Goal: Information Seeking & Learning: Learn about a topic

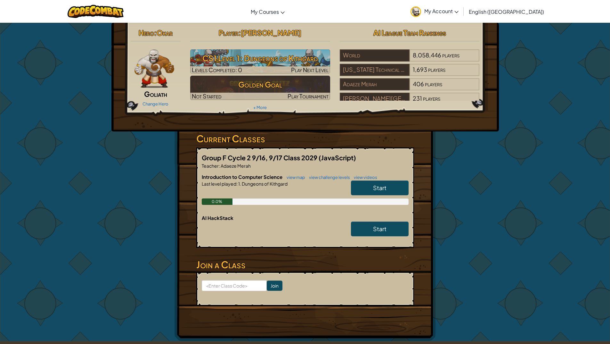
drag, startPoint x: 363, startPoint y: 190, endPoint x: 367, endPoint y: 191, distance: 3.6
click at [366, 193] on link "Start" at bounding box center [380, 187] width 58 height 15
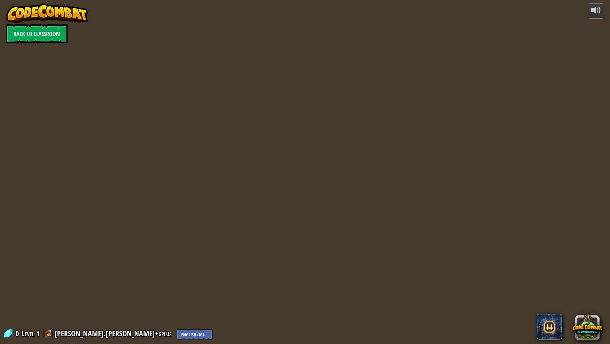
click at [367, 190] on div "powered by Back to Classroom 0 Level 1 [PERSON_NAME].[PERSON_NAME]+gplus Englis…" at bounding box center [305, 172] width 610 height 344
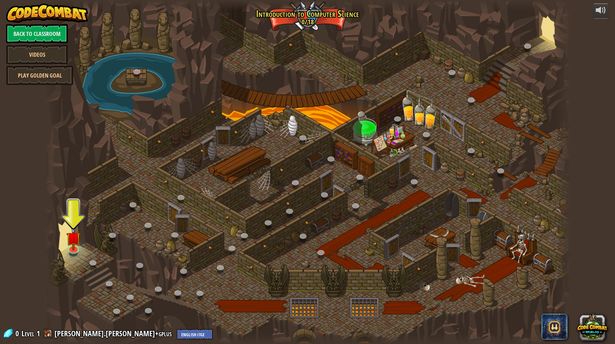
click at [80, 250] on div at bounding box center [308, 172] width 526 height 344
click at [71, 247] on img at bounding box center [73, 232] width 15 height 34
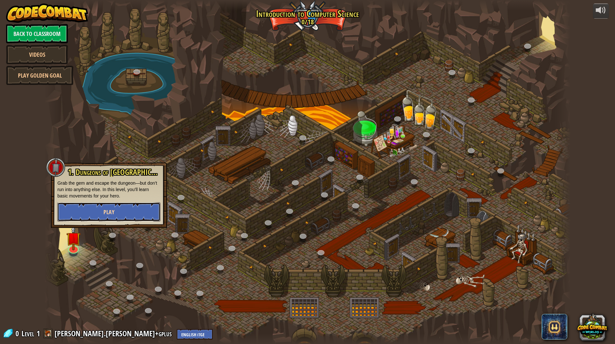
click at [120, 210] on button "Play" at bounding box center [108, 211] width 103 height 19
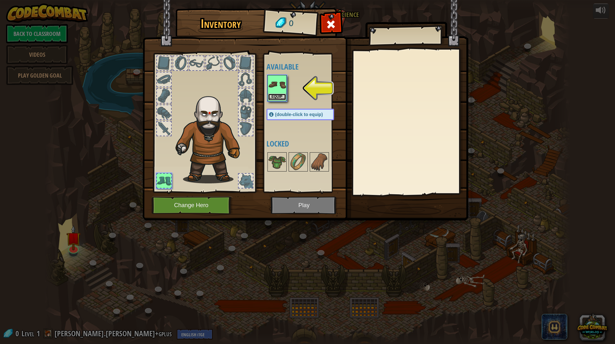
click at [276, 96] on button "Equip" at bounding box center [277, 97] width 18 height 7
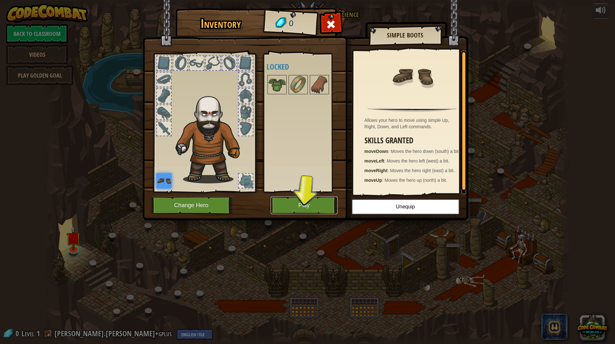
click at [302, 211] on button "Play" at bounding box center [304, 205] width 67 height 18
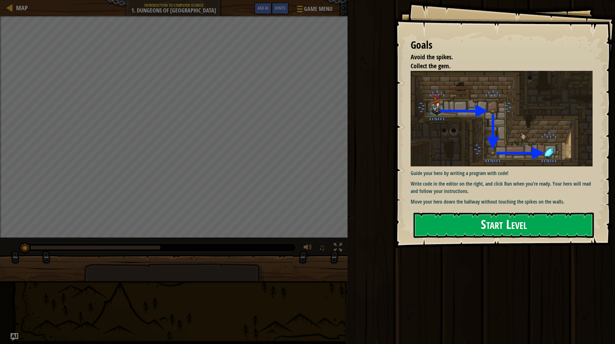
click at [483, 226] on button "Start Level" at bounding box center [504, 224] width 180 height 25
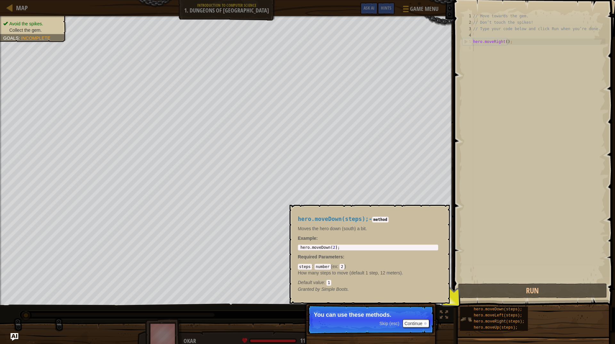
click at [465, 318] on img at bounding box center [466, 319] width 12 height 12
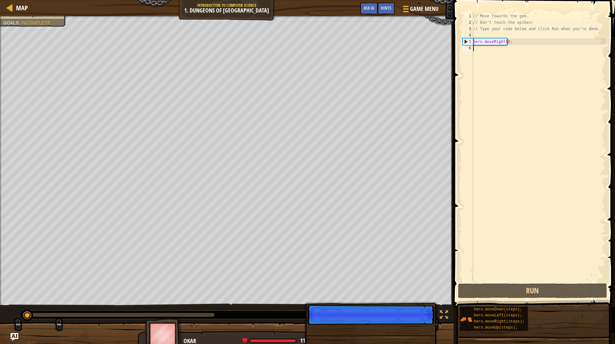
scroll to position [3, 0]
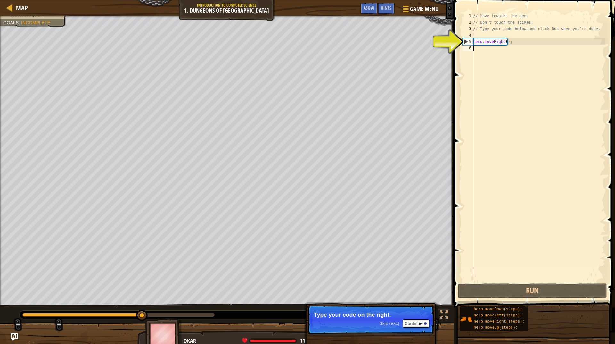
click at [501, 42] on div "// Move towards the gem. // Don’t touch the spikes! // Type your code below and…" at bounding box center [539, 154] width 134 height 282
click at [517, 42] on div "// Move towards the gem. // Don’t touch the spikes! // Type your code below and…" at bounding box center [539, 154] width 134 height 282
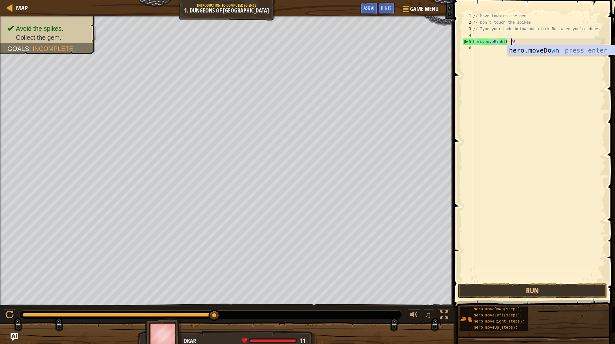
scroll to position [3, 3]
type textarea "hero.moveRight();WALK"
click at [519, 45] on div "// Move towards the gem. // Don’t touch the spikes! // Type your code below and…" at bounding box center [539, 154] width 134 height 282
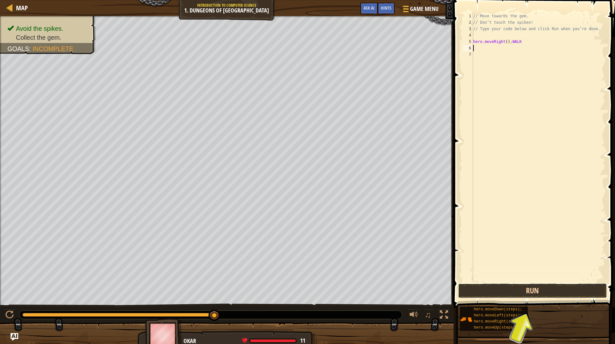
click at [545, 285] on button "Run" at bounding box center [532, 290] width 149 height 15
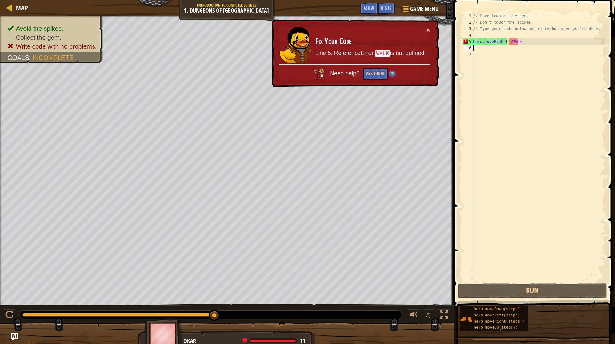
click at [530, 46] on div "// Move towards the gem. // Don’t touch the spikes! // Type your code below and…" at bounding box center [539, 154] width 134 height 282
click at [535, 42] on div "// Move towards the gem. // Don’t touch the spikes! // Type your code below and…" at bounding box center [539, 154] width 134 height 282
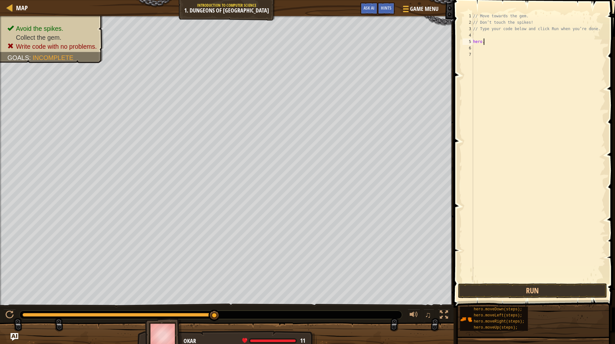
type textarea "hero"
type textarea "// Type your code below and click Run when you’re done."
type textarea "hero.moveRight();DANCE"
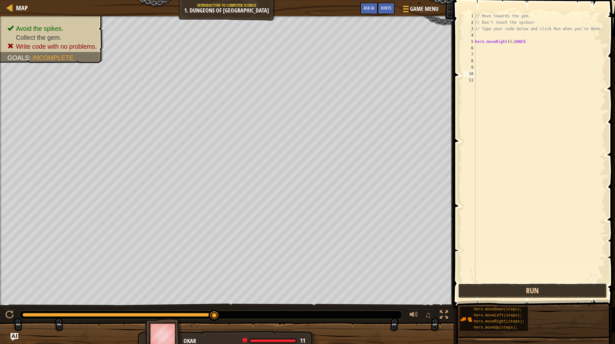
click at [517, 292] on button "Run" at bounding box center [532, 290] width 149 height 15
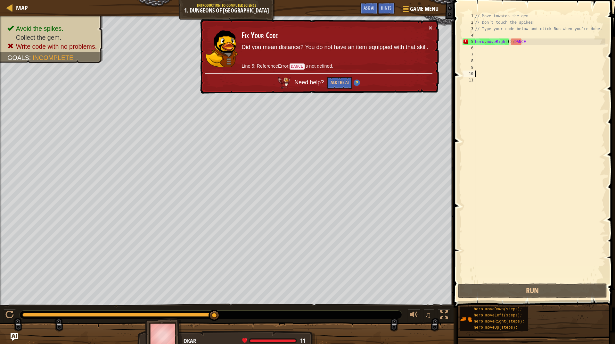
click at [536, 39] on div "// Move towards the gem. // Don’t touch the spikes! // Type your code below and…" at bounding box center [540, 154] width 132 height 282
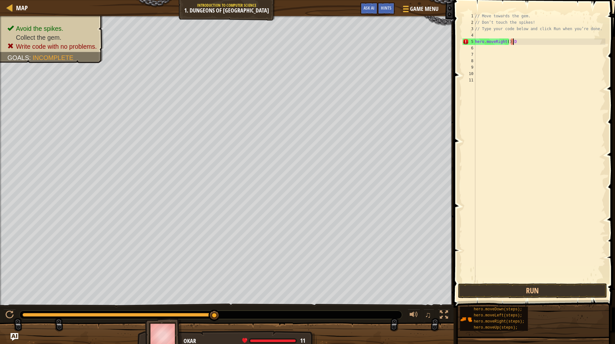
type textarea "hero.moveRight();"
click at [480, 47] on div "// Move towards the gem. // Don’t touch the spikes! // Type your code below and…" at bounding box center [540, 154] width 132 height 282
click at [489, 55] on div "// Move towards the gem. // Don’t touch the spikes! // Type your code below and…" at bounding box center [540, 154] width 132 height 282
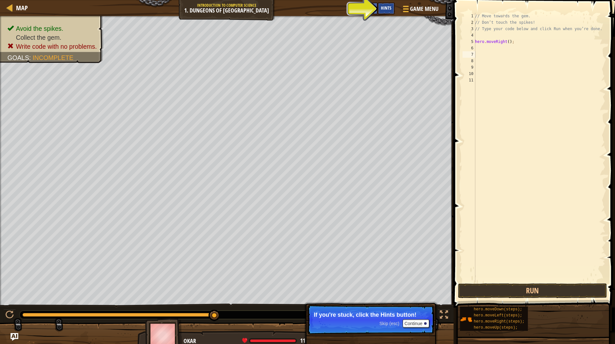
click at [390, 5] on div "Hints" at bounding box center [386, 9] width 17 height 12
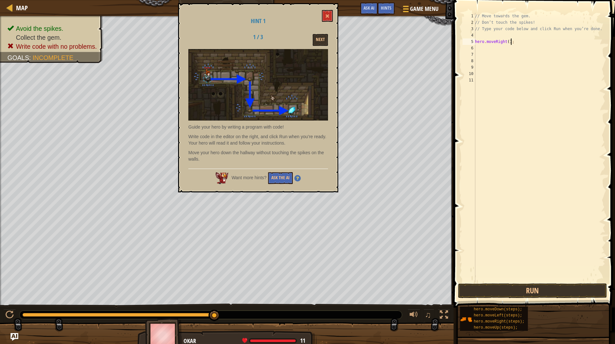
click at [530, 44] on div "// Move towards the gem. // Don’t touch the spikes! // Type your code below and…" at bounding box center [540, 154] width 132 height 282
type textarea "hero.moveRight();"
click at [503, 50] on div "// Move towards the gem. // Don’t touch the spikes! // Type your code below and…" at bounding box center [540, 154] width 132 height 282
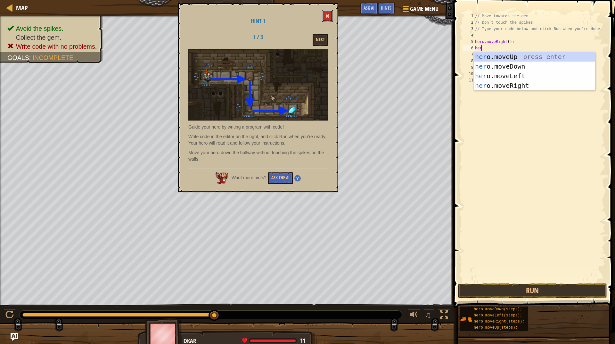
click at [324, 19] on button at bounding box center [327, 16] width 11 height 12
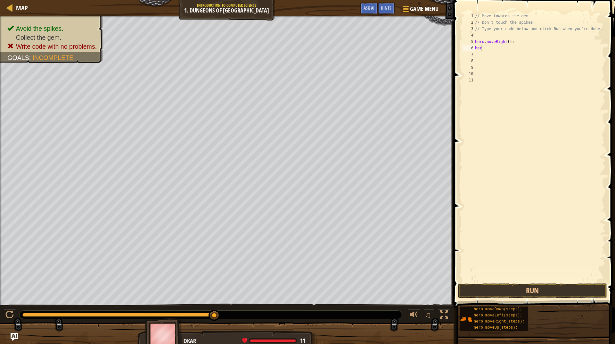
click at [501, 46] on div "// Move towards the gem. // Don’t touch the spikes! // Type your code below and…" at bounding box center [540, 154] width 132 height 282
type textarea "h"
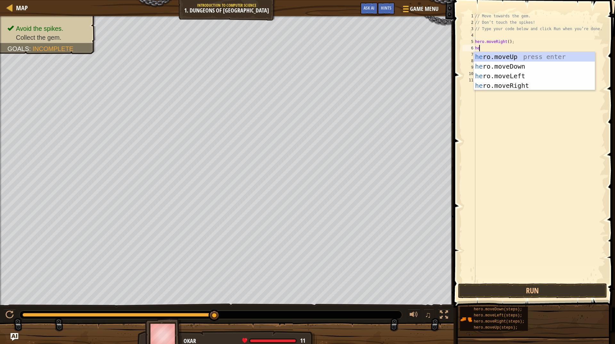
type textarea "her"
click at [502, 63] on div "her o.moveUp press enter her o.moveDown press enter her o.moveLeft press enter …" at bounding box center [534, 81] width 121 height 58
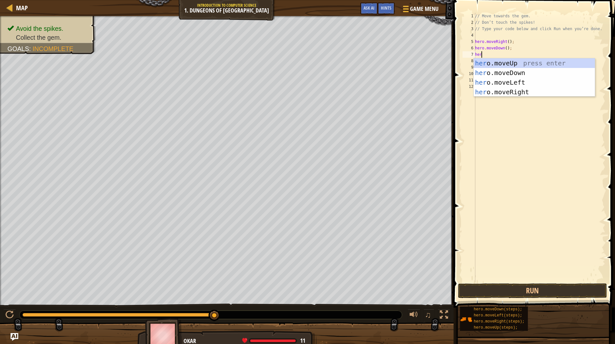
type textarea "hero"
click at [521, 88] on div "hero .moveUp press enter hero .moveDown press enter hero .moveLeft press enter …" at bounding box center [534, 87] width 121 height 58
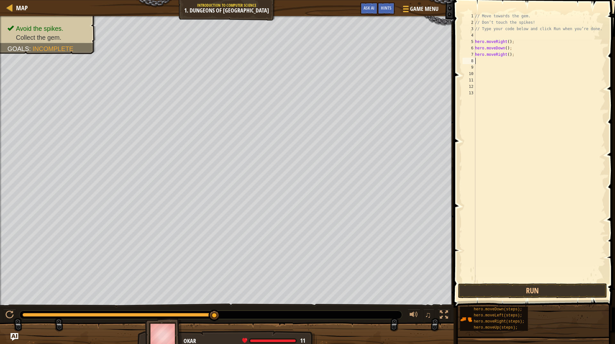
scroll to position [3, 0]
click at [536, 294] on button "Run" at bounding box center [532, 290] width 149 height 15
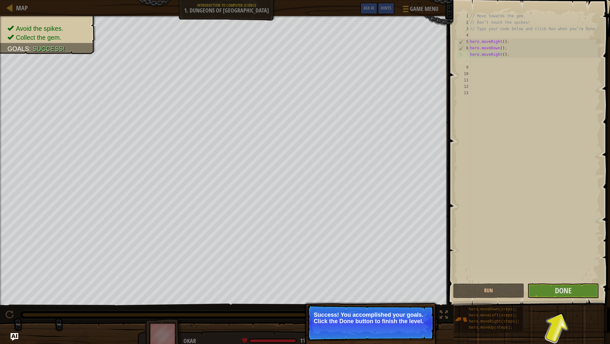
click at [587, 279] on div "// Move towards the gem. // Don’t touch the spikes! // Type your code below and…" at bounding box center [535, 154] width 132 height 282
click at [586, 289] on button "Done" at bounding box center [563, 290] width 71 height 15
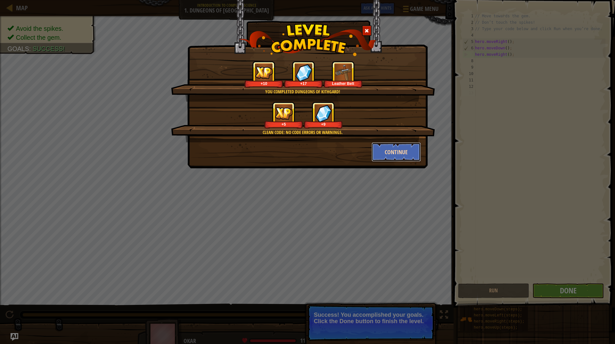
click at [420, 157] on button "Continue" at bounding box center [397, 151] width 50 height 19
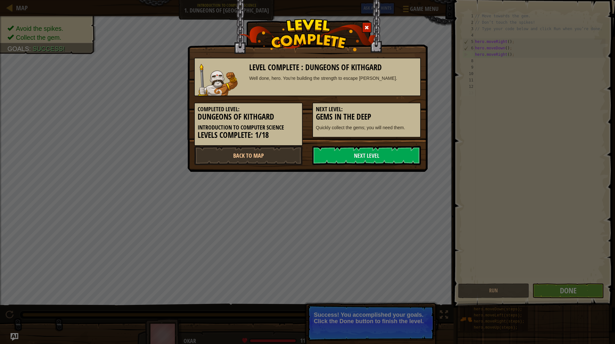
click at [388, 166] on div "Level Complete : Dungeons of Kithgard Well done, hero. You’re building the stre…" at bounding box center [307, 86] width 240 height 172
click at [391, 160] on link "Next Level" at bounding box center [366, 155] width 109 height 19
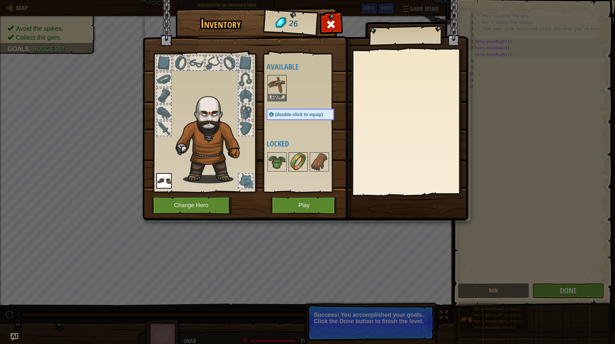
click at [302, 165] on img at bounding box center [298, 162] width 18 height 18
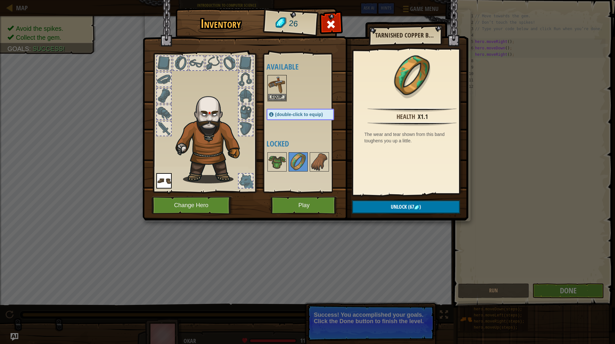
drag, startPoint x: 486, startPoint y: 121, endPoint x: 476, endPoint y: 148, distance: 29.0
click at [480, 143] on div "Inventory 26 Available Equip Equip (double-click to equip) Locked Tarnished Cop…" at bounding box center [307, 172] width 615 height 344
click at [280, 94] on button "Equip" at bounding box center [277, 97] width 18 height 7
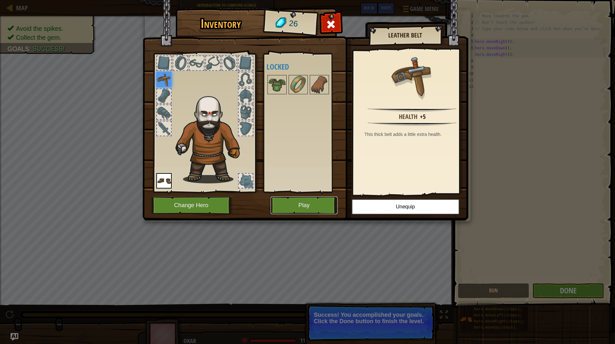
click at [303, 207] on button "Play" at bounding box center [304, 205] width 67 height 18
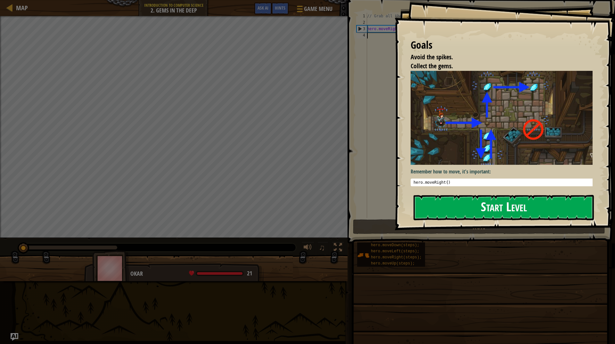
click at [477, 207] on button "Start Level" at bounding box center [504, 207] width 180 height 25
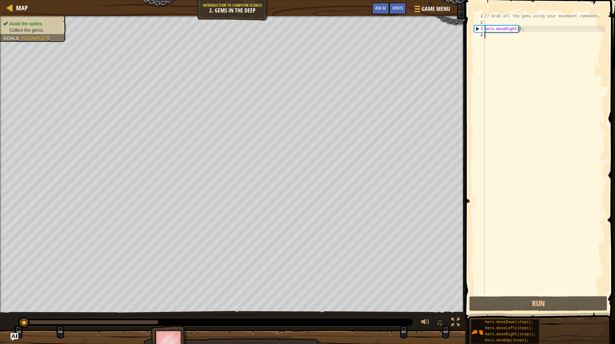
click at [536, 293] on div "// Grab all the gems using your movement commands. hero . moveRight ( ) ;" at bounding box center [544, 160] width 122 height 295
click at [538, 304] on button "Run" at bounding box center [538, 303] width 138 height 15
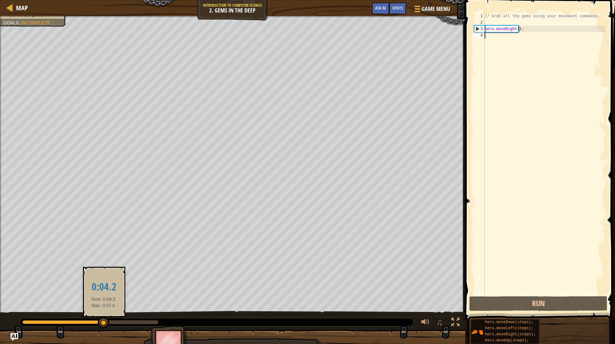
drag, startPoint x: 105, startPoint y: 320, endPoint x: 102, endPoint y: 321, distance: 3.7
click at [103, 321] on div at bounding box center [104, 323] width 12 height 12
drag, startPoint x: 78, startPoint y: 322, endPoint x: 78, endPoint y: 331, distance: 9.0
click at [78, 331] on div "Avoid the spikes. Collect the gems. Goals : Incomplete ♫ Okar 21 x: 22 y: 26 No…" at bounding box center [307, 186] width 615 height 340
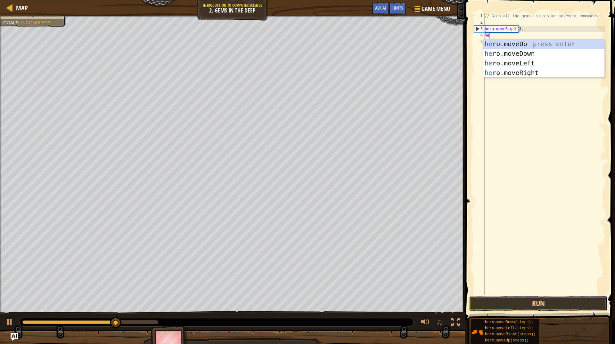
type textarea "hero"
click at [528, 61] on div "hero .moveUp press enter hero .moveDown press enter hero .moveLeft press enter …" at bounding box center [543, 68] width 121 height 58
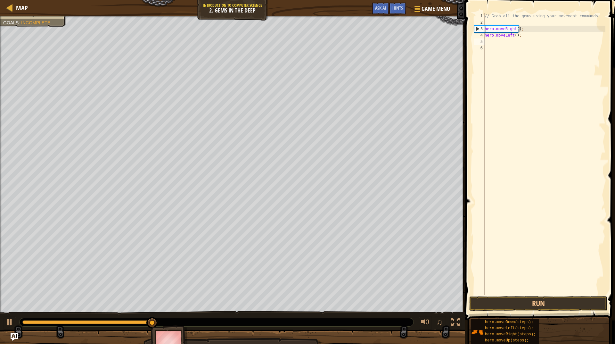
scroll to position [3, 0]
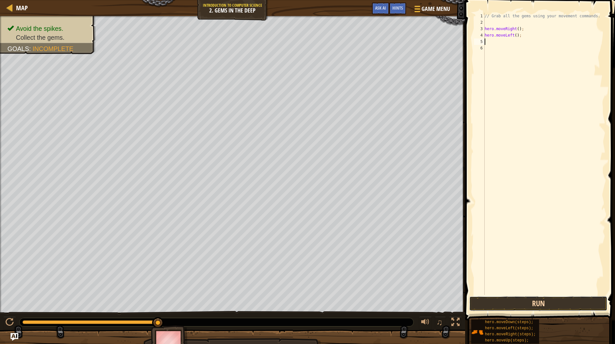
click at [531, 307] on button "Run" at bounding box center [538, 303] width 138 height 15
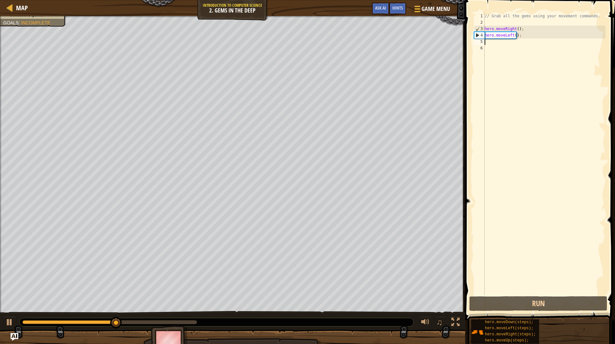
click at [521, 36] on div "// Grab all the gems using your movement commands. hero . moveRight ( ) ; hero …" at bounding box center [544, 160] width 122 height 295
type textarea "hero.moveLeft();"
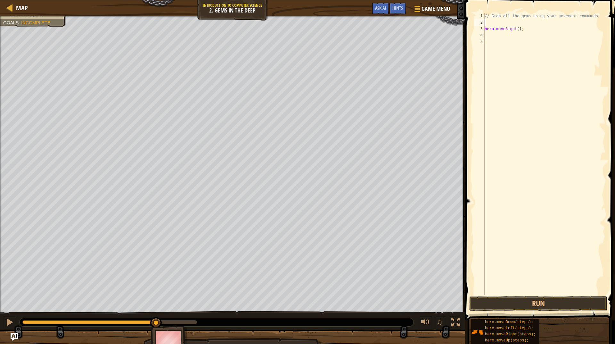
click at [530, 20] on div "// Grab all the gems using your movement commands. hero . moveRight ( ) ;" at bounding box center [544, 160] width 122 height 295
click at [530, 17] on div "// Grab all the gems using your movement commands. hero . moveRight ( ) ;" at bounding box center [544, 160] width 122 height 295
type textarea "// Grab all the gems using your movement commands."
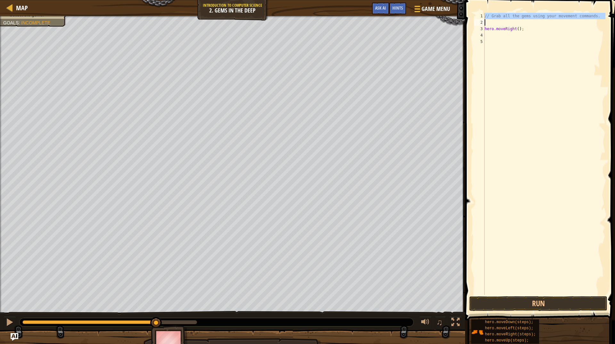
click at [530, 17] on div "// Grab all the gems using your movement commands. hero . moveRight ( ) ;" at bounding box center [544, 160] width 122 height 295
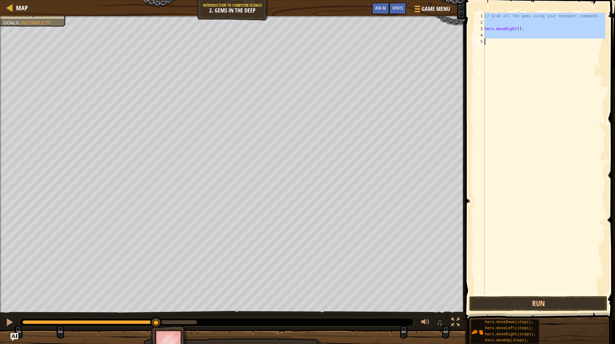
click at [530, 17] on div "// Grab all the gems using your movement commands. hero . moveRight ( ) ;" at bounding box center [544, 160] width 122 height 295
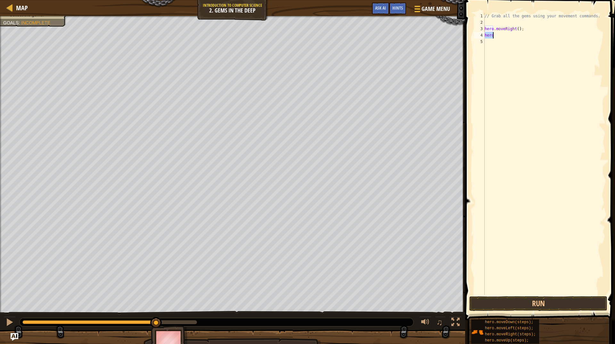
type textarea "h"
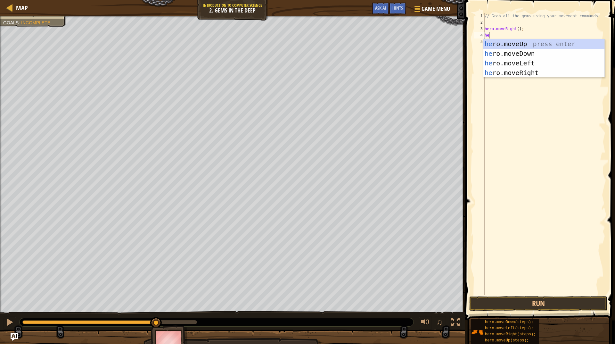
type textarea "her"
click at [544, 52] on div "her o.moveUp press enter her o.moveDown press enter her o.moveLeft press enter …" at bounding box center [543, 68] width 121 height 58
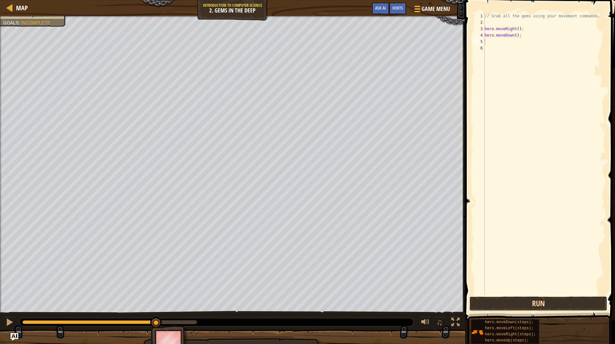
click at [566, 300] on button "Run" at bounding box center [538, 303] width 138 height 15
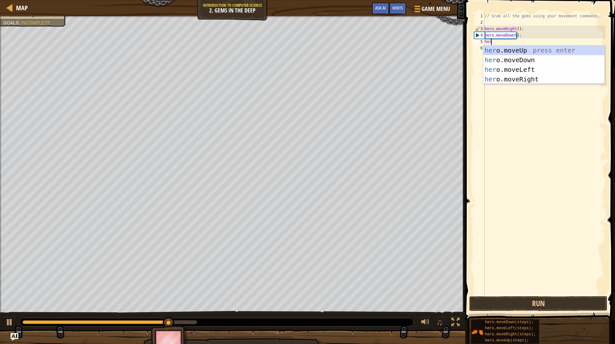
type textarea "hero"
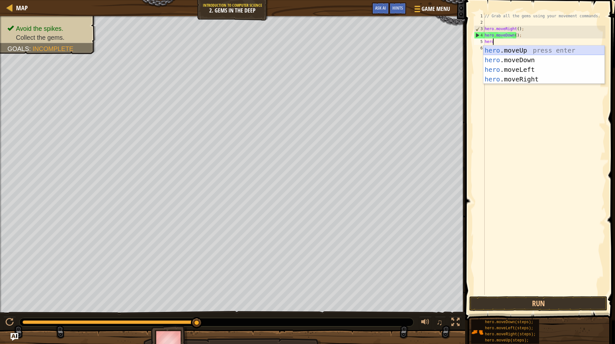
click at [515, 51] on div "hero .moveUp press enter hero .moveDown press enter hero .moveLeft press enter …" at bounding box center [543, 74] width 121 height 58
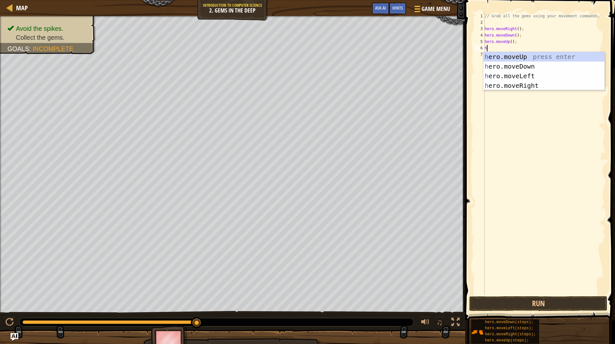
type textarea "her"
click at [523, 82] on div "her o.moveUp press enter her o.moveDown press enter her o.moveLeft press enter …" at bounding box center [543, 81] width 121 height 58
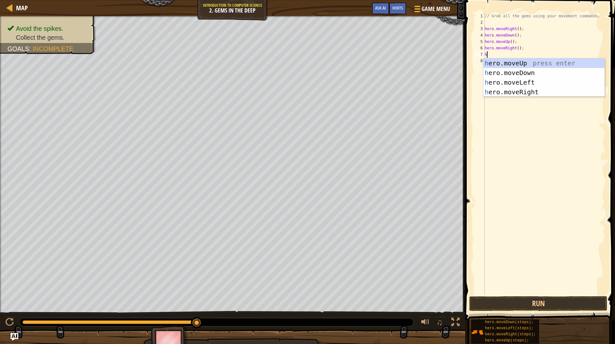
type textarea "her"
click at [531, 63] on div "her o.moveUp press enter her o.moveDown press enter her o.moveLeft press enter …" at bounding box center [543, 87] width 121 height 58
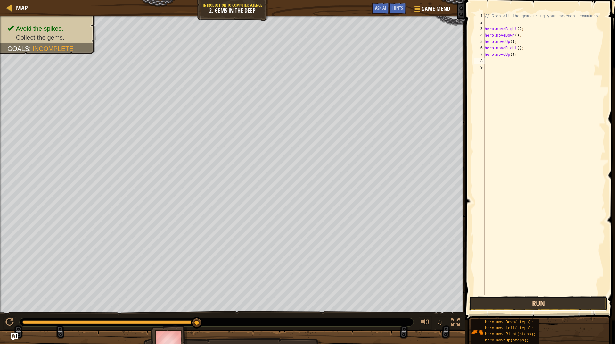
click at [542, 301] on button "Run" at bounding box center [538, 303] width 138 height 15
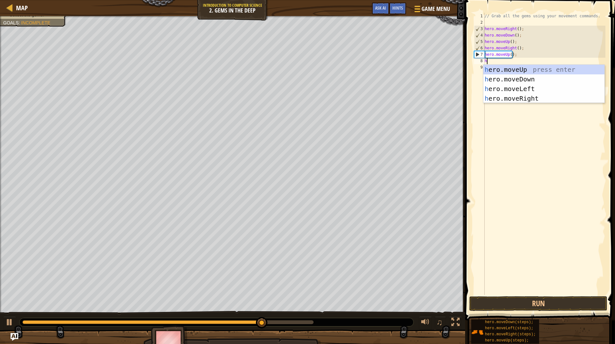
type textarea "her"
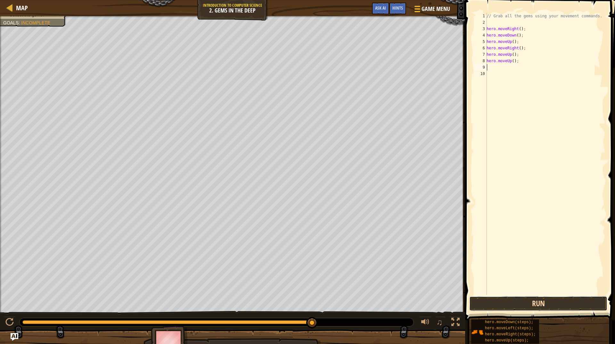
click at [519, 304] on button "Run" at bounding box center [538, 303] width 138 height 15
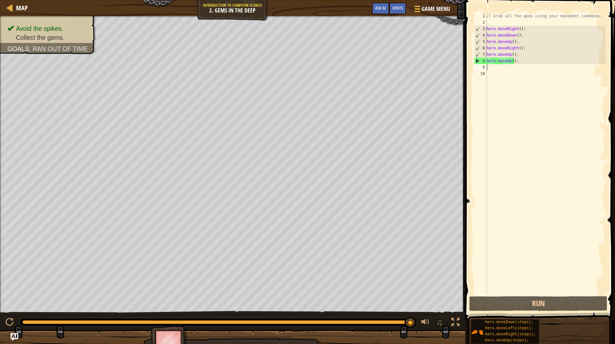
click at [434, 301] on div "Avoid the spikes. Collect the gems. Goals : Ran out of time ♫ Okar 21 x: 34 y: …" at bounding box center [307, 186] width 615 height 340
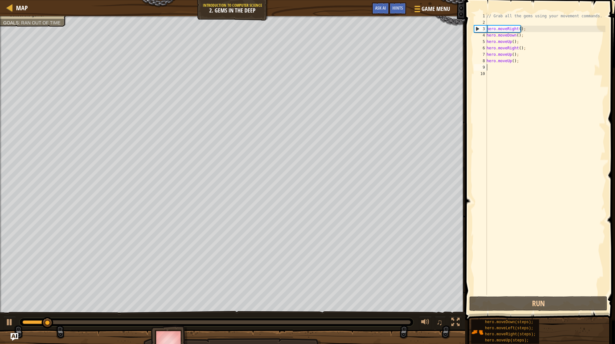
click at [517, 62] on div "// Grab all the gems using your movement commands. hero . moveRight ( ) ; hero …" at bounding box center [545, 160] width 120 height 295
type textarea "hero.moveUp();"
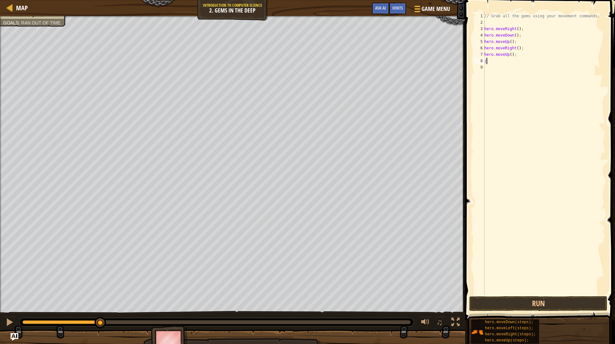
click at [351, 322] on div at bounding box center [216, 322] width 388 height 4
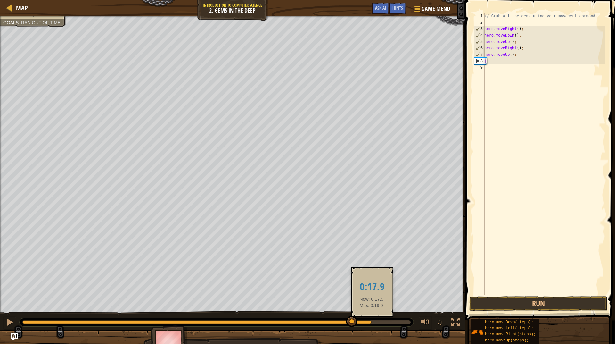
drag, startPoint x: 351, startPoint y: 322, endPoint x: 395, endPoint y: 323, distance: 43.3
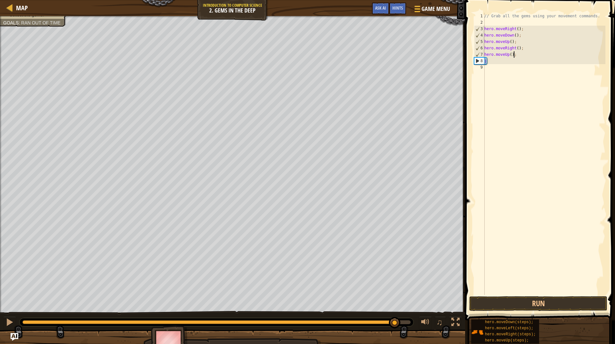
click at [516, 56] on div "// Grab all the gems using your movement commands. hero . moveRight ( ) ; hero …" at bounding box center [544, 160] width 122 height 295
type textarea "h"
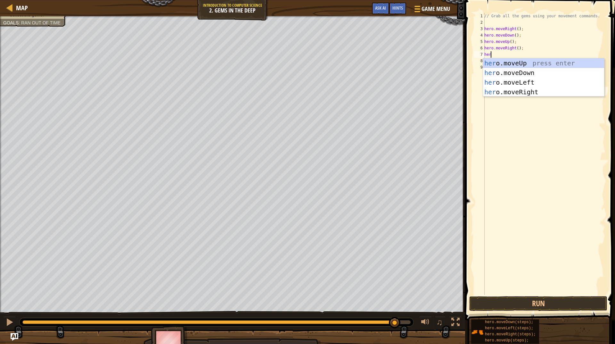
type textarea "hero"
click at [532, 85] on div "hero .moveUp press enter hero .moveDown press enter hero .moveLeft press enter …" at bounding box center [543, 87] width 121 height 58
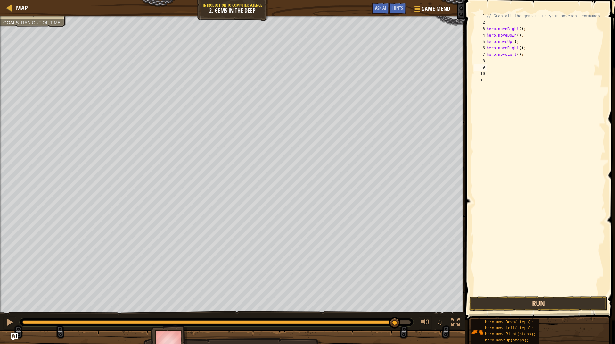
click at [526, 308] on div "1 2 3 4 5 6 7 8 9 10 11 // Grab all the gems using your movement commands. hero…" at bounding box center [539, 172] width 152 height 339
click at [523, 305] on button "Run" at bounding box center [538, 303] width 138 height 15
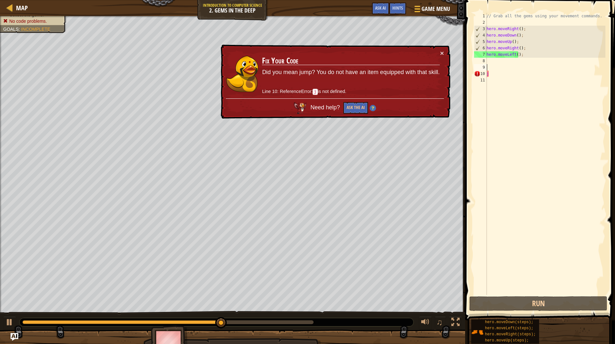
click at [516, 76] on div "// Grab all the gems using your movement commands. hero . moveRight ( ) ; hero …" at bounding box center [545, 160] width 120 height 295
type textarea "j"
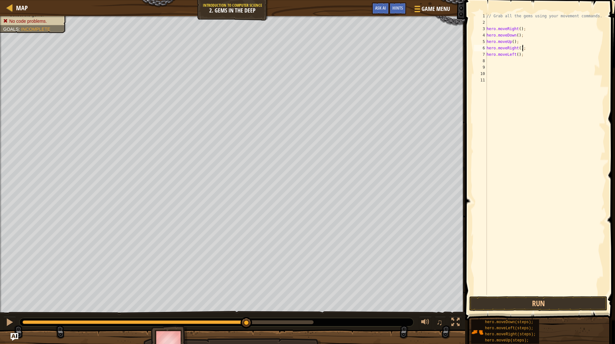
click at [535, 51] on div "// Grab all the gems using your movement commands. hero . moveRight ( ) ; hero …" at bounding box center [545, 160] width 120 height 295
type textarea "hero.moveRight();"
click at [526, 59] on div "// Grab all the gems using your movement commands. hero . moveRight ( ) ; hero …" at bounding box center [545, 160] width 120 height 295
click at [526, 52] on div "// Grab all the gems using your movement commands. hero . moveRight ( ) ; hero …" at bounding box center [545, 160] width 120 height 295
type textarea "hero.moveLeft();"
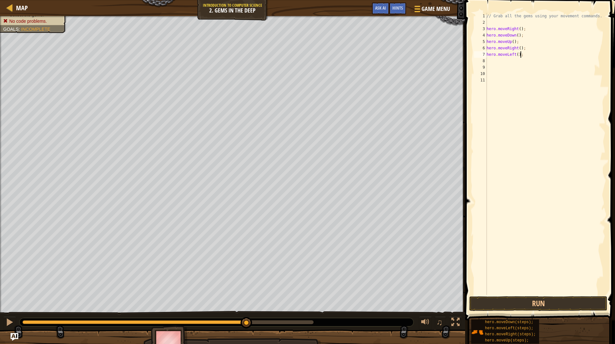
click at [524, 54] on div "// Grab all the gems using your movement commands. hero . moveRight ( ) ; hero …" at bounding box center [545, 160] width 120 height 295
click at [514, 305] on button "Run" at bounding box center [538, 303] width 138 height 15
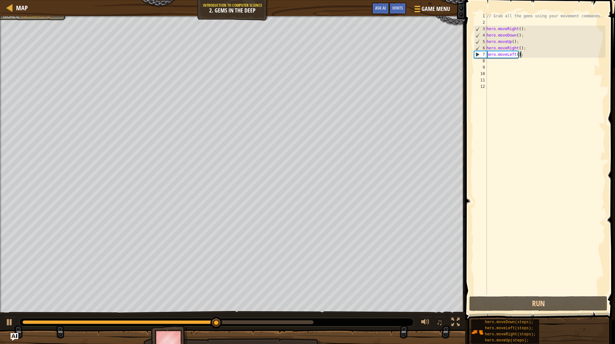
click at [527, 54] on div "// Grab all the gems using your movement commands. hero . moveRight ( ) ; hero …" at bounding box center [545, 160] width 120 height 295
click at [527, 54] on div "hero.moveLeft(); 1 2 3 4 5 6 7 8 9 10 11 12 // Grab all the gems using your mov…" at bounding box center [539, 154] width 133 height 282
click at [527, 54] on div "// Grab all the gems using your movement commands. hero . moveRight ( ) ; hero …" at bounding box center [545, 154] width 120 height 282
click at [527, 54] on div "// Grab all the gems using your movement commands. hero . moveRight ( ) ; hero …" at bounding box center [545, 160] width 120 height 295
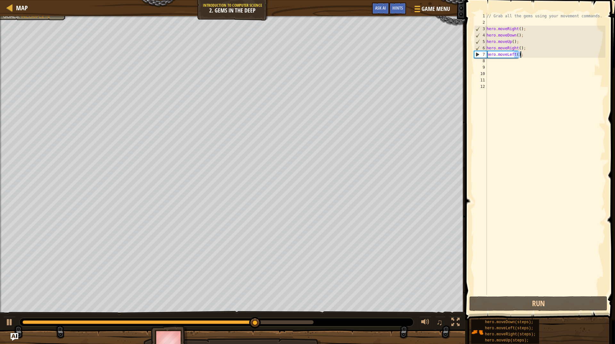
type textarea "hero.moveLeft();"
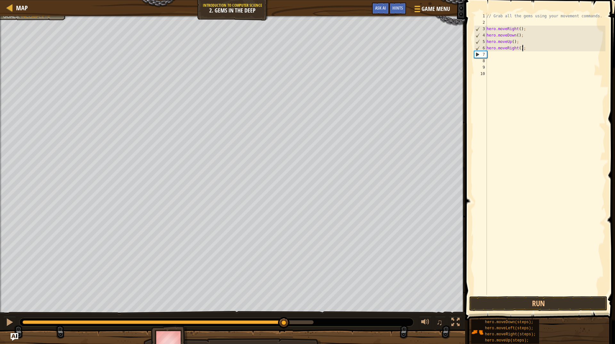
type textarea "hero.moveRight();"
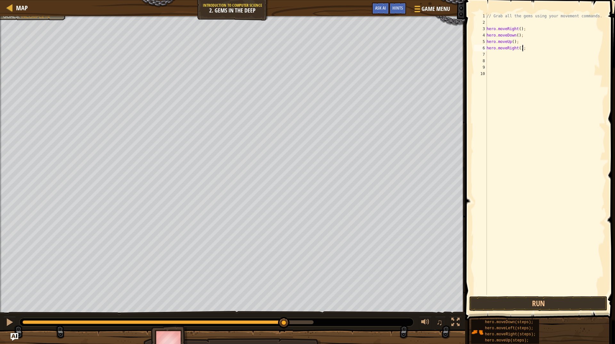
click at [529, 295] on span at bounding box center [540, 150] width 155 height 339
click at [522, 297] on button "Run" at bounding box center [538, 303] width 138 height 15
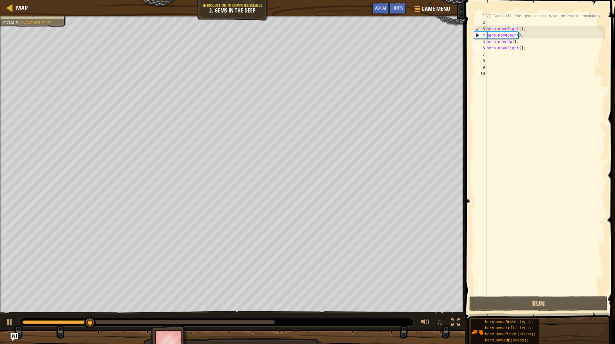
drag, startPoint x: 231, startPoint y: 319, endPoint x: 250, endPoint y: 319, distance: 19.2
click at [250, 319] on div at bounding box center [217, 322] width 394 height 8
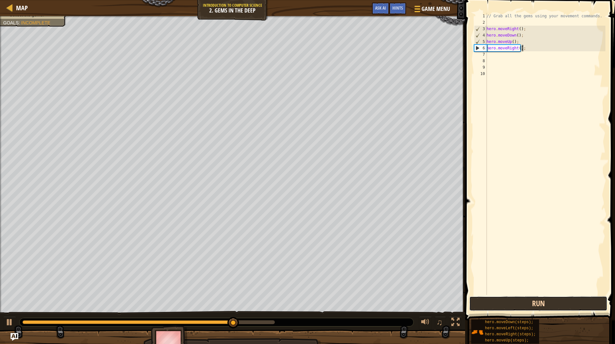
click at [490, 301] on button "Run" at bounding box center [538, 303] width 138 height 15
click at [494, 58] on div "// Grab all the gems using your movement commands. hero . moveRight ( ) ; hero …" at bounding box center [545, 160] width 120 height 295
click at [492, 58] on div "// Grab all the gems using your movement commands. hero . moveRight ( ) ; hero …" at bounding box center [545, 160] width 120 height 295
click at [491, 56] on div "// Grab all the gems using your movement commands. hero . moveRight ( ) ; hero …" at bounding box center [545, 160] width 120 height 295
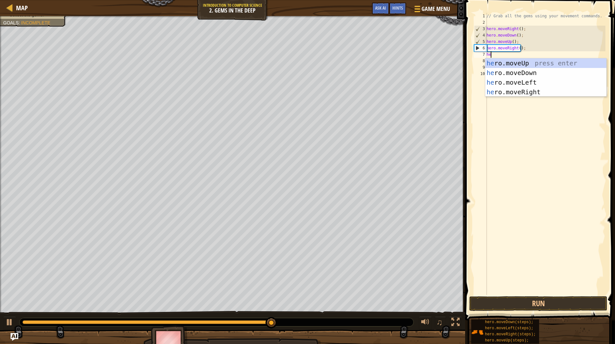
type textarea "her"
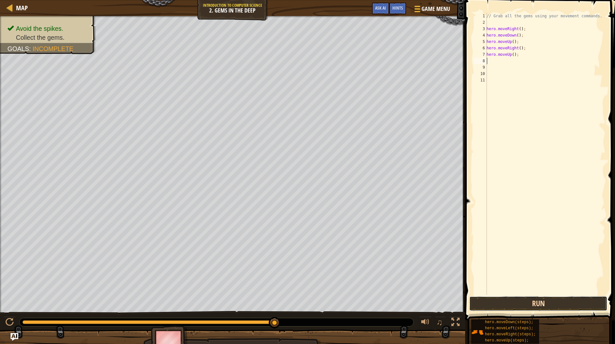
click at [521, 300] on button "Run" at bounding box center [538, 303] width 138 height 15
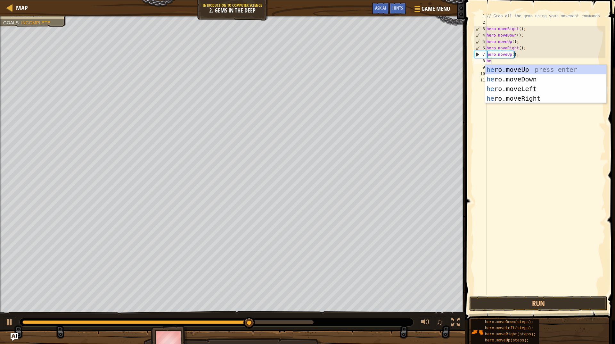
type textarea "her"
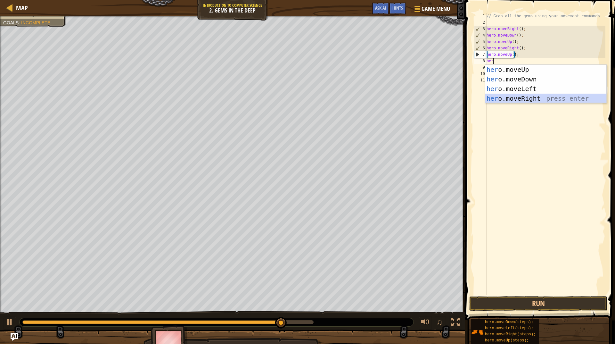
click at [527, 98] on div "her o.moveUp press enter her o.moveDown press enter her o.moveLeft press enter …" at bounding box center [545, 94] width 121 height 58
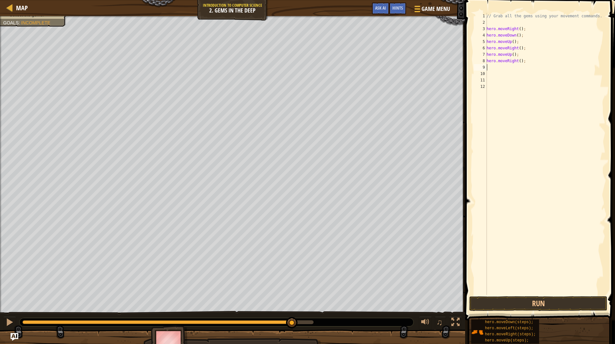
click at [510, 47] on div "// Grab all the gems using your movement commands. hero . moveRight ( ) ; hero …" at bounding box center [545, 160] width 120 height 295
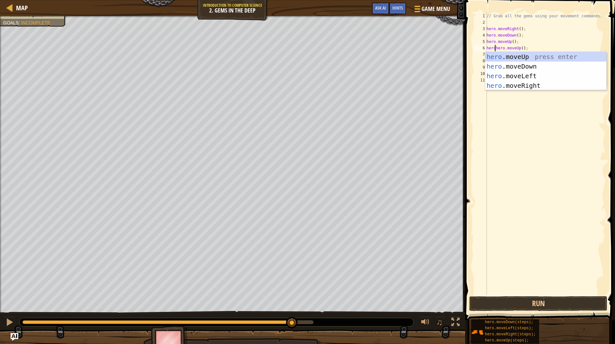
scroll to position [3, 1]
click at [490, 58] on div "hero .moveUp press enter hero .moveDown press enter hero .moveLeft press enter …" at bounding box center [545, 81] width 121 height 58
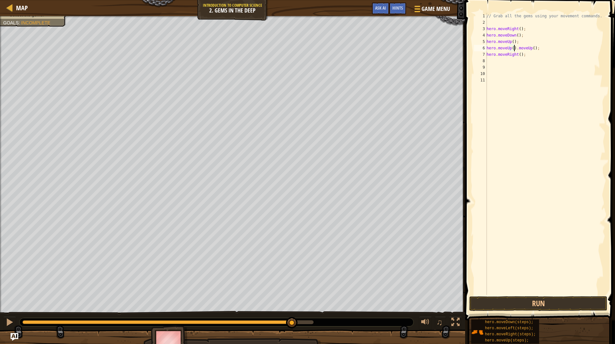
click at [530, 48] on div "// Grab all the gems using your movement commands. hero . moveRight ( ) ; hero …" at bounding box center [545, 160] width 120 height 295
click at [507, 53] on div "// Grab all the gems using your movement commands. hero . moveRight ( ) ; hero …" at bounding box center [545, 160] width 120 height 295
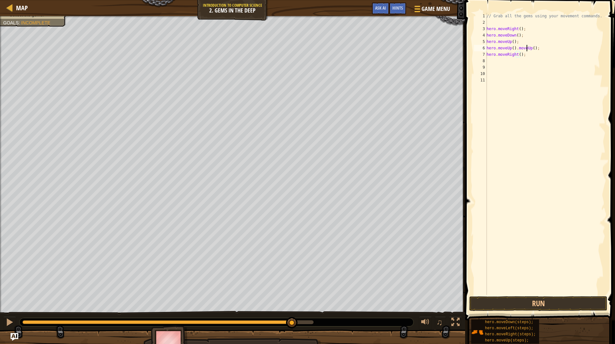
click at [527, 48] on div "// Grab all the gems using your movement commands. hero . moveRight ( ) ; hero …" at bounding box center [545, 160] width 120 height 295
click at [508, 56] on div "// Grab all the gems using your movement commands. hero . moveRight ( ) ; hero …" at bounding box center [545, 160] width 120 height 295
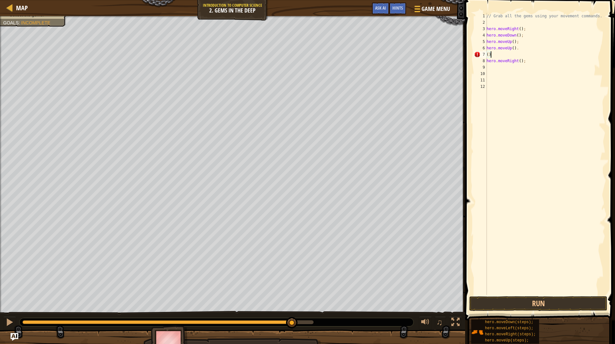
type textarea "("
click at [514, 301] on button "Run" at bounding box center [538, 303] width 138 height 15
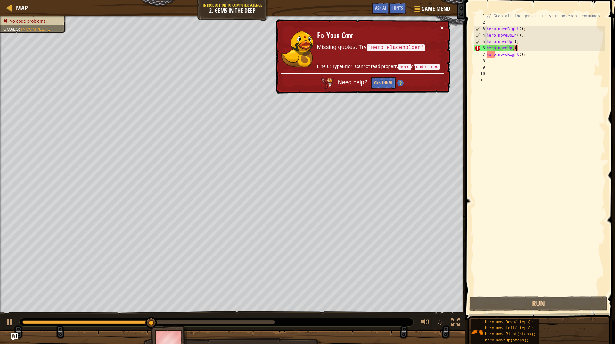
click at [440, 28] on button "×" at bounding box center [442, 27] width 4 height 7
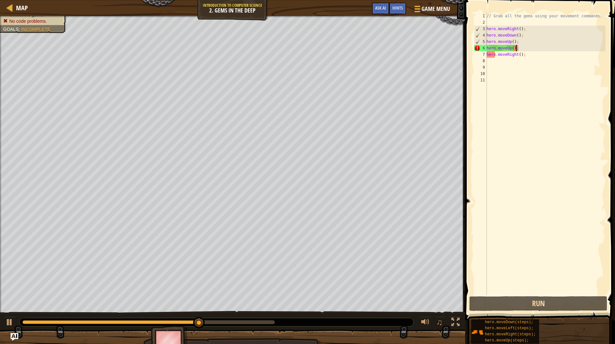
click at [533, 54] on div "// Grab all the gems using your movement commands. hero . moveRight ( ) ; hero …" at bounding box center [545, 160] width 120 height 295
click at [533, 53] on div "// Grab all the gems using your movement commands. hero . moveRight ( ) ; hero …" at bounding box center [545, 160] width 120 height 295
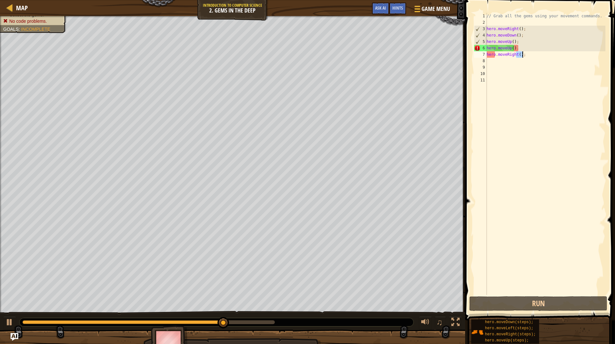
type textarea "hero.moveRight();"
type textarea "\"
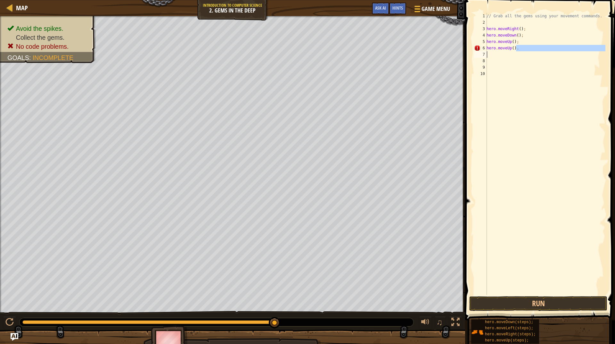
type textarea "\"
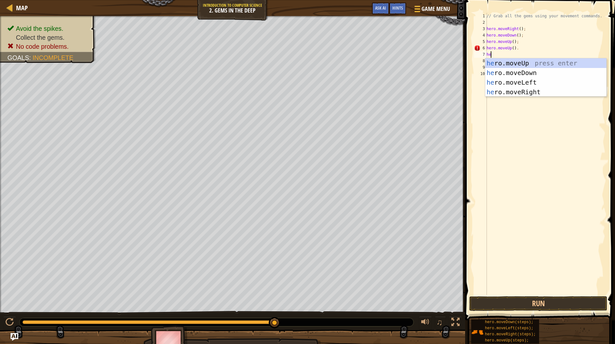
type textarea "her"
click at [546, 80] on div "her o.moveUp press enter her o.moveDown press enter her o.moveLeft press enter …" at bounding box center [545, 87] width 121 height 58
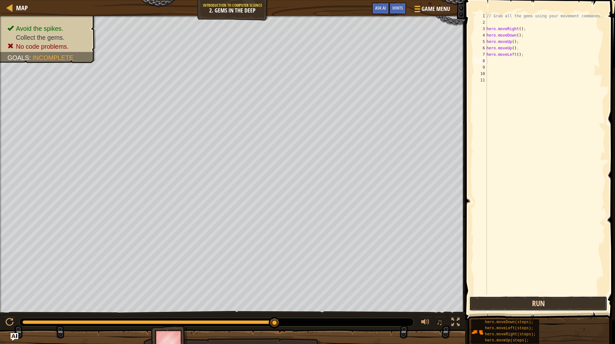
click at [515, 298] on button "Run" at bounding box center [538, 303] width 138 height 15
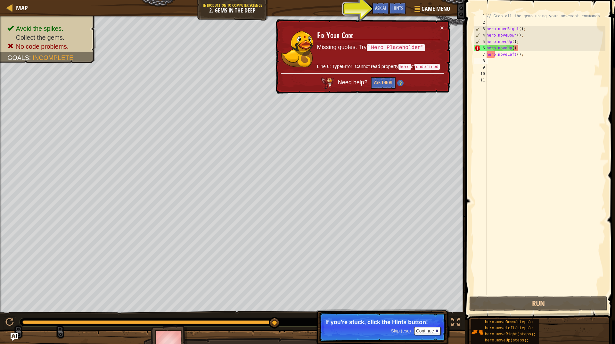
click at [445, 25] on div "× Fix Your Code Missing quotes. Try "Hero Placeholder" Line 6: TypeError: Canno…" at bounding box center [363, 56] width 176 height 75
click at [442, 27] on button "×" at bounding box center [442, 27] width 4 height 7
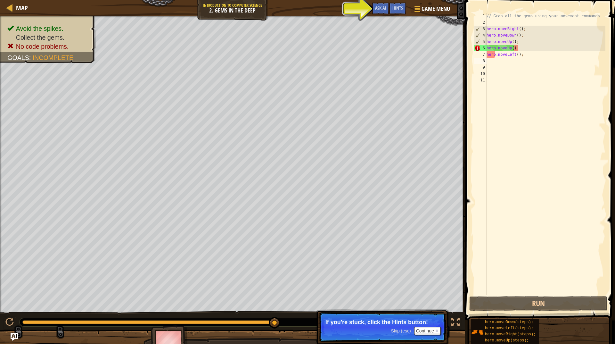
click at [528, 61] on div "// Grab all the gems using your movement commands. hero . moveRight ( ) ; hero …" at bounding box center [545, 160] width 120 height 295
click at [528, 58] on div "// Grab all the gems using your movement commands. hero . moveRight ( ) ; hero …" at bounding box center [545, 160] width 120 height 295
click at [529, 56] on div "// Grab all the gems using your movement commands. hero . moveRight ( ) ; hero …" at bounding box center [545, 160] width 120 height 295
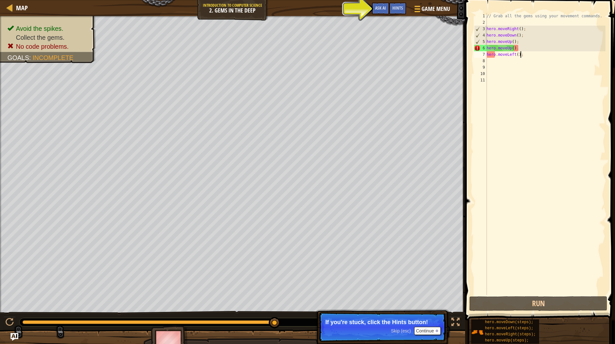
click at [530, 55] on div "// Grab all the gems using your movement commands. hero . moveRight ( ) ; hero …" at bounding box center [545, 160] width 120 height 295
type textarea "hero.moveLeft();"
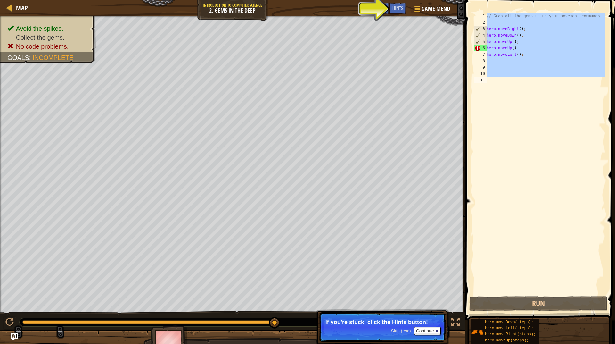
click at [530, 55] on div "// Grab all the gems using your movement commands. hero . moveRight ( ) ; hero …" at bounding box center [545, 160] width 120 height 295
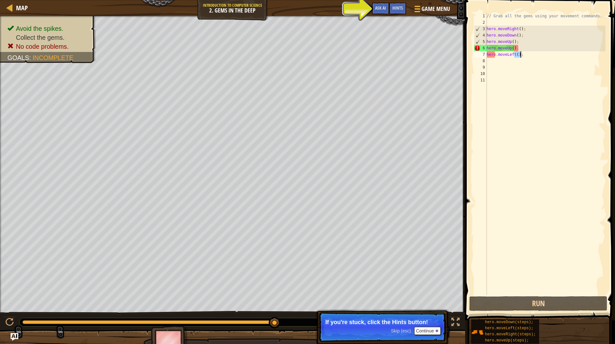
click at [530, 55] on div "// Grab all the gems using your movement commands. hero . moveRight ( ) ; hero …" at bounding box center [545, 160] width 120 height 295
click at [530, 55] on div "// Grab all the gems using your movement commands. hero . moveRight ( ) ; hero …" at bounding box center [545, 154] width 120 height 282
click at [530, 55] on div "// Grab all the gems using your movement commands. hero . moveRight ( ) ; hero …" at bounding box center [545, 160] width 120 height 295
click at [531, 55] on div "// Grab all the gems using your movement commands. hero . moveRight ( ) ; hero …" at bounding box center [545, 160] width 120 height 295
click at [527, 55] on div "// Grab all the gems using your movement commands. hero . moveRight ( ) ; hero …" at bounding box center [545, 154] width 120 height 282
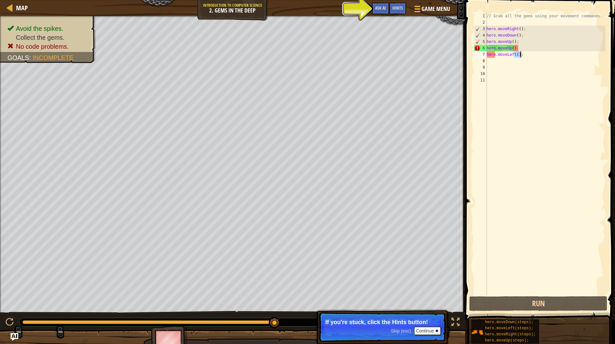
click at [527, 55] on div "// Grab all the gems using your movement commands. hero . moveRight ( ) ; hero …" at bounding box center [545, 160] width 120 height 295
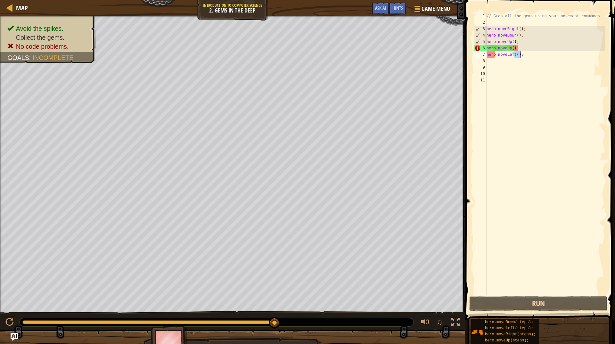
type textarea "her"
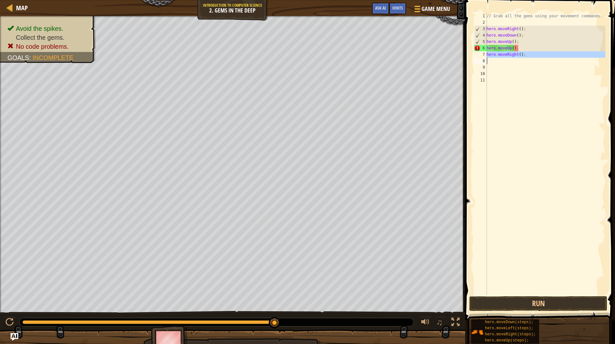
type textarea "hero.moveUp()."
type textarea "her"
type textarea "j"
type textarea "hero"
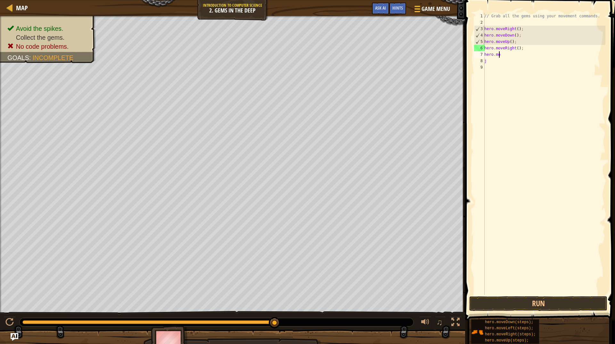
click at [515, 54] on div "// Grab all the gems using your movement commands. hero . moveRight ( ) ; hero …" at bounding box center [544, 160] width 122 height 295
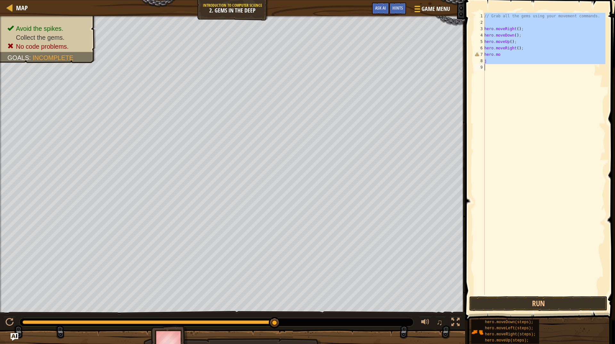
click at [515, 53] on div "// Grab all the gems using your movement commands. hero . moveRight ( ) ; hero …" at bounding box center [544, 160] width 122 height 295
click at [516, 53] on div "// Grab all the gems using your movement commands. hero . moveRight ( ) ; hero …" at bounding box center [544, 154] width 122 height 282
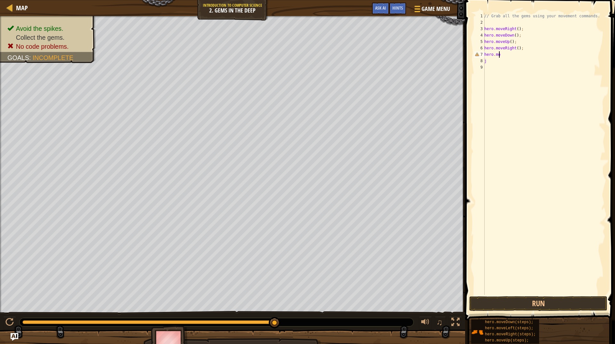
click at [516, 53] on div "// Grab all the gems using your movement commands. hero . moveRight ( ) ; hero …" at bounding box center [544, 160] width 122 height 295
click at [517, 53] on div "// Grab all the gems using your movement commands. hero . moveRight ( ) ; hero …" at bounding box center [544, 160] width 122 height 295
type textarea "j"
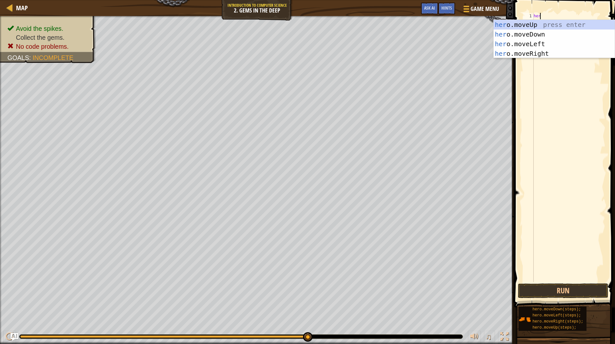
type textarea "hero"
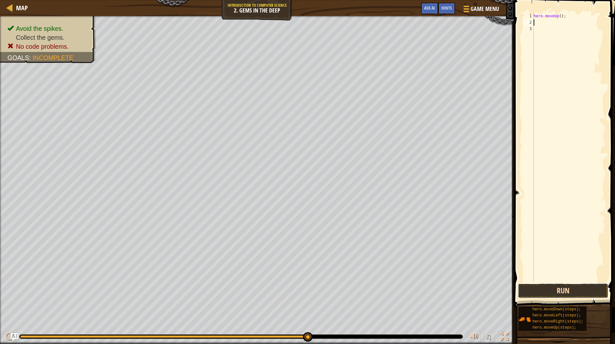
click at [570, 288] on button "Run" at bounding box center [563, 290] width 90 height 15
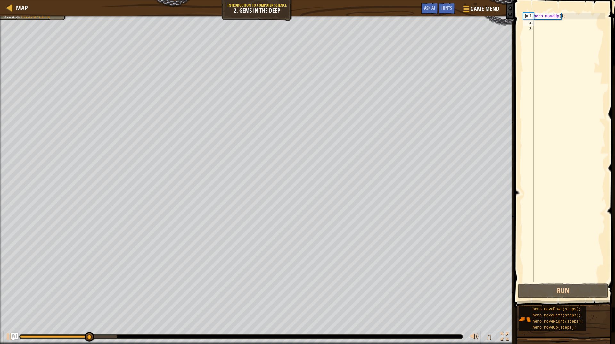
click at [562, 15] on div "hero . moveUp ( ) ;" at bounding box center [568, 154] width 73 height 282
type textarea "hero.moveUp();"
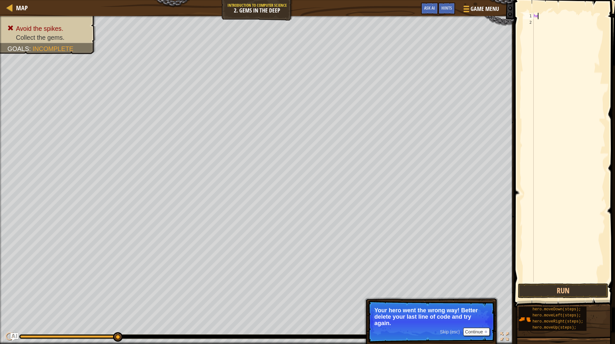
type textarea "h"
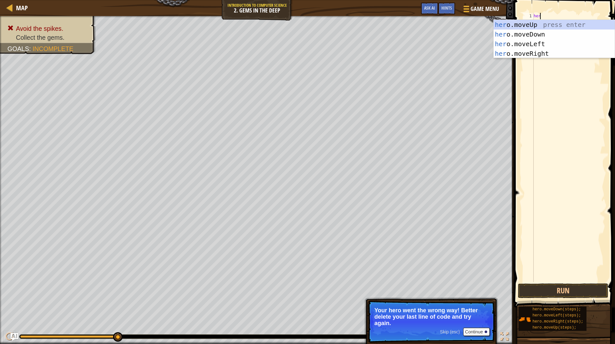
type textarea "hero"
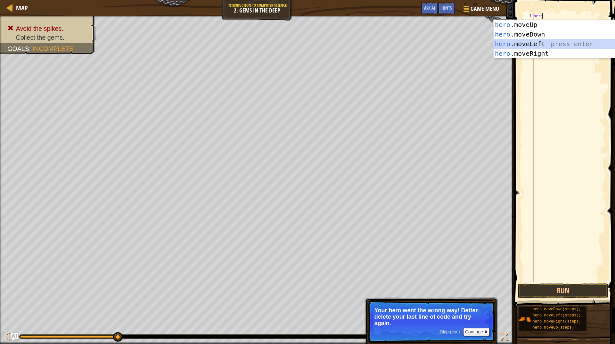
click at [525, 43] on div "hero .moveUp press enter hero .moveDown press enter hero .moveLeft press enter …" at bounding box center [554, 49] width 121 height 58
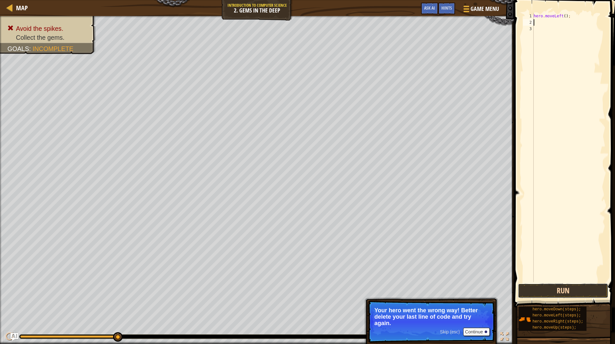
click at [575, 290] on button "Run" at bounding box center [563, 290] width 90 height 15
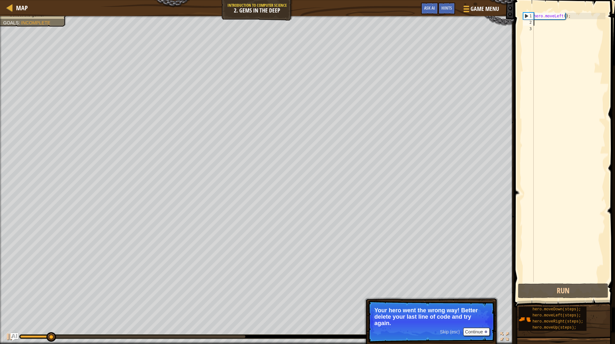
click at [562, 14] on div "hero . moveLeft ( ) ;" at bounding box center [568, 154] width 73 height 282
click at [561, 14] on div "hero . moveLeft ( ) ;" at bounding box center [568, 147] width 73 height 269
click at [561, 14] on div "hero . moveLeft ( ) ;" at bounding box center [568, 154] width 73 height 282
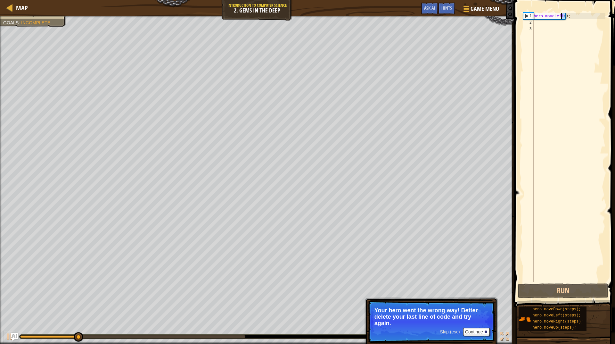
type textarea "hero.moveLeft();"
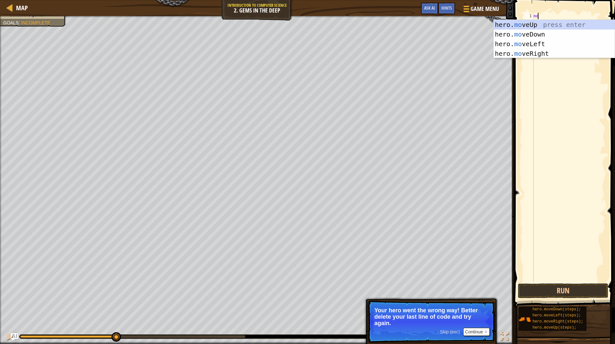
type textarea "m"
type textarea "mover"
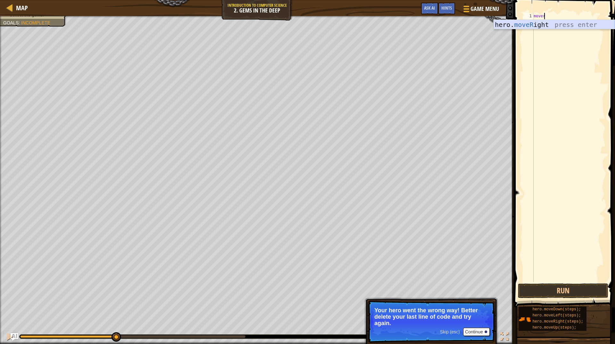
click at [555, 21] on div "hero. moveR ight press enter" at bounding box center [554, 34] width 121 height 29
click at [518, 283] on button "Run" at bounding box center [563, 290] width 90 height 15
click at [576, 292] on button "Run" at bounding box center [563, 290] width 90 height 15
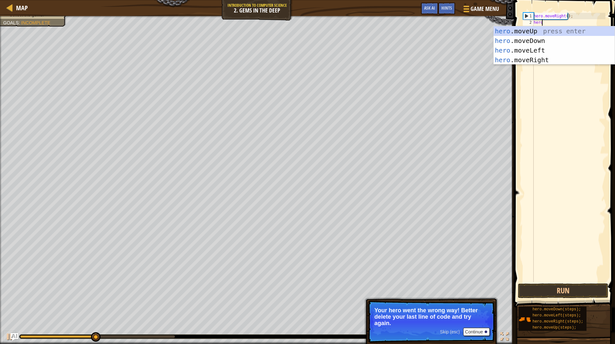
type textarea "hero"
click at [542, 39] on div "hero .moveUp press enter hero .moveDown press enter hero .moveLeft press enter …" at bounding box center [554, 55] width 121 height 58
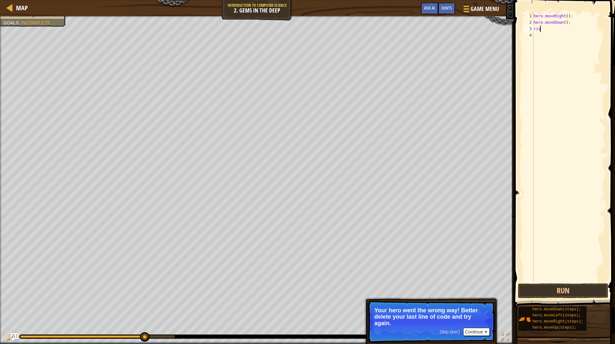
scroll to position [3, 0]
type textarea "r"
type textarea "right"
click at [550, 0] on body "Map Introduction to Computer Science 2. Gems in the Deep Game Menu Done Hints A…" at bounding box center [307, 0] width 615 height 0
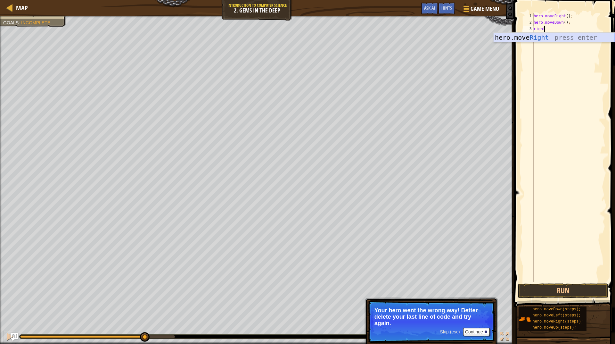
click at [554, 40] on div "hero.move Right press enter" at bounding box center [554, 47] width 121 height 29
click at [555, 292] on button "Run" at bounding box center [563, 290] width 90 height 15
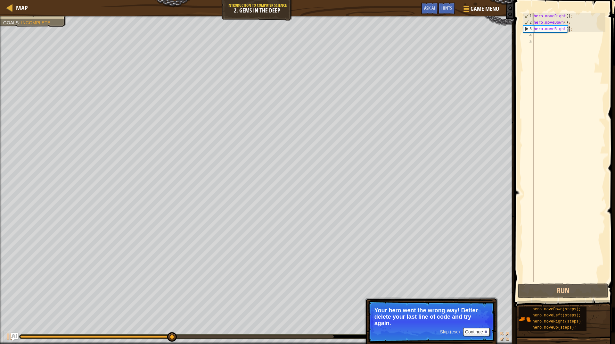
click at [574, 29] on div "hero . moveRight ( ) ; hero . moveDown ( ) ; hero . moveRight ( ) ;" at bounding box center [568, 154] width 73 height 282
type textarea "hero.moveRight();"
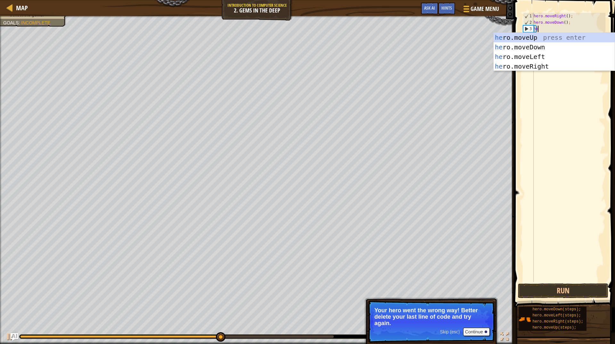
type textarea "hero"
click at [575, 35] on div "hero .moveUp press enter hero .moveDown press enter hero .moveLeft press enter …" at bounding box center [554, 62] width 121 height 58
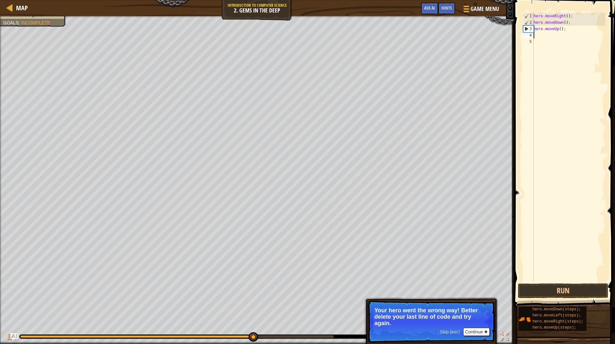
scroll to position [3, 0]
click at [562, 38] on div "hero . moveRight ( ) ; hero . moveDown ( ) ; hero . moveUp ( ) ;" at bounding box center [568, 154] width 73 height 282
click at [561, 36] on div "hero . moveRight ( ) ; hero . moveDown ( ) ; hero . moveUp ( ) ;" at bounding box center [568, 154] width 73 height 282
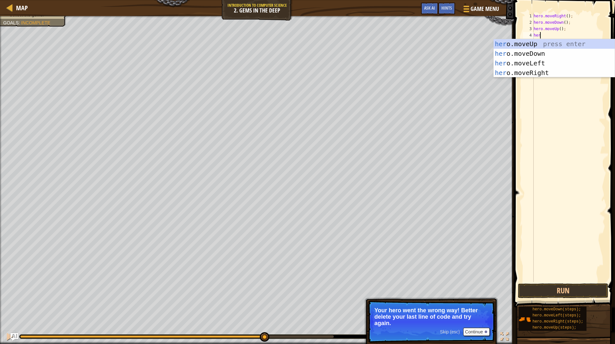
type textarea "hero"
click at [560, 44] on div "hero .moveUp press enter hero .moveDown press enter hero .moveLeft press enter …" at bounding box center [554, 68] width 121 height 58
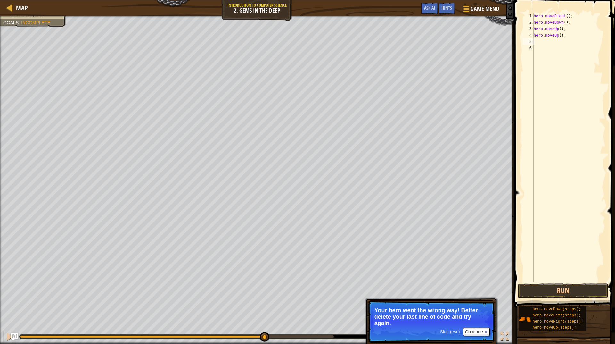
scroll to position [3, 0]
type textarea "right"
click at [571, 285] on button "Run" at bounding box center [563, 290] width 90 height 15
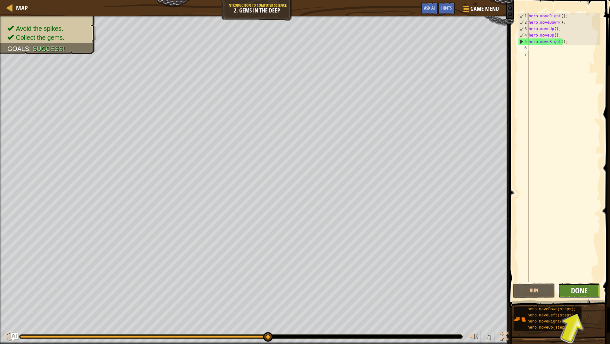
click at [581, 286] on span "Done" at bounding box center [579, 290] width 17 height 10
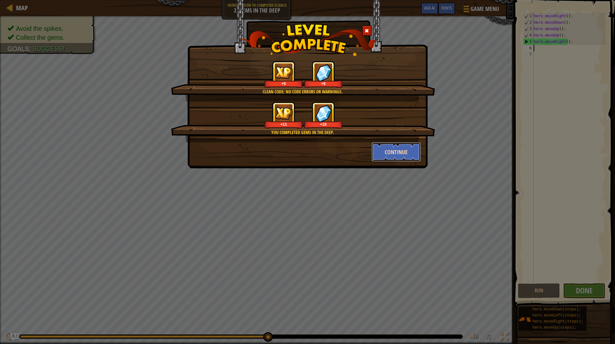
drag, startPoint x: 373, startPoint y: 149, endPoint x: 372, endPoint y: 145, distance: 4.4
click at [372, 145] on button "Continue" at bounding box center [397, 151] width 50 height 19
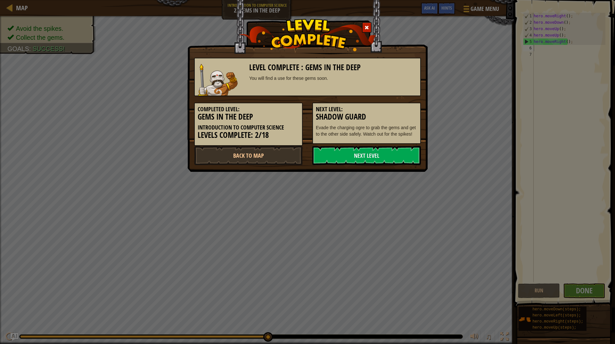
click at [401, 141] on div "Next Level: Shadow Guard Evade the charging ogre to grab the gems and get to th…" at bounding box center [366, 123] width 109 height 41
drag, startPoint x: 398, startPoint y: 144, endPoint x: 394, endPoint y: 147, distance: 5.5
click at [398, 144] on div "Completed Level: Gems in the Deep Introduction to Computer Science Levels Compl…" at bounding box center [307, 121] width 236 height 50
click at [394, 147] on link "Next Level" at bounding box center [366, 155] width 109 height 19
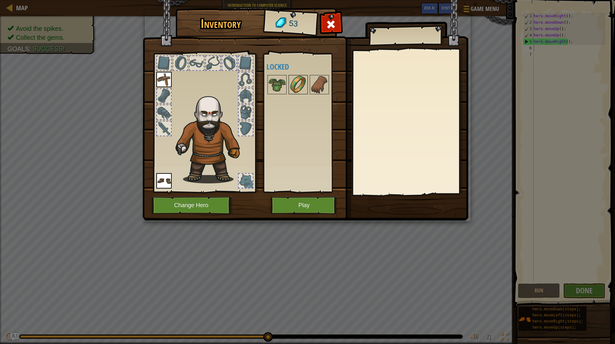
click at [295, 76] on img at bounding box center [298, 85] width 18 height 18
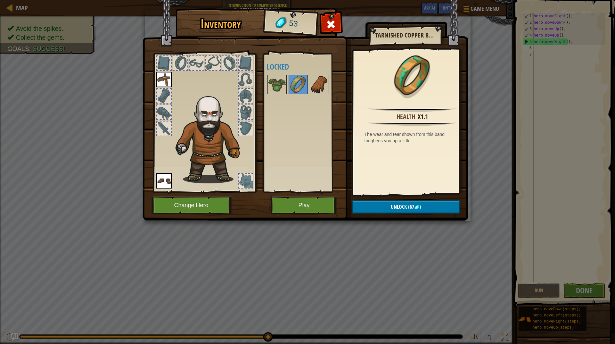
click at [315, 81] on img at bounding box center [319, 85] width 18 height 18
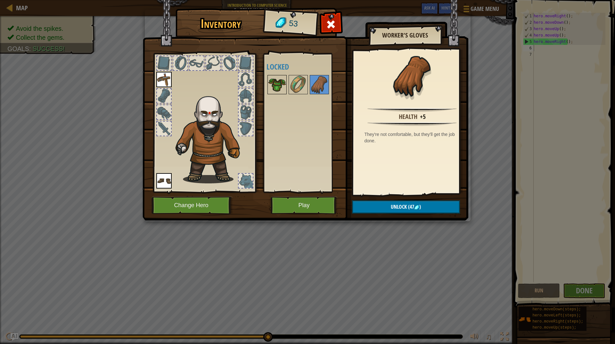
click at [282, 83] on img at bounding box center [277, 85] width 18 height 18
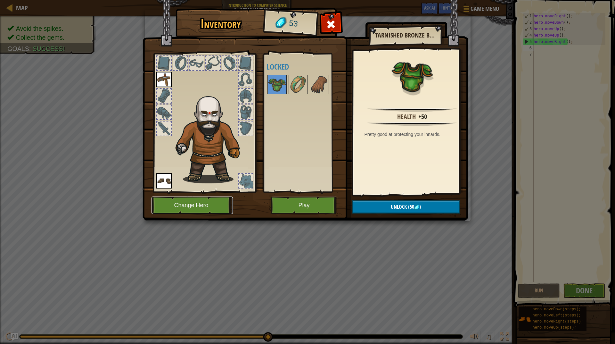
click at [177, 207] on button "Change Hero" at bounding box center [192, 205] width 81 height 18
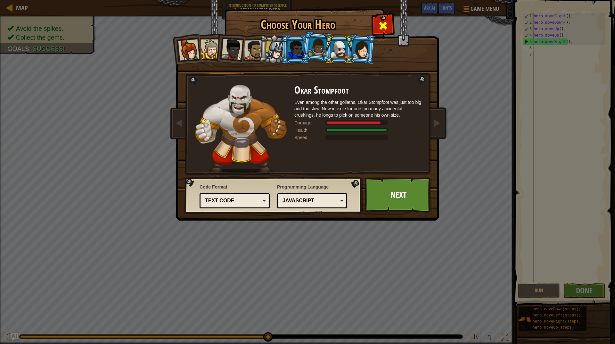
click at [388, 22] on div at bounding box center [383, 25] width 20 height 20
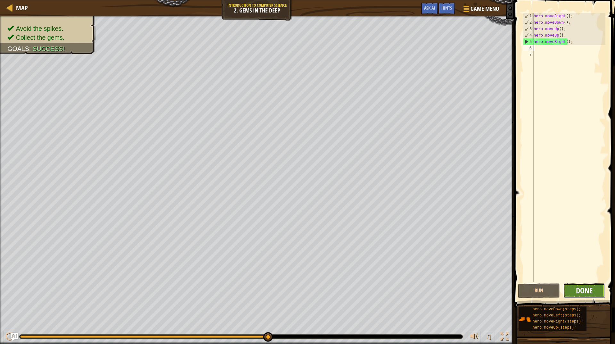
click at [579, 294] on span "Done" at bounding box center [584, 290] width 17 height 10
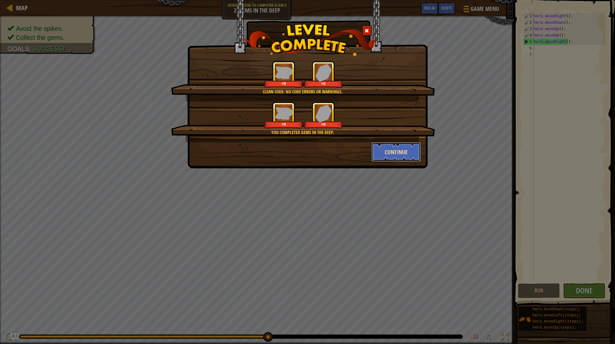
click at [389, 149] on button "Continue" at bounding box center [397, 151] width 50 height 19
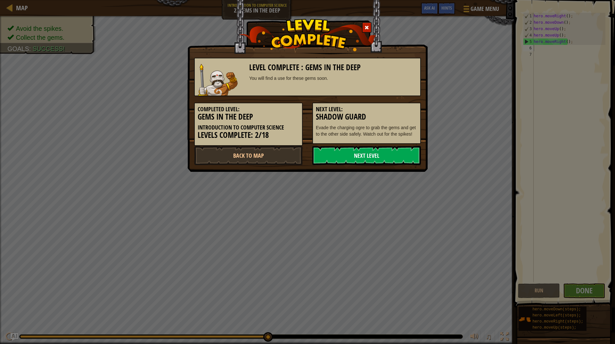
click at [393, 152] on link "Next Level" at bounding box center [366, 155] width 109 height 19
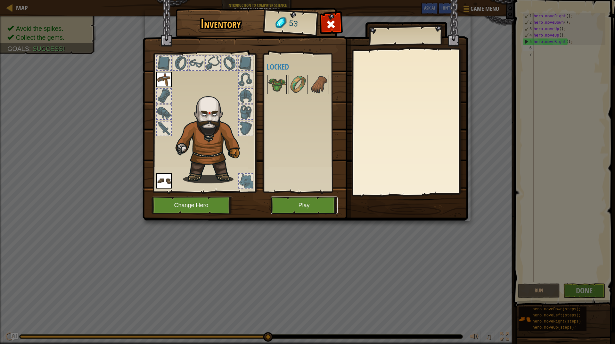
click at [318, 200] on button "Play" at bounding box center [304, 205] width 67 height 18
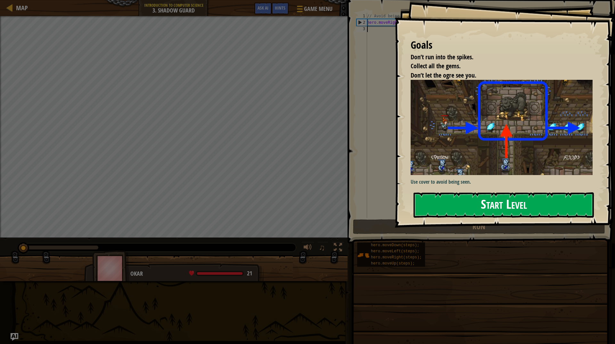
click at [505, 207] on button "Start Level" at bounding box center [504, 204] width 180 height 25
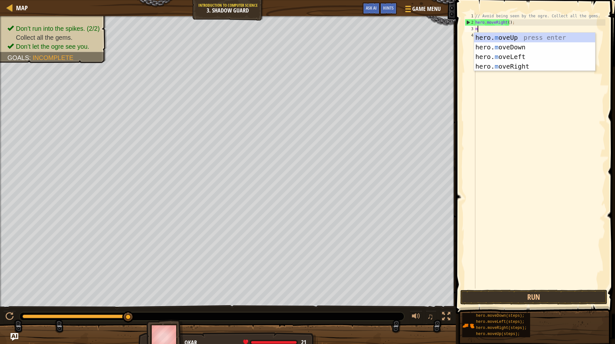
scroll to position [3, 0]
type textarea "mo"
click at [520, 64] on div "hero. mo veUp press enter hero. mo veDown press enter hero. mo veLeft press ent…" at bounding box center [534, 62] width 121 height 58
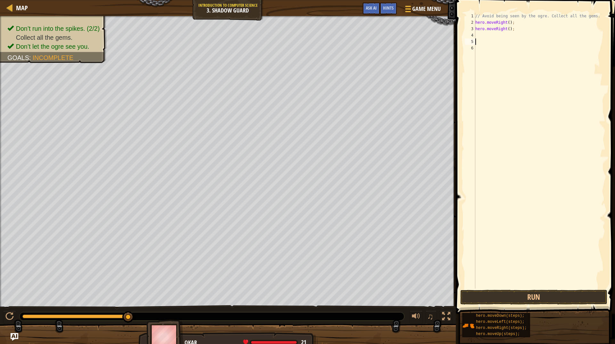
click at [498, 263] on div "// Avoid being seen by the ogre. Collect all the gems. hero . moveRight ( ) ; h…" at bounding box center [539, 157] width 131 height 288
click at [514, 298] on button "Run" at bounding box center [533, 297] width 147 height 15
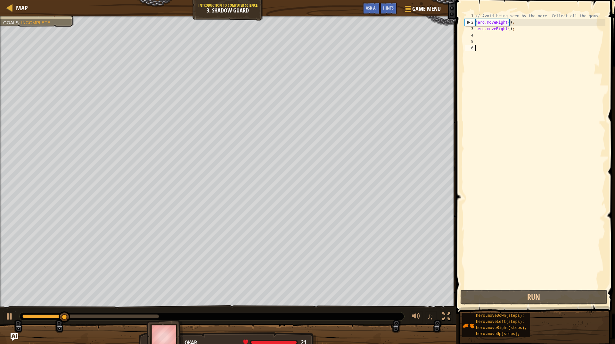
click at [499, 36] on div "// Avoid being seen by the ogre. Collect all the gems. hero . moveRight ( ) ; h…" at bounding box center [539, 157] width 131 height 288
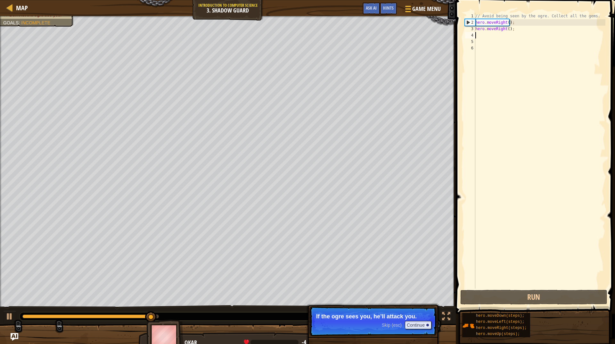
click at [512, 29] on div "// Avoid being seen by the ogre. Collect all the gems. hero . moveRight ( ) ; h…" at bounding box center [539, 157] width 131 height 288
type textarea "hero.moveRight();"
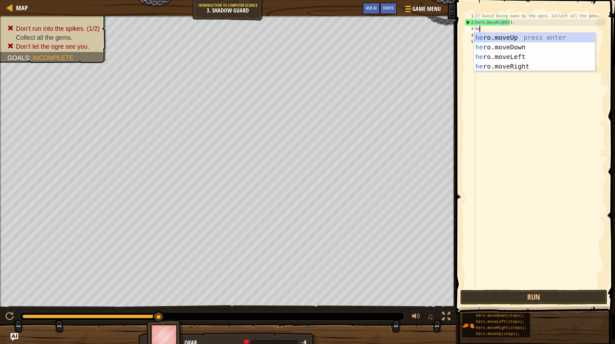
type textarea "hero"
click at [512, 47] on div "hero .moveUp press enter hero .moveDown press enter hero .moveLeft press enter …" at bounding box center [534, 62] width 121 height 58
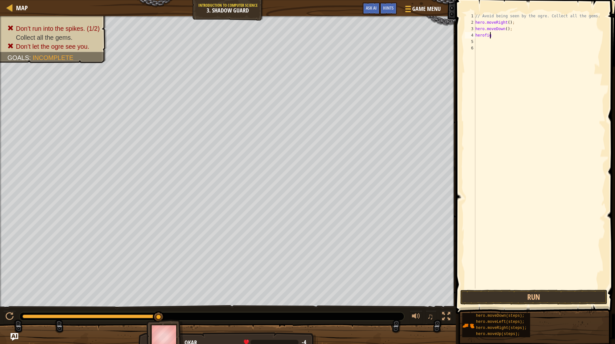
scroll to position [3, 1]
type textarea "herofight"
click at [552, 300] on button "Run" at bounding box center [533, 297] width 147 height 15
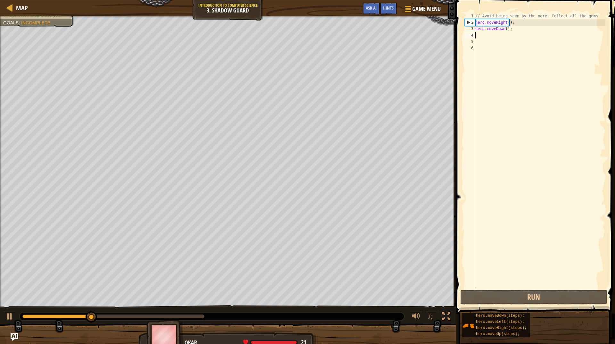
click at [509, 29] on div "// Avoid being seen by the ogre. Collect all the gems. hero . moveRight ( ) ; h…" at bounding box center [539, 157] width 131 height 288
click at [510, 29] on div "// Avoid being seen by the ogre. Collect all the gems. hero . moveRight ( ) ; h…" at bounding box center [539, 157] width 131 height 288
type textarea "hero.moveDown();"
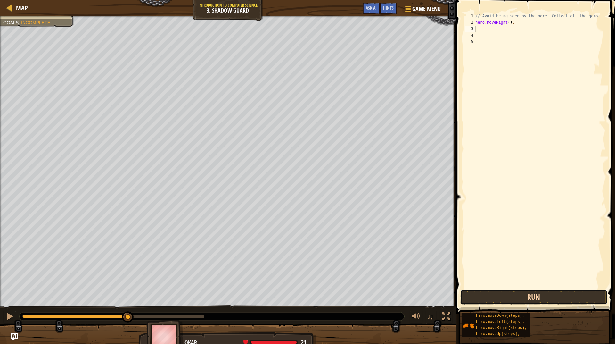
click at [561, 296] on button "Run" at bounding box center [533, 297] width 147 height 15
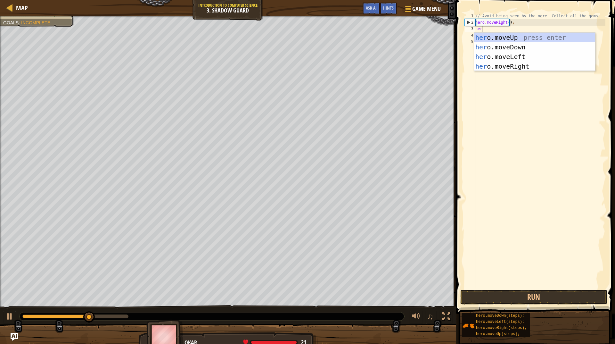
type textarea "hero"
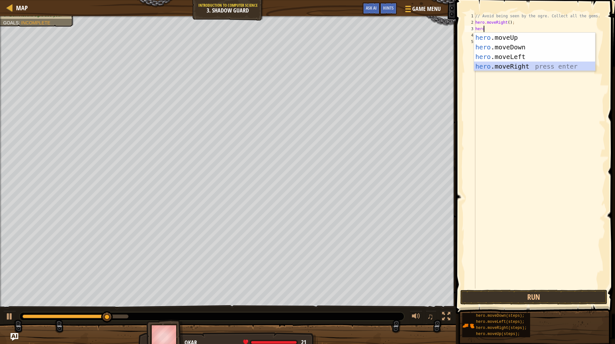
click at [513, 67] on div "hero .moveUp press enter hero .moveDown press enter hero .moveLeft press enter …" at bounding box center [534, 62] width 121 height 58
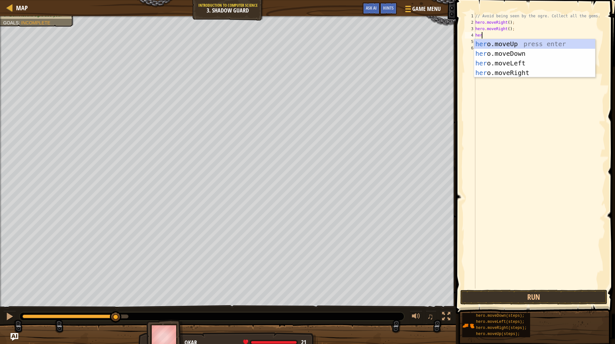
type textarea "hero"
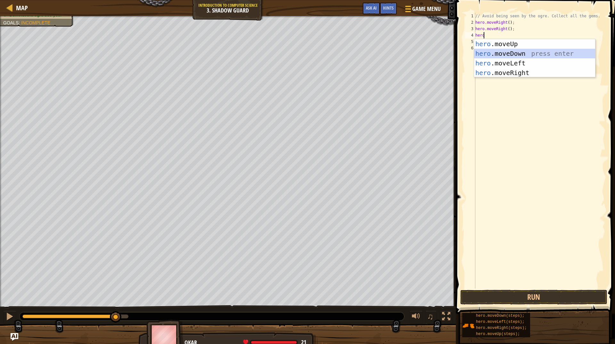
click at [511, 53] on div "hero .moveUp press enter hero .moveDown press enter hero .moveLeft press enter …" at bounding box center [534, 68] width 121 height 58
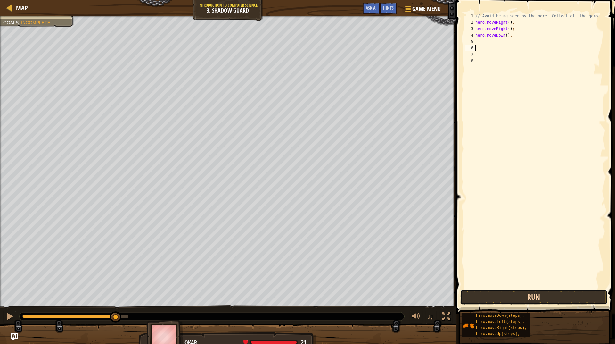
click at [564, 296] on button "Run" at bounding box center [533, 297] width 147 height 15
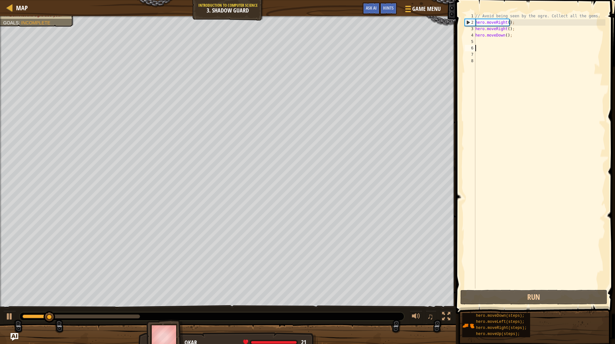
click at [519, 35] on div "// Avoid being seen by the ogre. Collect all the gems. hero . moveRight ( ) ; h…" at bounding box center [539, 157] width 131 height 288
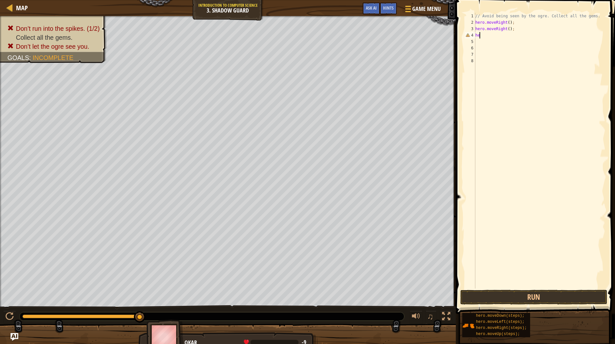
type textarea "h"
click at [552, 286] on div "// Avoid being seen by the ogre. Collect all the gems. hero . moveRight ( ) ; h…" at bounding box center [539, 157] width 131 height 288
click at [549, 293] on button "Run" at bounding box center [533, 297] width 147 height 15
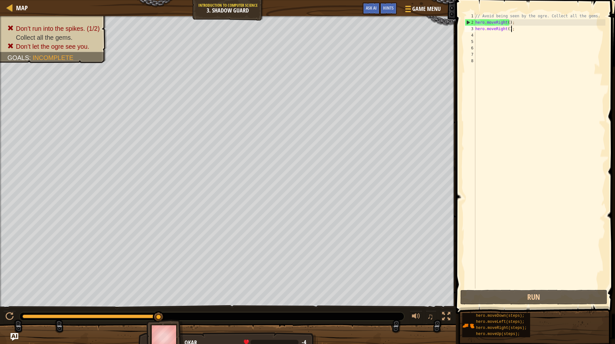
click at [512, 29] on div "// Avoid being seen by the ogre. Collect all the gems. hero . moveRight ( ) ; h…" at bounding box center [539, 157] width 131 height 288
type textarea "hero.moveRight();"
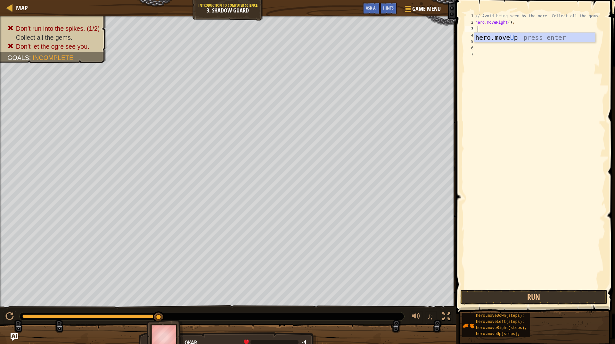
type textarea "up"
click at [515, 40] on div "hero.move Up press enter" at bounding box center [534, 47] width 121 height 29
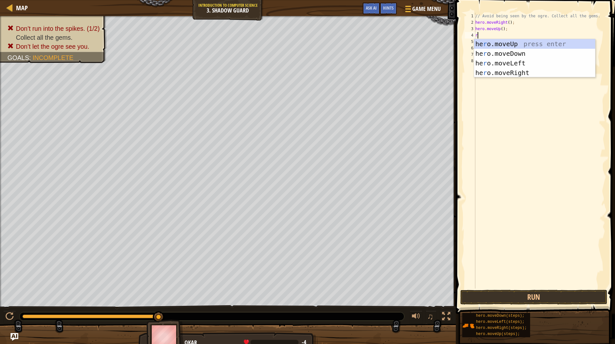
type textarea "ri"
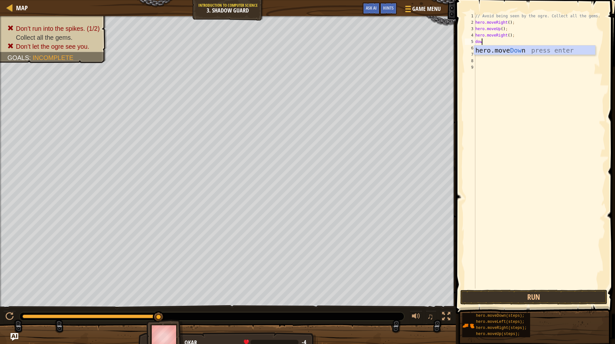
scroll to position [3, 0]
type textarea "down"
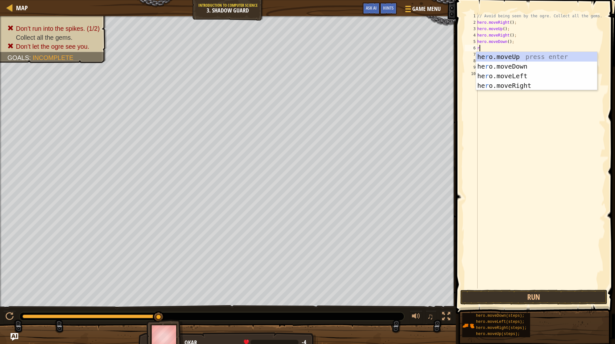
type textarea "ri"
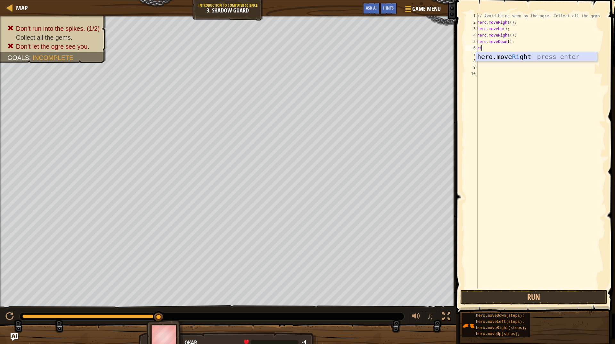
click at [517, 60] on div "hero.move Ri ght press enter" at bounding box center [536, 66] width 121 height 29
click at [569, 295] on button "Run" at bounding box center [533, 297] width 147 height 15
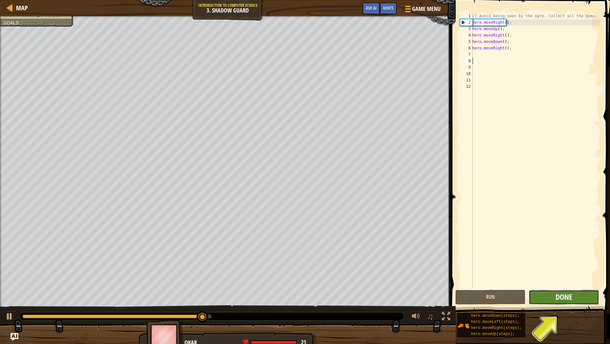
click at [571, 300] on span "Done" at bounding box center [564, 297] width 17 height 10
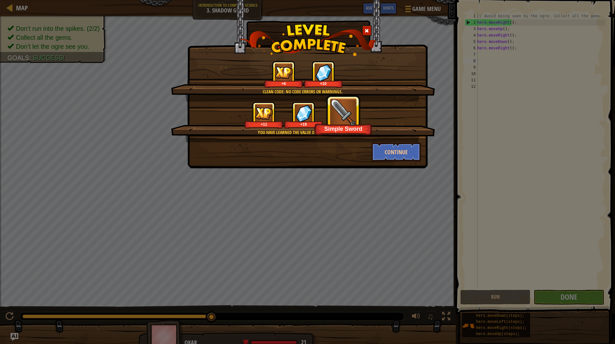
click at [344, 120] on img at bounding box center [343, 112] width 27 height 27
click at [395, 147] on button "Continue" at bounding box center [397, 151] width 50 height 19
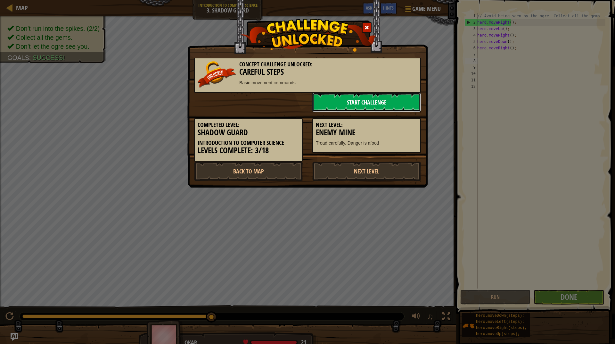
click at [373, 102] on link "Start Challenge" at bounding box center [366, 102] width 109 height 19
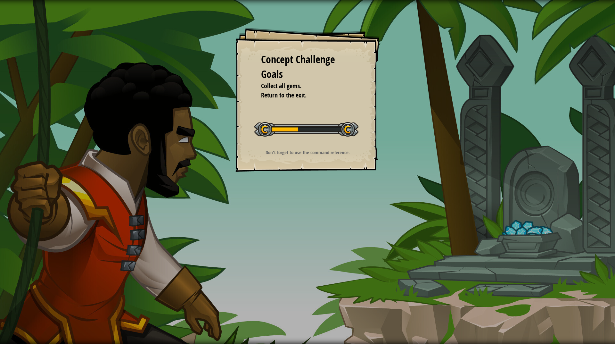
click at [332, 90] on li "Collect all gems." at bounding box center [302, 85] width 99 height 9
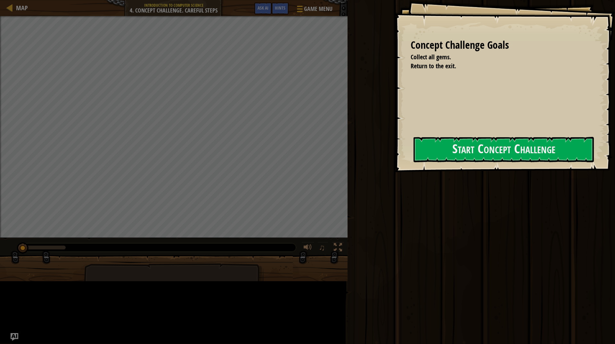
drag, startPoint x: 296, startPoint y: 69, endPoint x: 291, endPoint y: 57, distance: 12.4
click at [411, 53] on div "Concept Challenge Goals" at bounding box center [502, 45] width 182 height 15
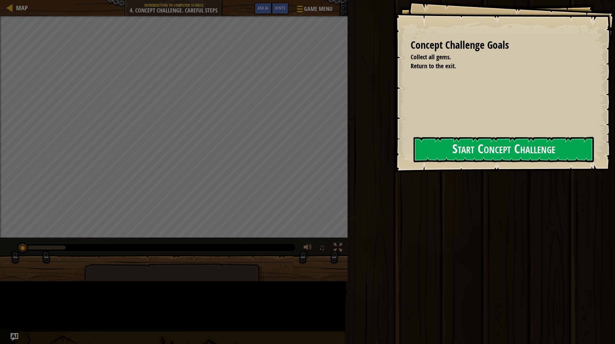
drag, startPoint x: 291, startPoint y: 57, endPoint x: 283, endPoint y: 43, distance: 16.1
click at [395, 58] on div "Concept Challenge Goals Collect all gems. Return to the exit. Start Concept Cha…" at bounding box center [505, 86] width 220 height 172
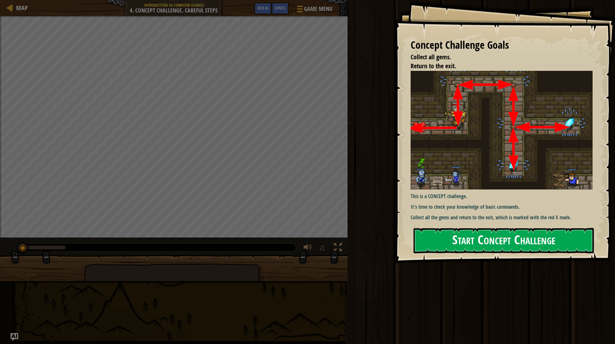
click at [514, 228] on button "Start Concept Challenge" at bounding box center [504, 240] width 180 height 25
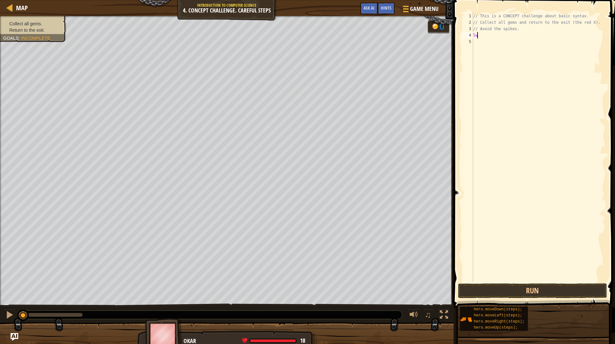
scroll to position [3, 0]
type textarea "left"
click at [560, 293] on button "Run" at bounding box center [532, 290] width 149 height 15
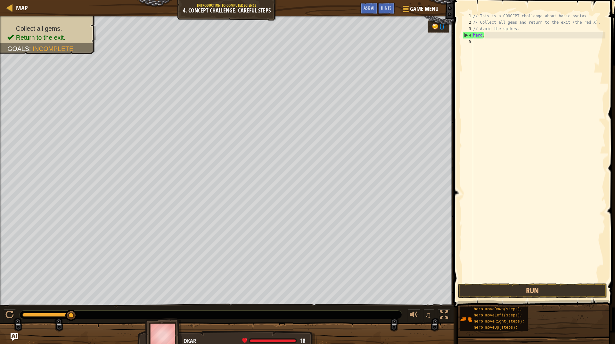
type textarea "hero"
type textarea "h"
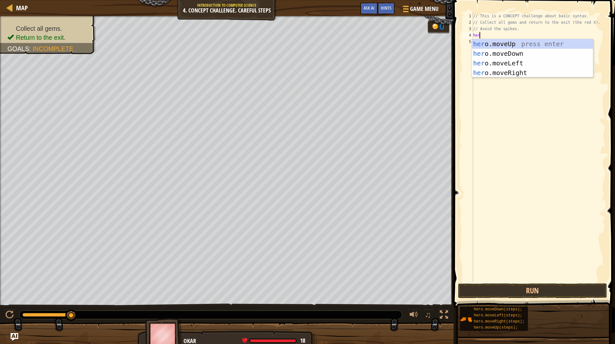
scroll to position [3, 0]
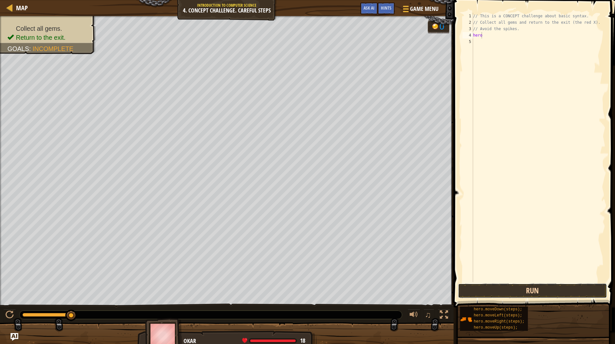
click at [510, 287] on button "Run" at bounding box center [532, 290] width 149 height 15
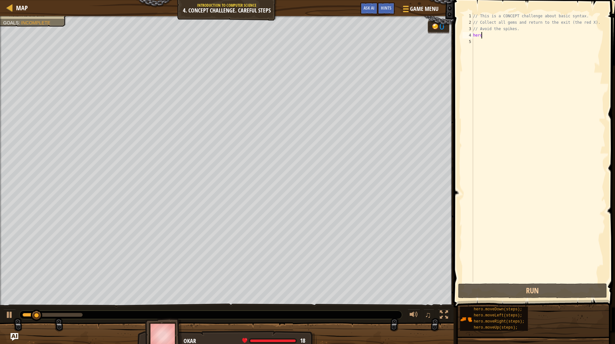
click at [497, 35] on div "// This is a CONCEPT challenge about basic syntax. // Collect all gems and retu…" at bounding box center [539, 154] width 134 height 282
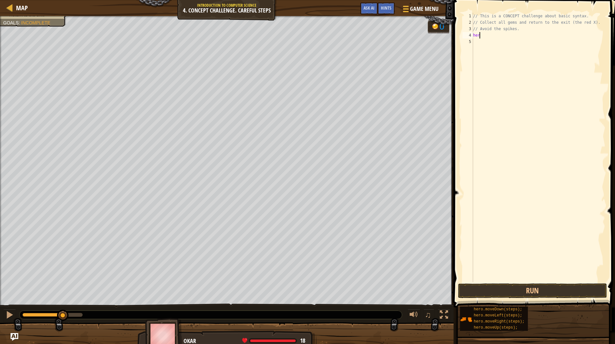
scroll to position [3, 0]
type textarea "h"
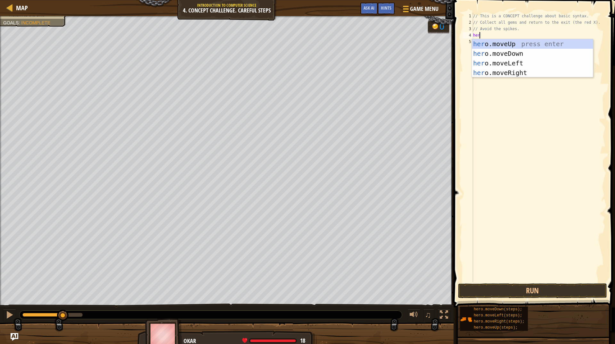
type textarea "hero"
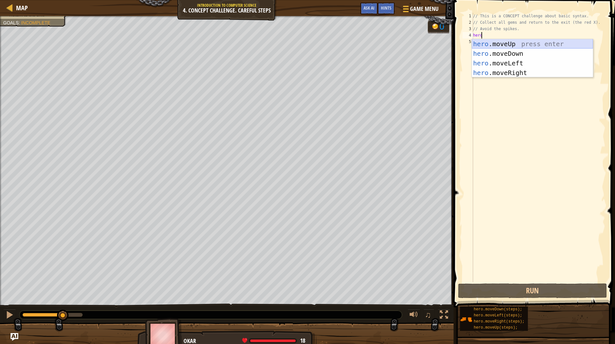
click at [496, 40] on div "hero .moveUp press enter hero .moveDown press enter hero .moveLeft press enter …" at bounding box center [532, 68] width 121 height 58
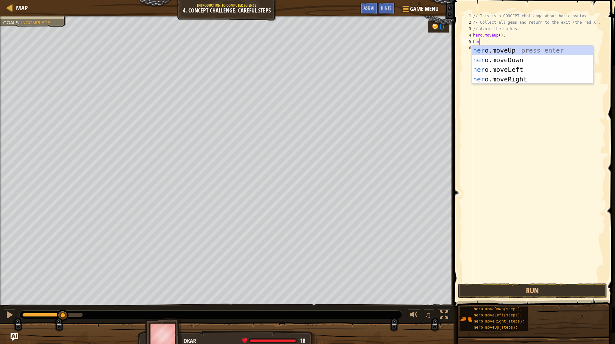
type textarea "hero"
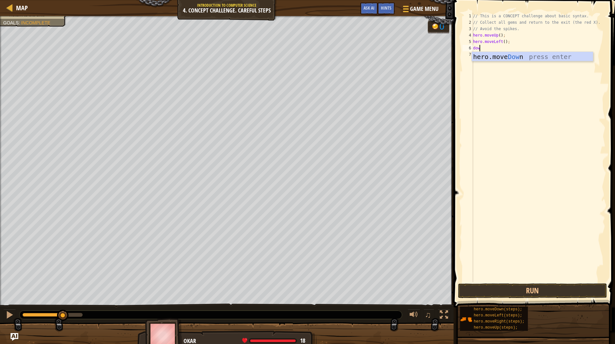
type textarea "down"
click at [502, 57] on div "hero.move Down press enter" at bounding box center [532, 66] width 121 height 29
type textarea "right"
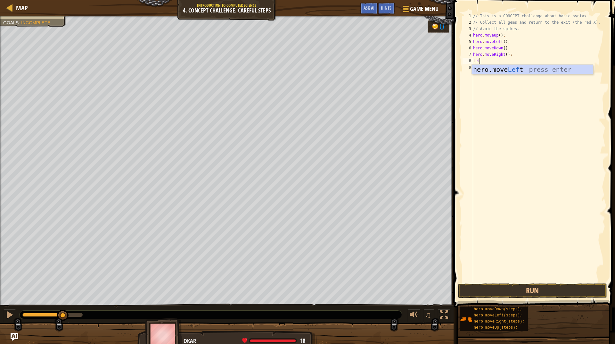
type textarea "left"
type textarea "down"
type textarea "u"
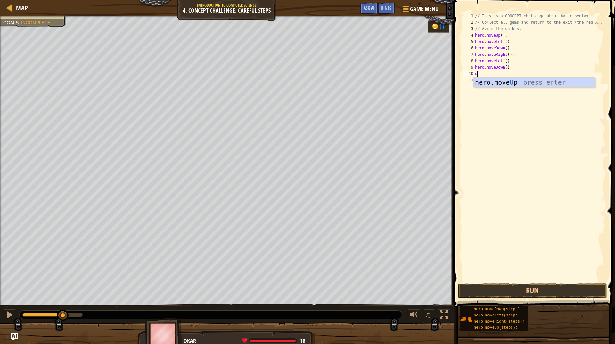
type textarea "up"
type textarea "u"
type textarea "h"
click at [501, 72] on div "// This is a CONCEPT challenge about basic syntax. // Collect all gems and retu…" at bounding box center [540, 154] width 132 height 282
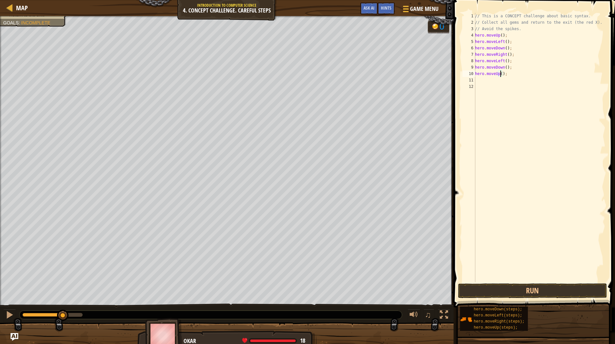
type textarea "hero.moveUp(2);"
click at [553, 290] on button "Run" at bounding box center [532, 290] width 149 height 15
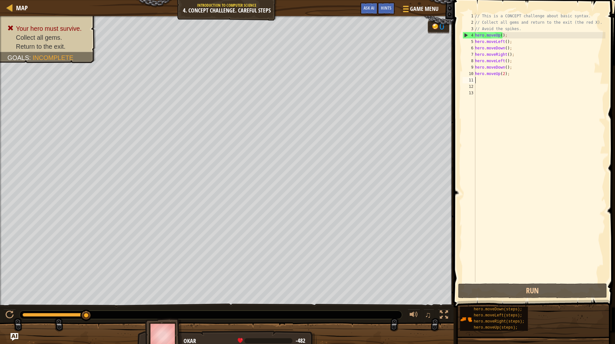
click at [501, 40] on div "// This is a CONCEPT challenge about basic syntax. // Collect all gems and retu…" at bounding box center [540, 154] width 132 height 282
click at [501, 41] on div "// This is a CONCEPT challenge about basic syntax. // Collect all gems and retu…" at bounding box center [540, 154] width 132 height 282
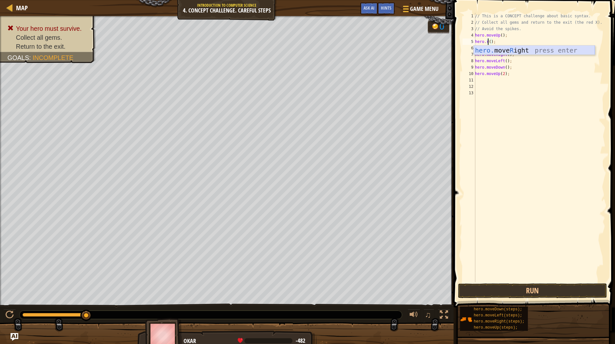
click at [496, 51] on div "hero. move R ight press enter" at bounding box center [534, 59] width 121 height 29
type textarea "hero.moveRight();"
click at [509, 288] on button "Run" at bounding box center [532, 290] width 149 height 15
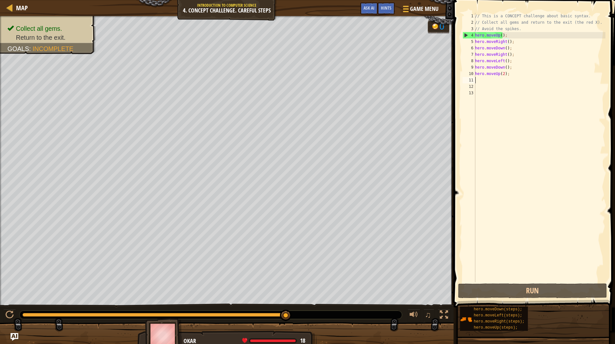
click at [478, 83] on div "// This is a CONCEPT challenge about basic syntax. // Collect all gems and retu…" at bounding box center [540, 154] width 132 height 282
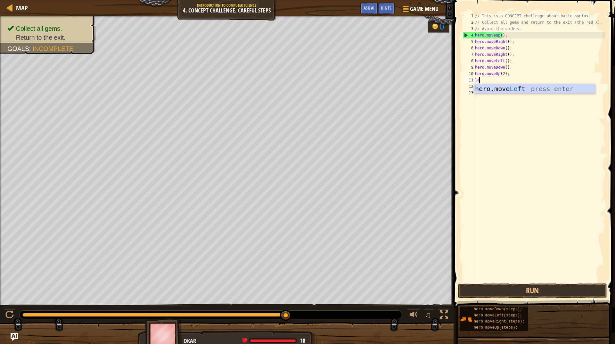
type textarea "left"
click at [483, 85] on div "hero.move Left press enter" at bounding box center [534, 98] width 121 height 29
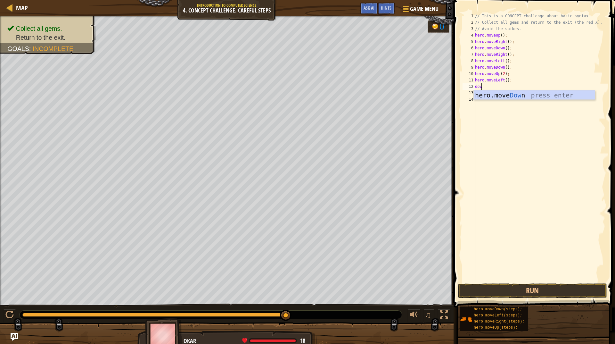
type textarea "down"
click at [494, 283] on span at bounding box center [535, 144] width 167 height 326
click at [494, 286] on button "Run" at bounding box center [532, 290] width 149 height 15
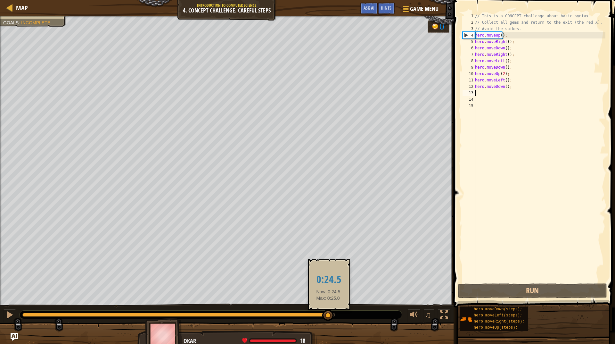
drag, startPoint x: 320, startPoint y: 315, endPoint x: 356, endPoint y: 317, distance: 35.3
click at [356, 317] on div at bounding box center [211, 314] width 382 height 8
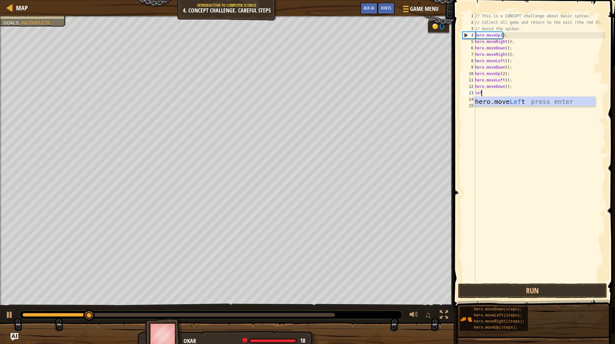
type textarea "left"
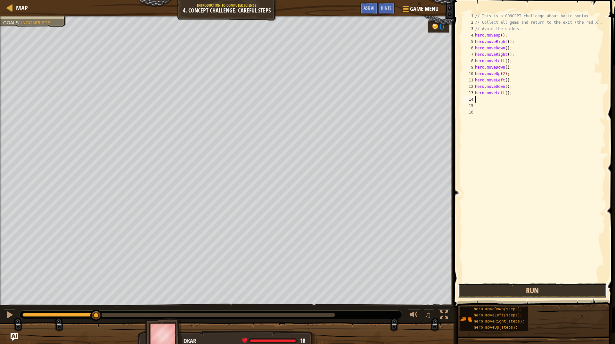
click at [526, 290] on button "Run" at bounding box center [532, 290] width 149 height 15
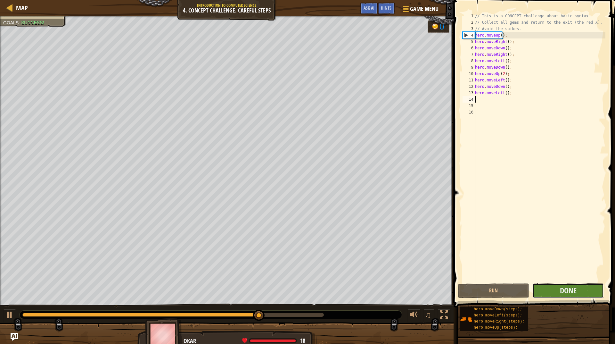
click at [558, 288] on button "Done" at bounding box center [567, 290] width 71 height 15
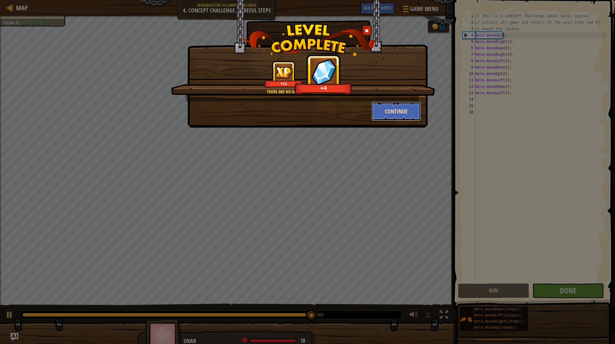
click at [393, 111] on button "Continue" at bounding box center [397, 111] width 50 height 19
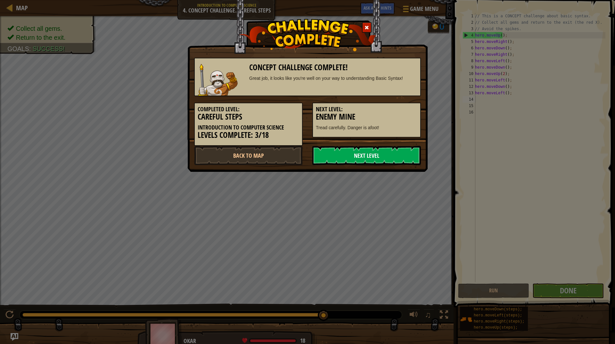
click at [389, 149] on link "Next Level" at bounding box center [366, 155] width 109 height 19
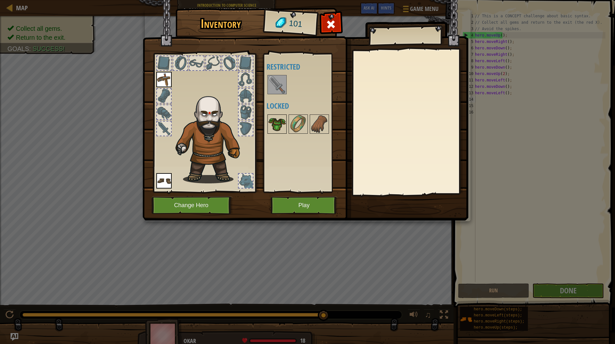
click at [280, 127] on img at bounding box center [277, 124] width 18 height 18
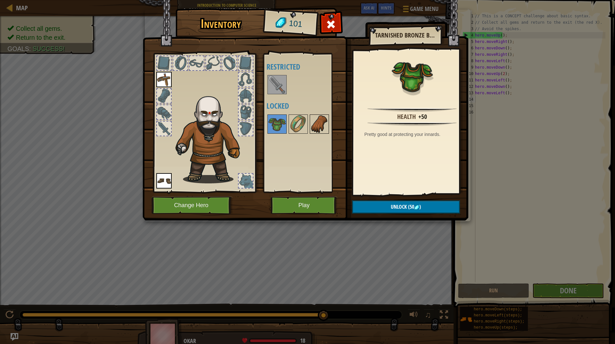
click at [319, 121] on img at bounding box center [319, 124] width 18 height 18
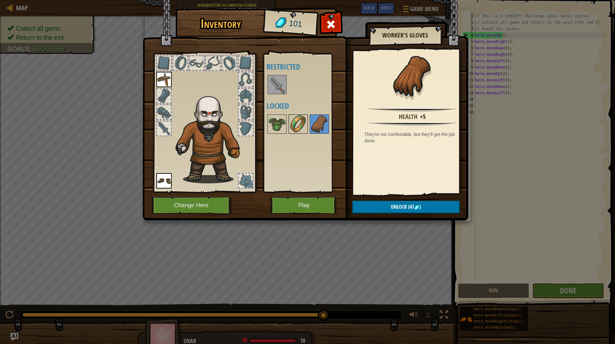
click at [300, 120] on img at bounding box center [298, 124] width 18 height 18
click at [281, 94] on div at bounding box center [276, 84] width 19 height 19
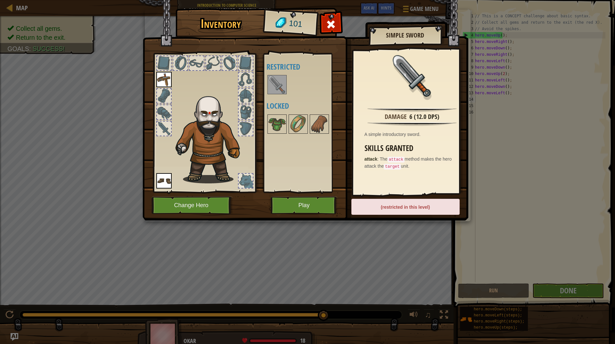
click at [281, 91] on img at bounding box center [277, 85] width 18 height 18
click at [323, 203] on button "Play" at bounding box center [304, 205] width 67 height 18
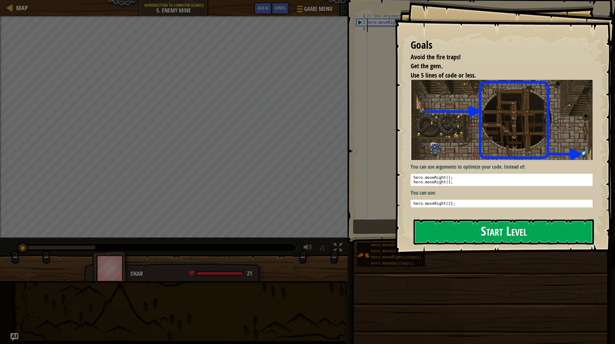
click at [546, 243] on button "Start Level" at bounding box center [504, 231] width 180 height 25
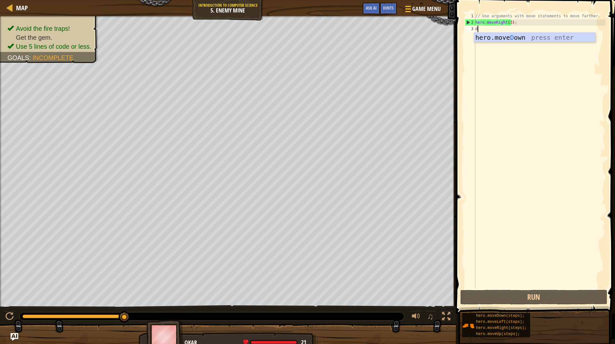
scroll to position [3, 0]
type textarea "down"
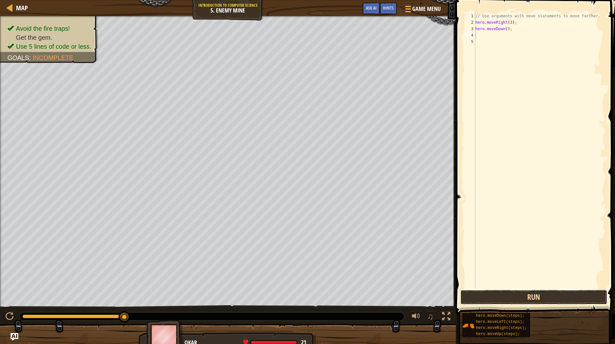
click at [562, 300] on button "Run" at bounding box center [533, 297] width 147 height 15
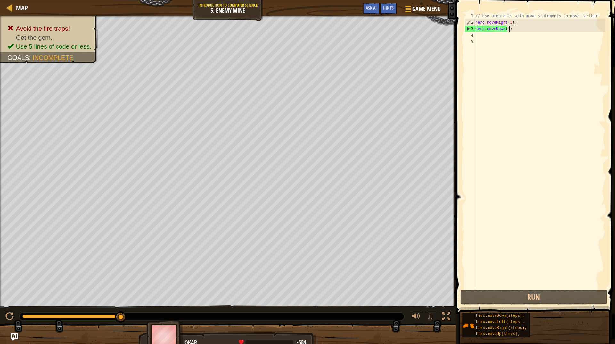
click at [530, 30] on div "// Use arguments with move statements to move farther. hero . moveRight ( 3 ) ;…" at bounding box center [539, 157] width 131 height 288
type textarea "hero.moveDown();"
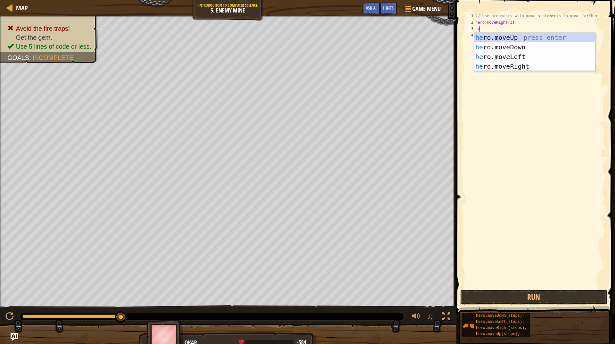
type textarea "hero"
click at [521, 62] on div "hero .moveUp press enter hero .moveDown press enter hero .moveLeft press enter …" at bounding box center [534, 62] width 121 height 58
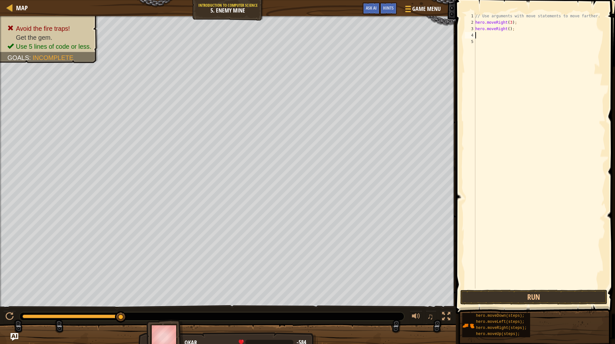
scroll to position [3, 0]
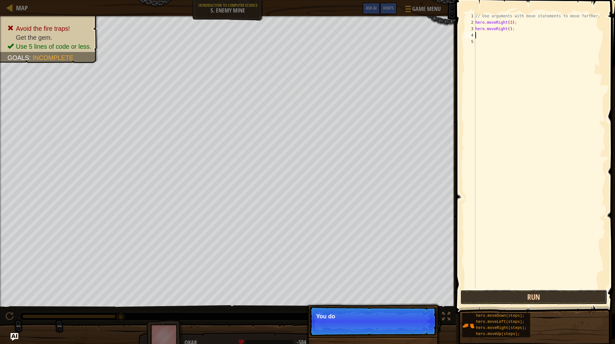
click at [543, 300] on button "Run" at bounding box center [533, 297] width 147 height 15
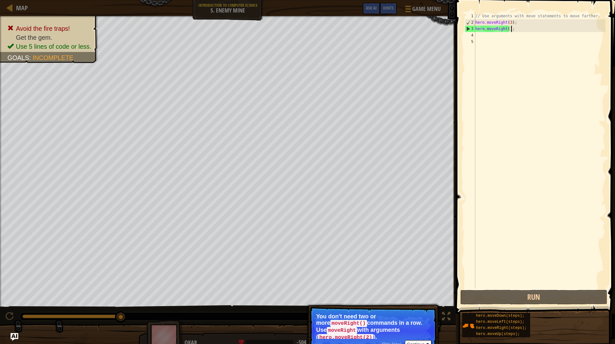
click at [518, 31] on div "// Use arguments with move statements to move farther. hero . moveRight ( 3 ) ;…" at bounding box center [539, 157] width 131 height 288
type textarea "hero.moveRight();"
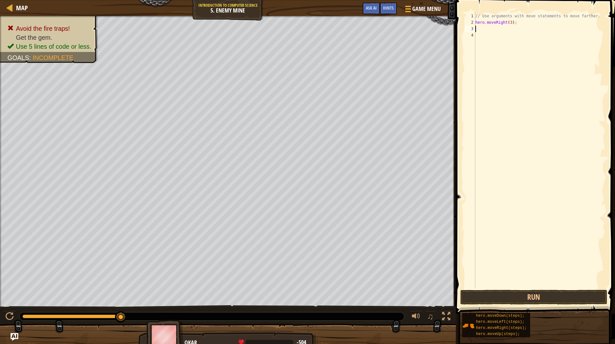
type textarea "up"
type textarea "right"
click at [496, 48] on div "hero.move Right press enter" at bounding box center [534, 53] width 121 height 29
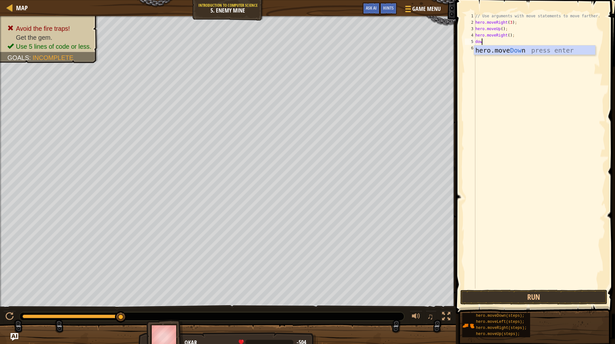
type textarea "down"
click at [496, 49] on div "hero.move Down press enter" at bounding box center [534, 59] width 121 height 29
click at [505, 41] on div "// Use arguments with move statements to move farther. hero . moveRight ( 3 ) ;…" at bounding box center [539, 157] width 131 height 288
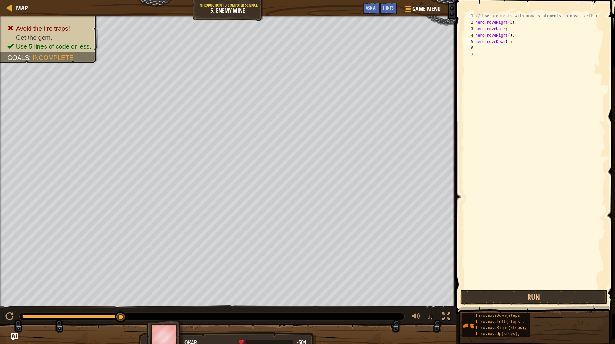
type textarea "hero.moveDown(2);"
click at [518, 43] on div "// Use arguments with move statements to move farther. hero . moveRight ( 3 ) ;…" at bounding box center [539, 157] width 131 height 288
click at [477, 50] on div "// Use arguments with move statements to move farther. hero . moveRight ( 3 ) ;…" at bounding box center [539, 157] width 131 height 288
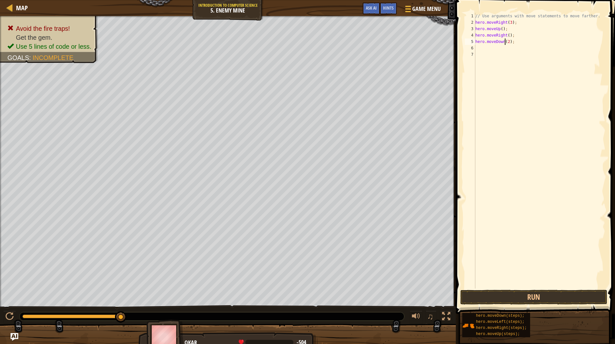
click at [506, 41] on div "// Use arguments with move statements to move farther. hero . moveRight ( 3 ) ;…" at bounding box center [539, 157] width 131 height 288
type textarea "hero.moveDown(3);"
click at [487, 49] on div "// Use arguments with move statements to move farther. hero . moveRight ( 3 ) ;…" at bounding box center [539, 157] width 131 height 288
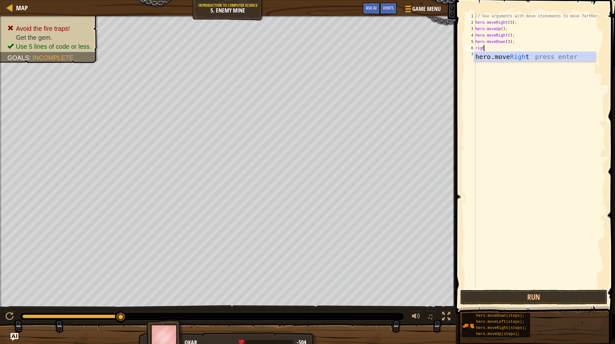
type textarea "right"
click at [492, 57] on div "hero.move Right press enter" at bounding box center [534, 66] width 121 height 29
click at [508, 48] on div "// Use arguments with move statements to move farther. hero . moveRight ( 3 ) ;…" at bounding box center [539, 157] width 131 height 288
type textarea "hero.moveRight(2);"
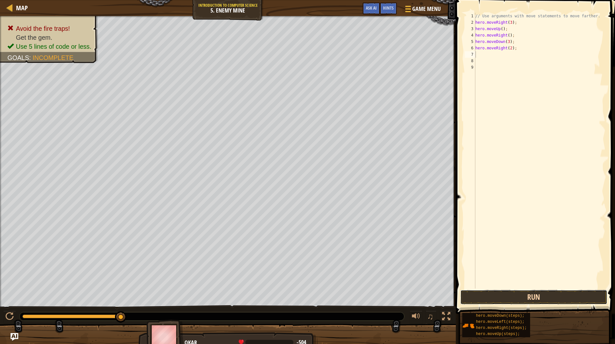
click at [545, 302] on button "Run" at bounding box center [533, 297] width 147 height 15
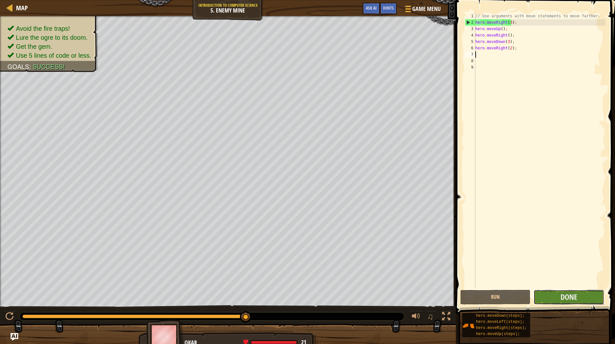
click at [542, 298] on button "Done" at bounding box center [569, 297] width 70 height 15
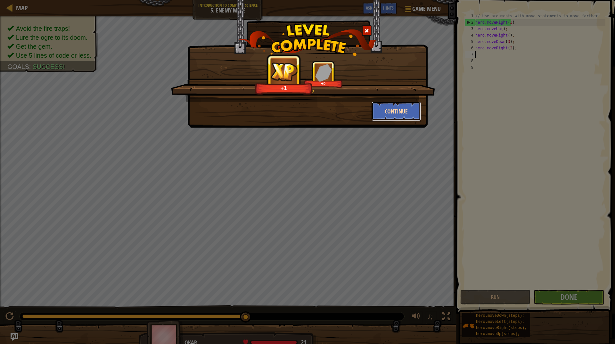
click at [380, 110] on button "Continue" at bounding box center [397, 111] width 50 height 19
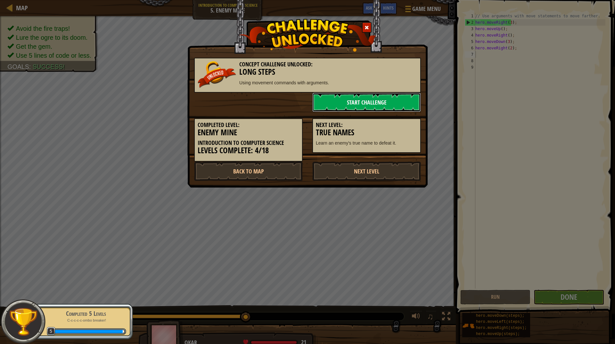
click at [347, 102] on link "Start Challenge" at bounding box center [366, 102] width 109 height 19
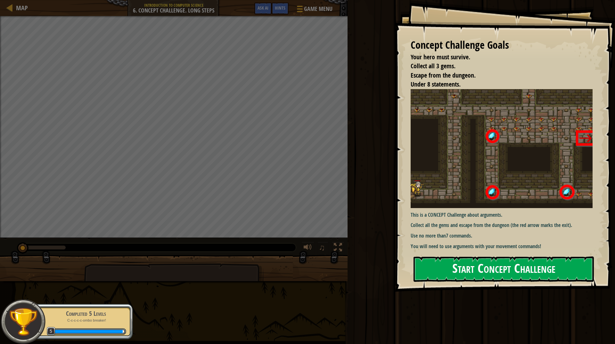
click at [516, 256] on button "Start Concept Challenge" at bounding box center [504, 268] width 180 height 25
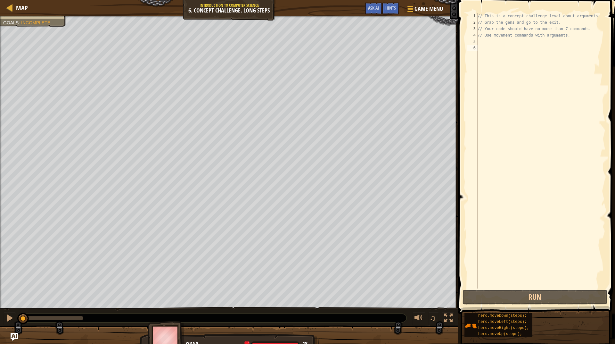
click at [486, 41] on div "// This is a concept challenge level about arguments. // Grab the gems and go t…" at bounding box center [540, 157] width 129 height 288
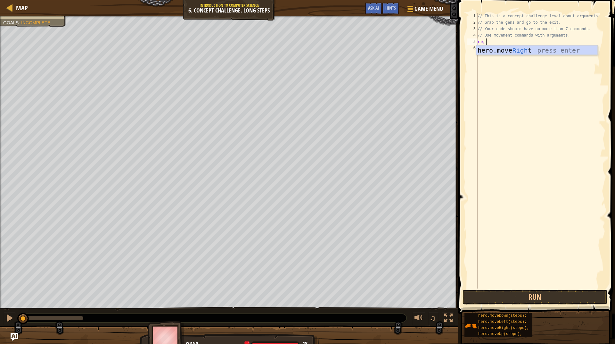
type textarea "right"
type textarea "up"
click at [503, 50] on div "// This is a concept challenge level about arguments. // Grab the gems and go t…" at bounding box center [540, 157] width 129 height 288
type textarea "hero.moveUp(3);"
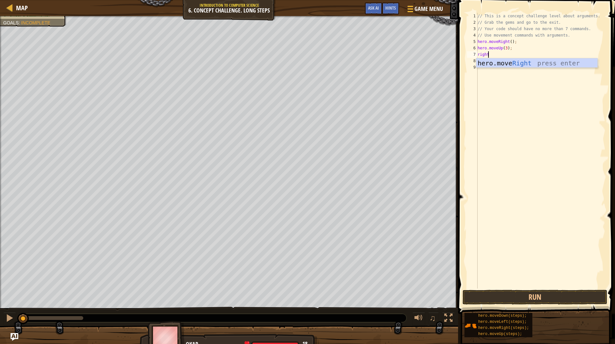
scroll to position [3, 1]
click at [496, 57] on div "// This is a concept challenge level about arguments. // Grab the gems and go t…" at bounding box center [540, 157] width 129 height 288
type textarea "right"
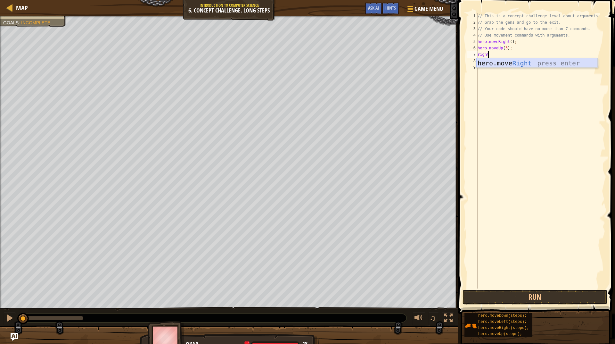
click at [493, 63] on div "hero.move Right press enter" at bounding box center [536, 72] width 121 height 29
click at [509, 55] on div "// This is a concept challenge level about arguments. // Grab the gems and go t…" at bounding box center [541, 157] width 127 height 288
click at [511, 55] on div "// This is a concept challenge level about arguments. // Grab the gems and go t…" at bounding box center [541, 157] width 127 height 288
type textarea "hero.moveRight(2);"
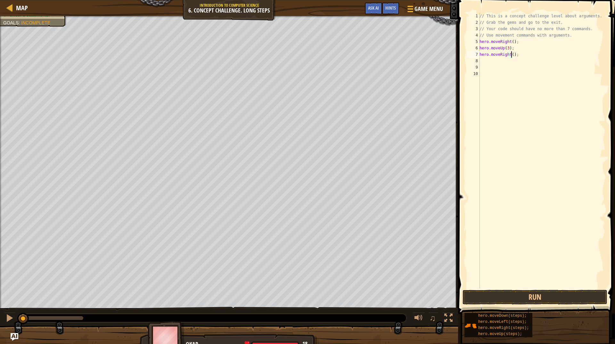
scroll to position [3, 3]
click at [497, 62] on div "// This is a concept challenge level about arguments. // Grab the gems and go t…" at bounding box center [541, 157] width 127 height 288
type textarea "doq=w"
click at [488, 65] on div "// This is a concept challenge level about arguments. // Grab the gems and go t…" at bounding box center [541, 157] width 127 height 288
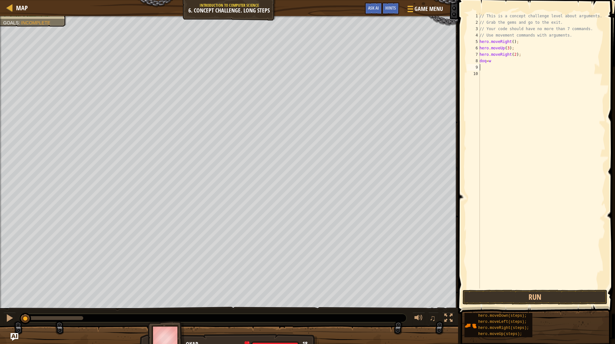
scroll to position [3, 0]
click at [497, 64] on div "// This is a concept challenge level about arguments. // Grab the gems and go t…" at bounding box center [541, 157] width 127 height 288
click at [499, 60] on div "// This is a concept challenge level about arguments. // Grab the gems and go t…" at bounding box center [541, 157] width 127 height 288
type textarea "down"
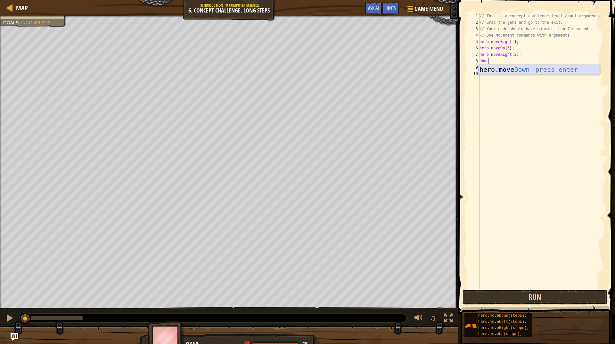
click at [513, 72] on div "hero.move Down press enter" at bounding box center [538, 79] width 121 height 29
click at [508, 61] on div "// This is a concept challenge level about arguments. // Grab the gems and go t…" at bounding box center [541, 157] width 127 height 288
type textarea "hero.moveDown(3);"
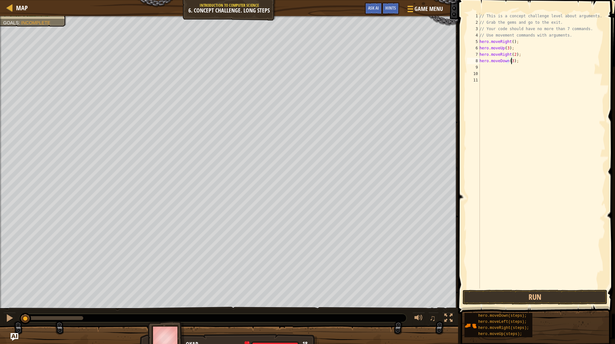
click at [496, 71] on div "// This is a concept challenge level about arguments. // Grab the gems and go t…" at bounding box center [541, 157] width 127 height 288
click at [489, 67] on div "// This is a concept challenge level about arguments. // Grab the gems and go t…" at bounding box center [541, 157] width 127 height 288
type textarea "left"
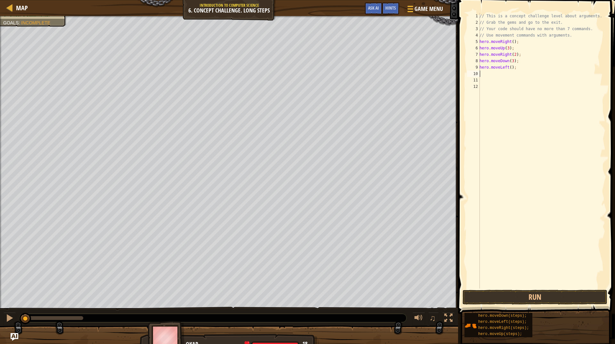
scroll to position [3, 0]
type textarea "up"
click at [552, 83] on div "hero.move Up press enter" at bounding box center [538, 92] width 121 height 29
click at [505, 74] on div "// This is a concept challenge level about arguments. // Grab the gems and go t…" at bounding box center [541, 157] width 127 height 288
type textarea "hero.moveUp(2);"
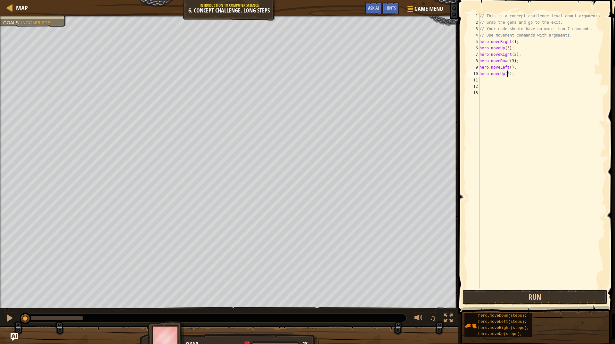
scroll to position [3, 2]
click at [487, 81] on div "// This is a concept challenge level about arguments. // Grab the gems and go t…" at bounding box center [541, 157] width 127 height 288
type textarea "rig"
click at [510, 80] on div "// This is a concept challenge level about arguments. // Grab the gems and go t…" at bounding box center [541, 157] width 127 height 288
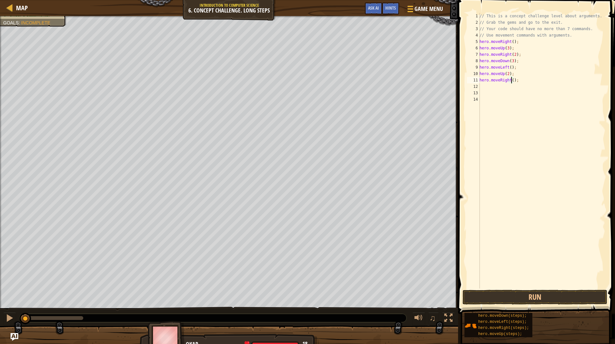
type textarea "hero.moveRight(2);"
click at [550, 292] on button "Run" at bounding box center [535, 297] width 145 height 15
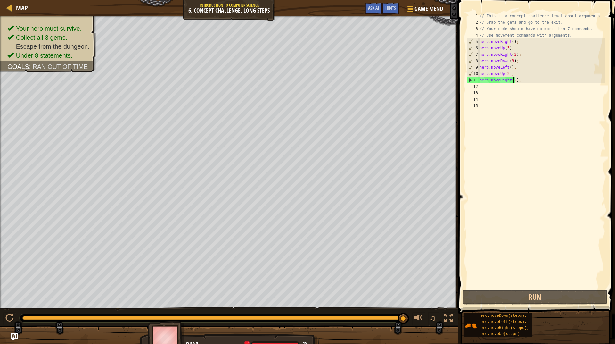
click at [514, 80] on div "// This is a concept challenge level about arguments. // Grab the gems and go t…" at bounding box center [541, 157] width 127 height 288
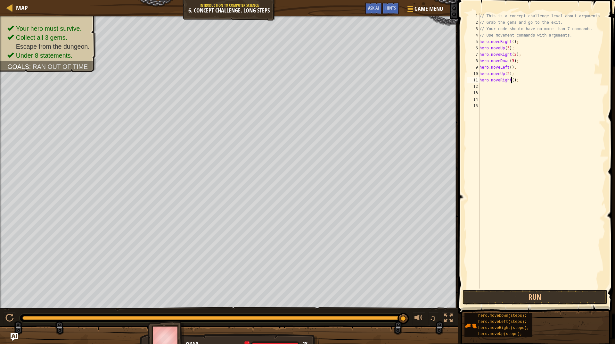
type textarea "hero.moveRight(3);"
click at [520, 264] on div "// This is a concept challenge level about arguments. // Grab the gems and go t…" at bounding box center [541, 157] width 127 height 288
click at [513, 290] on button "Run" at bounding box center [535, 297] width 145 height 15
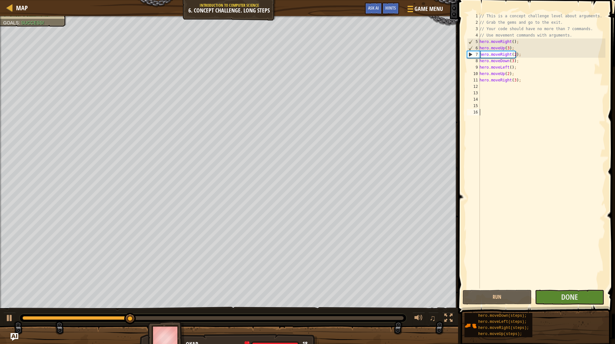
drag, startPoint x: 587, startPoint y: 127, endPoint x: 591, endPoint y: 182, distance: 55.6
click at [583, 166] on div "// This is a concept challenge level about arguments. // Grab the gems and go t…" at bounding box center [541, 157] width 127 height 288
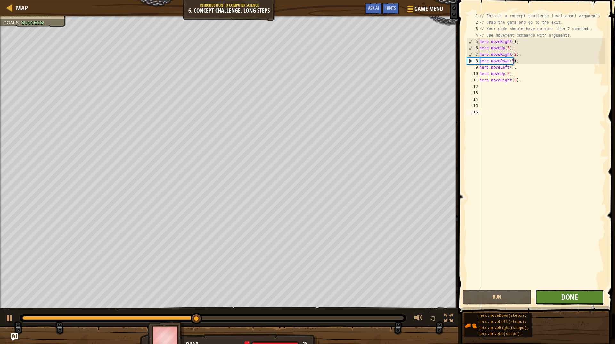
click at [564, 299] on span "Done" at bounding box center [569, 297] width 17 height 10
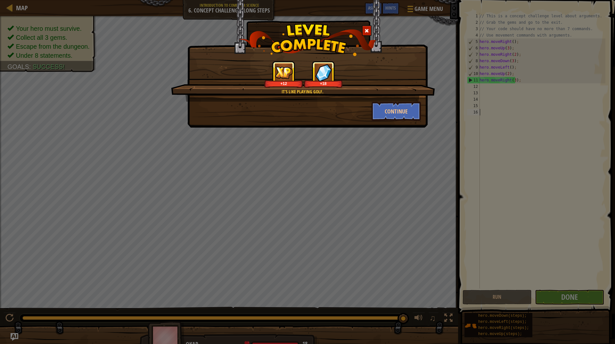
drag, startPoint x: 615, startPoint y: 265, endPoint x: 540, endPoint y: 54, distance: 224.0
drag, startPoint x: 540, startPoint y: 54, endPoint x: 570, endPoint y: 167, distance: 116.8
drag, startPoint x: 570, startPoint y: 167, endPoint x: 435, endPoint y: 315, distance: 200.9
click at [432, 316] on div "It's like playing golf. +12 +18 Continue" at bounding box center [307, 172] width 615 height 344
click at [396, 109] on button "Continue" at bounding box center [397, 111] width 50 height 19
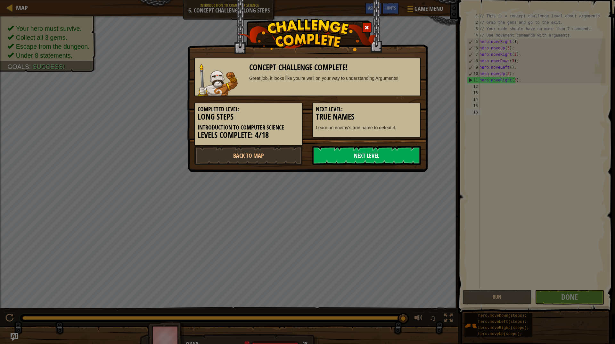
click at [363, 154] on link "Next Level" at bounding box center [366, 155] width 109 height 19
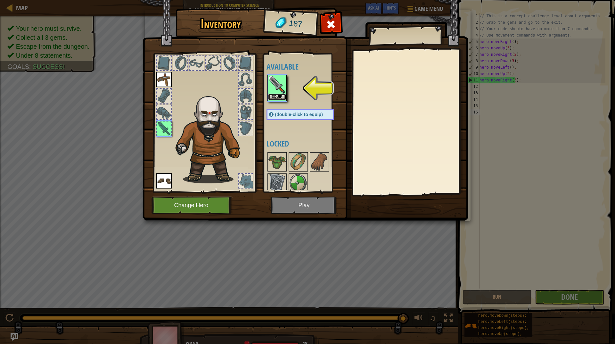
click at [280, 99] on button "Equip" at bounding box center [277, 97] width 18 height 7
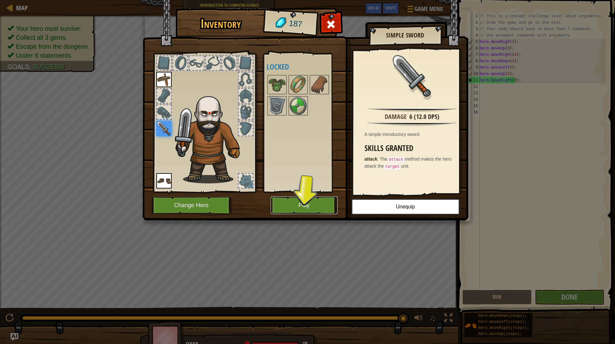
click at [288, 207] on button "Play" at bounding box center [304, 205] width 67 height 18
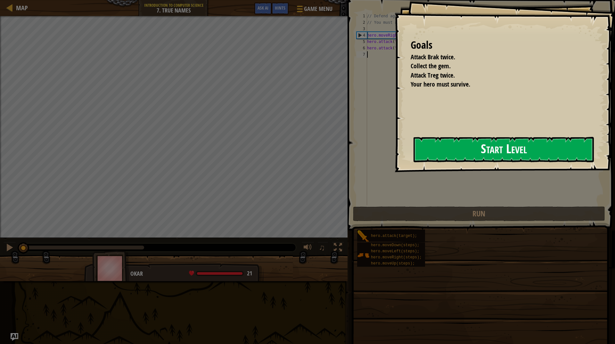
click at [398, 148] on div "Goals Attack Brak twice. Collect the gem. Attack Treg twice. Your hero must sur…" at bounding box center [505, 86] width 220 height 172
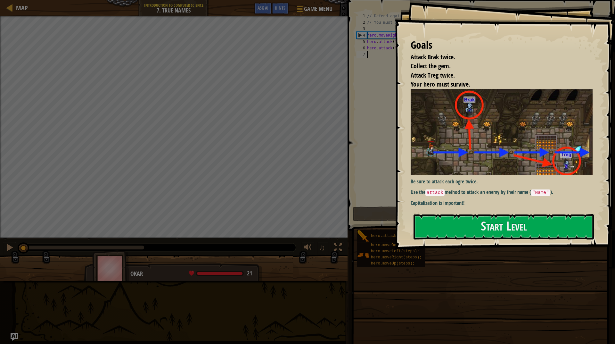
click at [441, 146] on img at bounding box center [504, 132] width 187 height 86
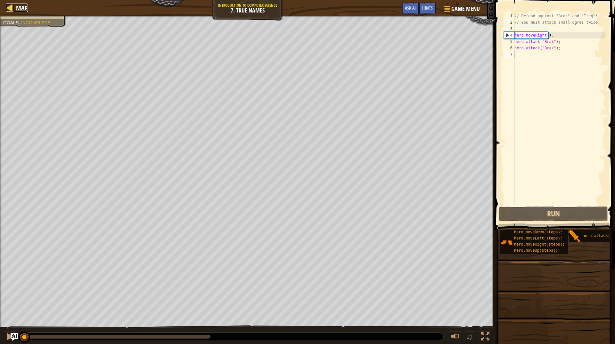
click at [9, 4] on div at bounding box center [10, 8] width 8 height 8
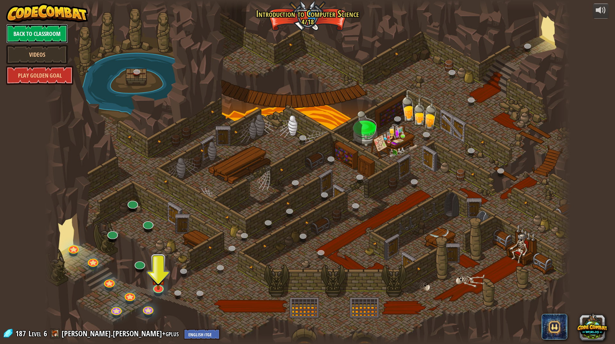
click at [46, 27] on link "Back to Classroom" at bounding box center [37, 33] width 62 height 19
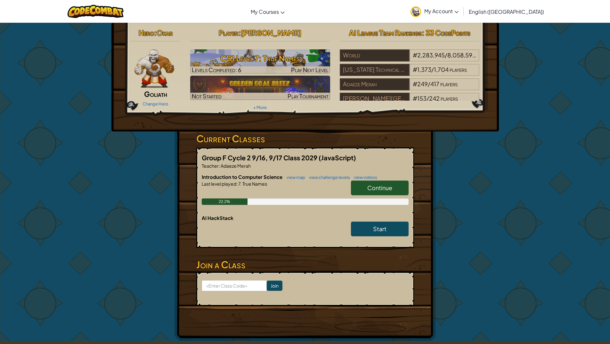
click at [366, 181] on link "Continue" at bounding box center [380, 187] width 58 height 15
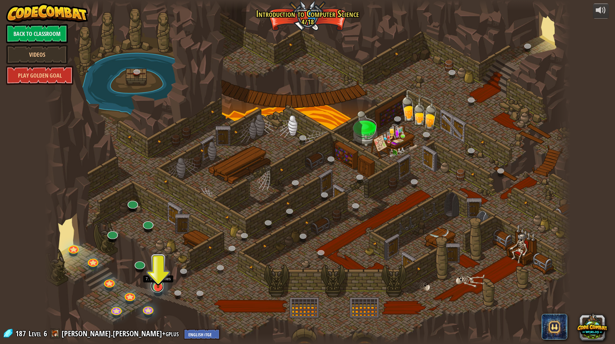
click at [162, 289] on link at bounding box center [157, 285] width 13 height 13
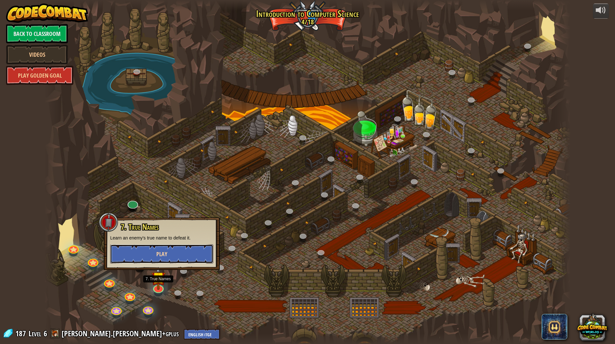
click at [175, 254] on button "Play" at bounding box center [161, 253] width 103 height 19
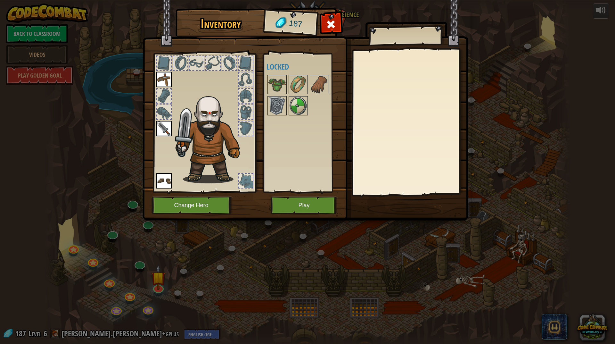
click at [287, 195] on img at bounding box center [306, 104] width 326 height 233
click at [290, 200] on button "Play" at bounding box center [304, 205] width 67 height 18
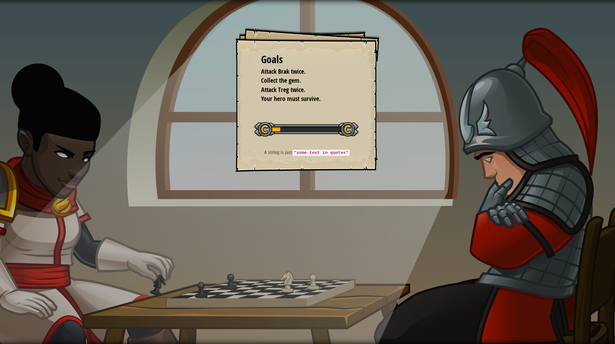
click at [333, 155] on code ""some text in quotes"" at bounding box center [320, 153] width 57 height 6
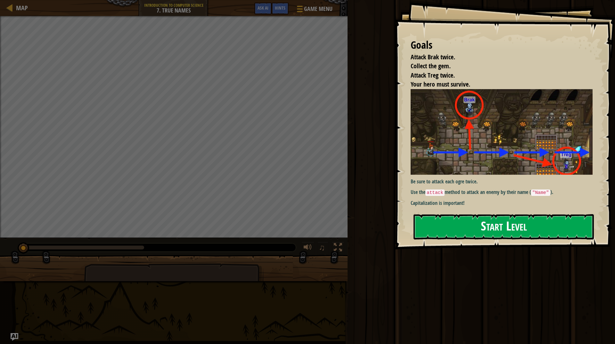
click at [478, 147] on div "Goals Attack Brak twice. Collect the gem. Attack Treg twice. Your hero must sur…" at bounding box center [505, 124] width 220 height 249
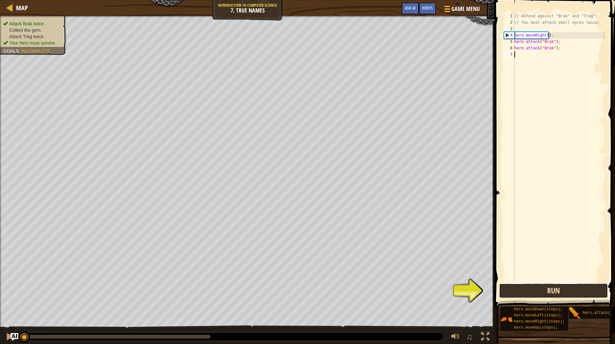
click at [528, 291] on button "Run" at bounding box center [553, 290] width 109 height 15
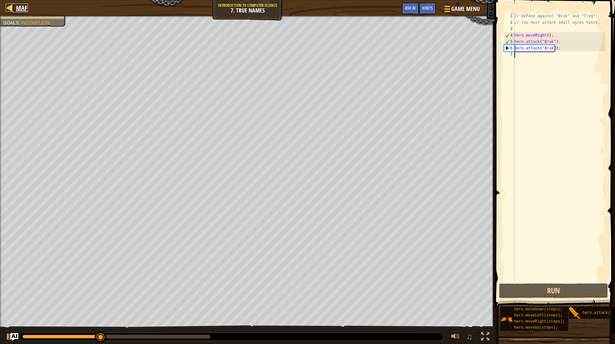
click at [16, 6] on link "Map" at bounding box center [20, 8] width 15 height 9
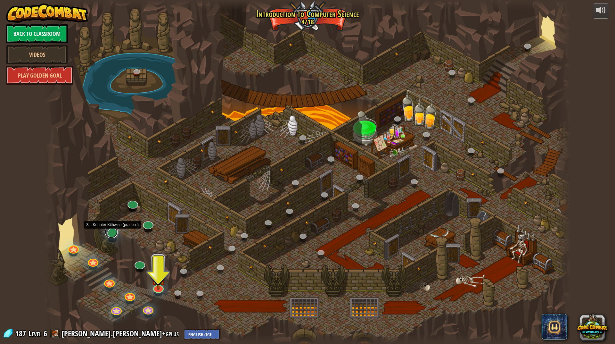
click at [111, 236] on link at bounding box center [111, 231] width 13 height 13
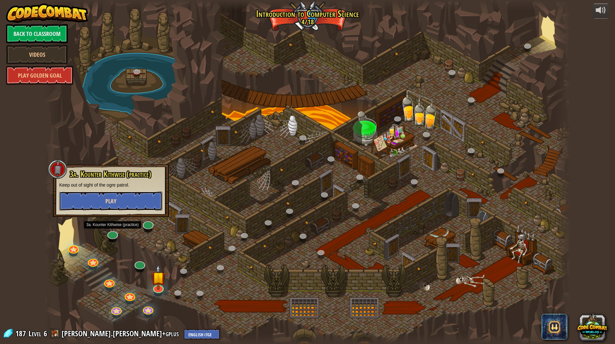
click at [116, 200] on span "Play" at bounding box center [110, 201] width 11 height 8
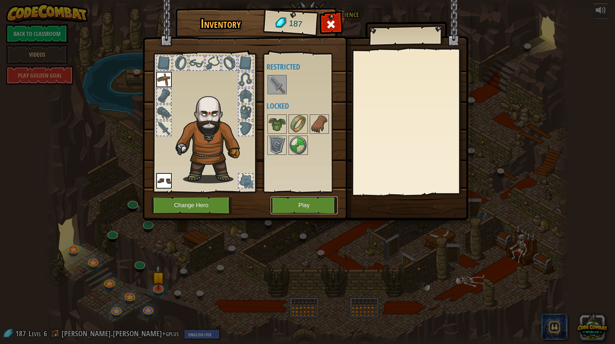
click at [299, 201] on button "Play" at bounding box center [304, 205] width 67 height 18
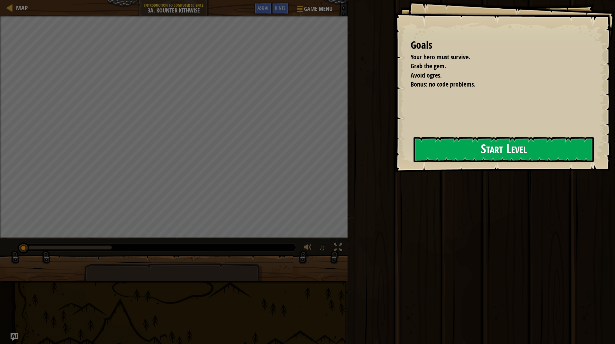
drag, startPoint x: 428, startPoint y: 156, endPoint x: 432, endPoint y: 153, distance: 4.4
click at [428, 155] on button "Start Level" at bounding box center [504, 149] width 180 height 25
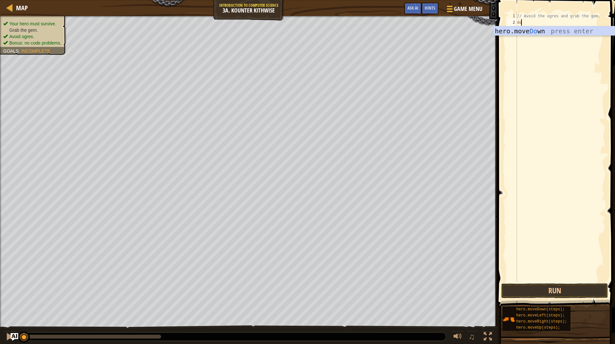
scroll to position [3, 0]
type textarea "down"
type textarea "right"
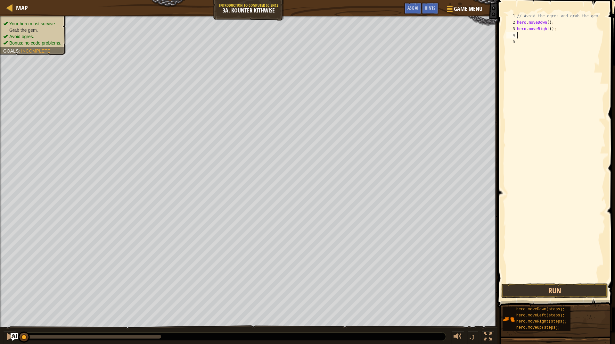
click at [549, 28] on div "// Avoid the ogres and grab the gem. hero . moveDown ( ) ; hero . moveRight ( )…" at bounding box center [561, 154] width 90 height 282
type textarea "hero.moveRight(2);"
click at [523, 37] on div "// Avoid the ogres and grab the gem. hero . moveDown ( ) ; hero . moveRight ( 2…" at bounding box center [561, 154] width 90 height 282
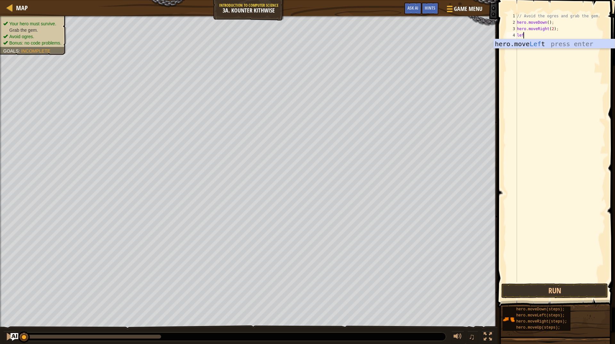
type textarea "left"
click at [547, 35] on div "// Avoid the ogres and grab the gem. hero . moveDown ( ) ; hero . moveRight ( 2…" at bounding box center [561, 154] width 90 height 282
type textarea "he);"
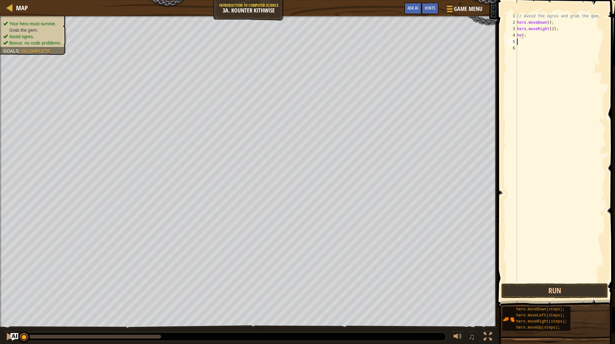
click at [528, 39] on div "// Avoid the ogres and grab the gem. hero . moveDown ( ) ; hero . moveRight ( 2…" at bounding box center [561, 154] width 90 height 282
click at [529, 38] on div "// Avoid the ogres and grab the gem. hero . moveDown ( ) ; hero . moveRight ( 2…" at bounding box center [561, 154] width 90 height 282
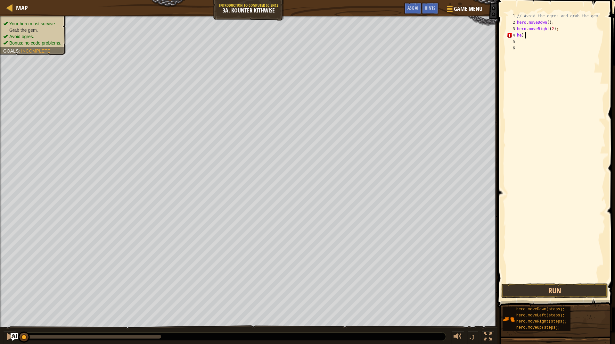
click at [529, 38] on div "// Avoid the ogres and grab the gem. hero . moveDown ( ) ; hero . moveRight ( 2…" at bounding box center [561, 154] width 90 height 282
type textarea "h"
click at [550, 286] on button "Run" at bounding box center [554, 290] width 107 height 15
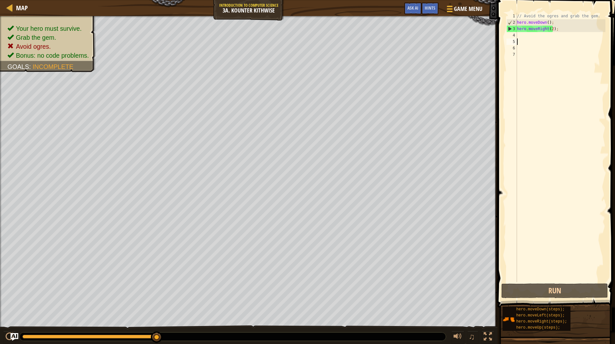
click at [551, 29] on div "// Avoid the ogres and grab the gem. hero . moveDown ( ) ; hero . moveRight ( 2…" at bounding box center [561, 154] width 90 height 282
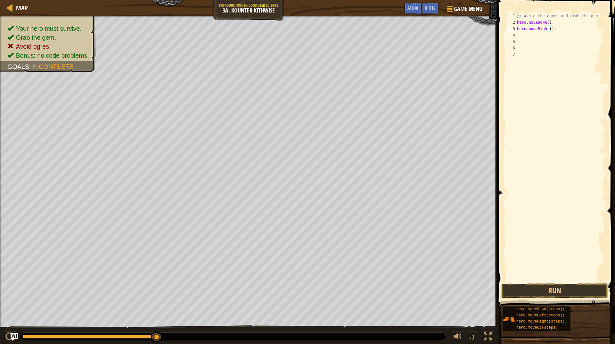
type textarea "hero.moveRight(3);"
click at [534, 283] on span at bounding box center [557, 144] width 123 height 326
click at [535, 286] on button "Run" at bounding box center [554, 290] width 107 height 15
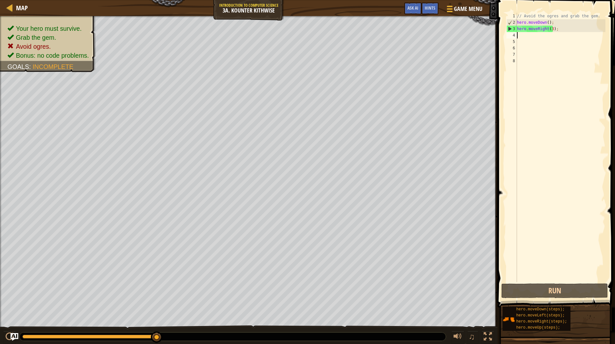
click at [550, 27] on div "// Avoid the ogres and grab the gem. hero . moveDown ( ) ; hero . moveRight ( 3…" at bounding box center [561, 154] width 90 height 282
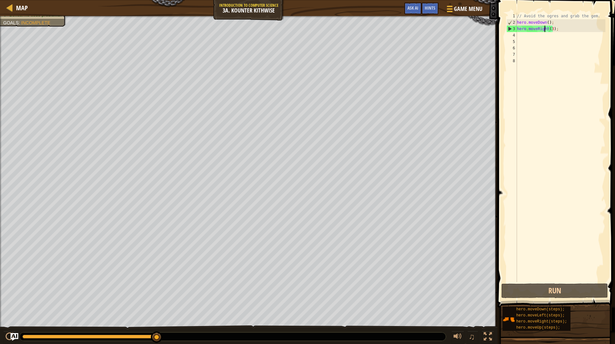
click at [545, 28] on div "// Avoid the ogres and grab the gem. hero . moveDown ( ) ; hero . moveRight ( 3…" at bounding box center [561, 154] width 90 height 282
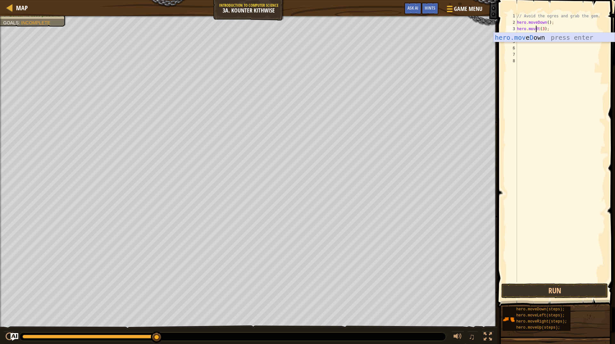
click at [556, 33] on div "hero.mov e D own press enter" at bounding box center [554, 47] width 121 height 29
click at [551, 29] on div "// Avoid the ogres and grab the gem. hero . moveDown ( ) ; hero . moveDown ( ) …" at bounding box center [561, 154] width 90 height 282
click at [553, 29] on div "// Avoid the ogres and grab the gem. hero . moveDown ( ) ; hero . moveDown ( ) …" at bounding box center [561, 154] width 90 height 282
type textarea "hero.moveDown()(2);"
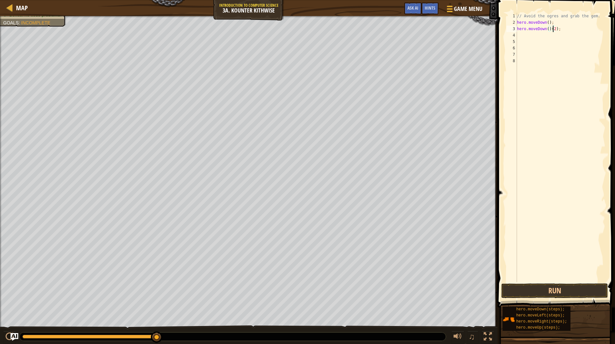
click at [520, 38] on div "// Avoid the ogres and grab the gem. hero . moveDown ( ) ; hero . moveDown ( ) …" at bounding box center [561, 154] width 90 height 282
type textarea "right"
type textarea "up"
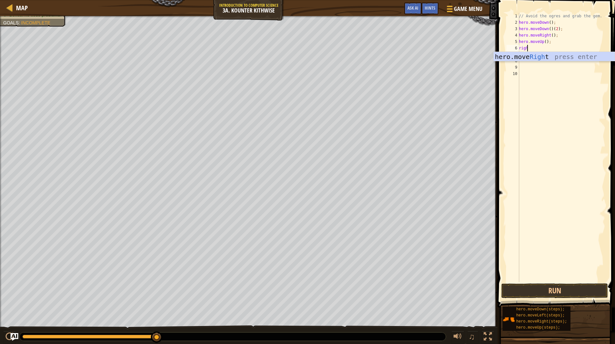
type textarea "right"
click at [603, 286] on button "Run" at bounding box center [554, 290] width 107 height 15
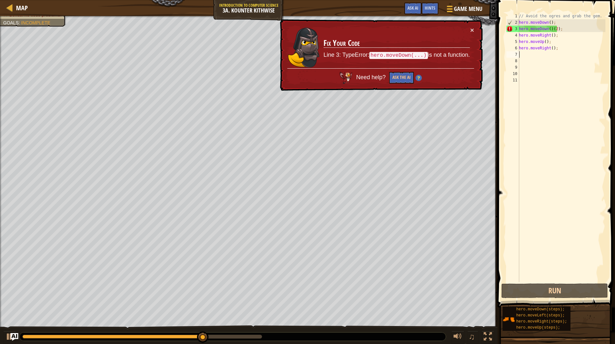
click at [557, 34] on div "// Avoid the ogres and grab the gem. hero . moveDown ( ) ; hero . moveDown ( ) …" at bounding box center [562, 154] width 88 height 282
click at [554, 37] on div "// Avoid the ogres and grab the gem. hero . moveDown ( ) ; hero . moveDown ( ) …" at bounding box center [562, 154] width 88 height 282
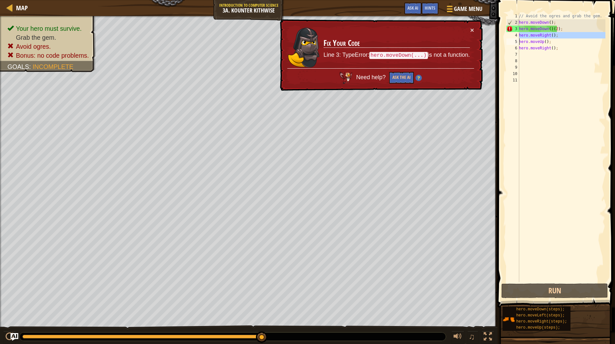
click at [564, 28] on div "// Avoid the ogres and grab the gem. hero . moveDown ( ) ; hero . moveDown ( ) …" at bounding box center [562, 154] width 88 height 282
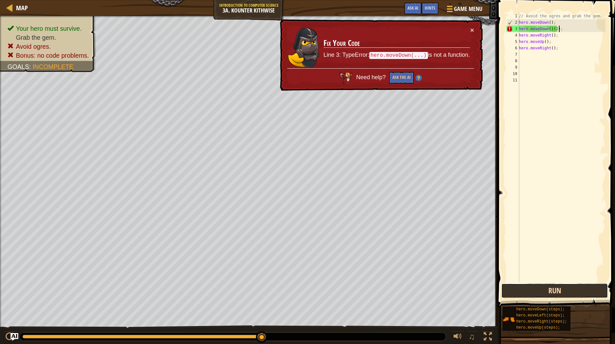
click at [569, 295] on button "Run" at bounding box center [554, 290] width 107 height 15
drag, startPoint x: 553, startPoint y: 37, endPoint x: 564, endPoint y: 31, distance: 12.6
click at [556, 37] on div "// Avoid the ogres and grab the gem. hero . moveDown ( ) ; hero . moveDown ( ) …" at bounding box center [562, 154] width 88 height 282
click at [564, 31] on div "// Avoid the ogres and grab the gem. hero . moveDown ( ) ; hero . moveDown ( ) …" at bounding box center [562, 154] width 88 height 282
click at [557, 37] on div "// Avoid the ogres and grab the gem. hero . moveDown ( ) ; hero . moveDown ( ) …" at bounding box center [562, 154] width 88 height 282
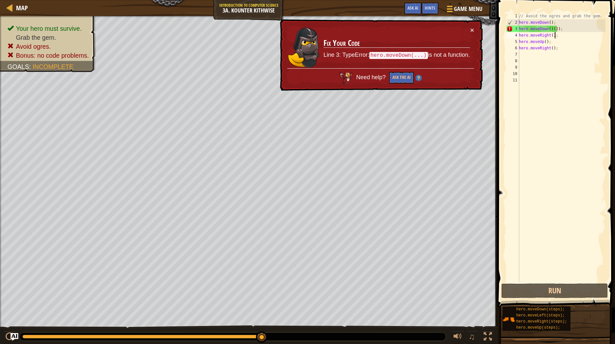
click at [554, 29] on div "// Avoid the ogres and grab the gem. hero . moveDown ( ) ; hero . moveDown ( ) …" at bounding box center [562, 154] width 88 height 282
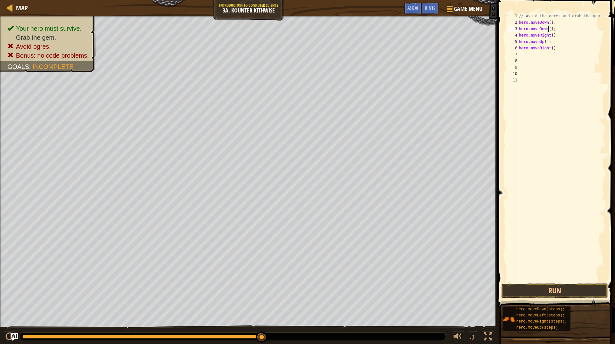
scroll to position [3, 3]
click at [539, 285] on button "Run" at bounding box center [554, 290] width 107 height 15
type textarea "hero.moveDown();"
click at [530, 283] on span at bounding box center [557, 144] width 123 height 326
click at [530, 284] on button "Run" at bounding box center [554, 290] width 107 height 15
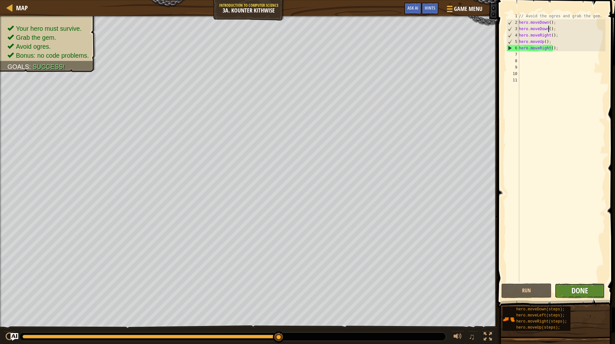
click at [584, 295] on span "Done" at bounding box center [579, 290] width 17 height 10
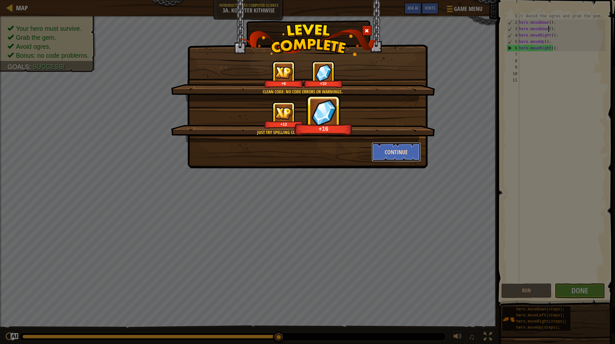
click at [395, 148] on button "Continue" at bounding box center [397, 151] width 50 height 19
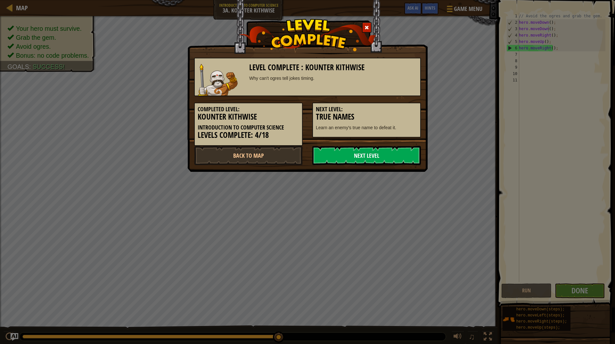
click at [365, 146] on link "Next Level" at bounding box center [366, 155] width 109 height 19
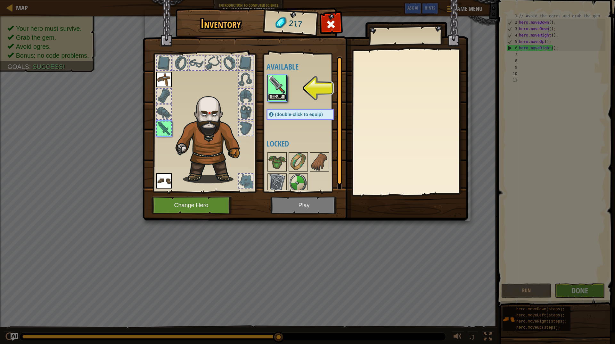
click at [278, 96] on button "Equip" at bounding box center [277, 97] width 18 height 7
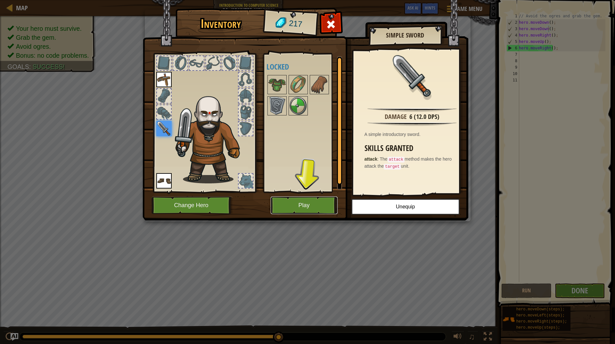
click at [298, 201] on button "Play" at bounding box center [304, 205] width 67 height 18
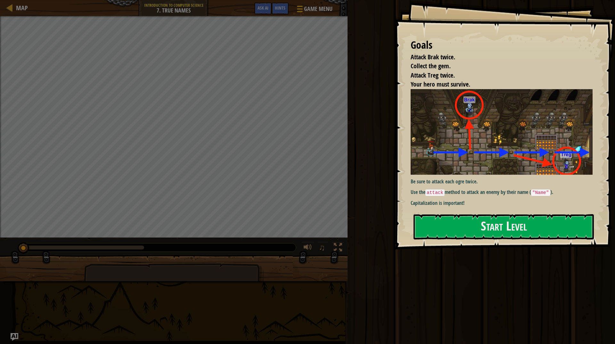
click at [560, 208] on div "Be sure to attack each ogre twice. Use the attack method to attack an enemy by …" at bounding box center [504, 148] width 187 height 119
click at [550, 215] on div "Goals Attack Brak twice. Collect the gem. Attack Treg twice. Your hero must sur…" at bounding box center [505, 124] width 220 height 249
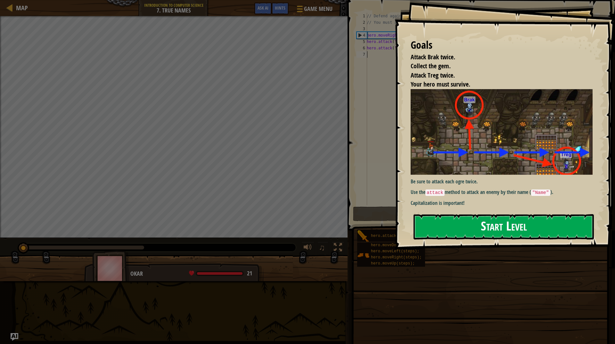
click at [550, 216] on button "Start Level" at bounding box center [504, 226] width 180 height 25
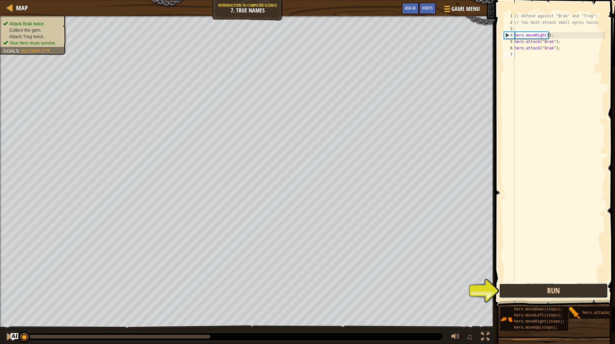
click at [549, 293] on button "Run" at bounding box center [553, 290] width 109 height 15
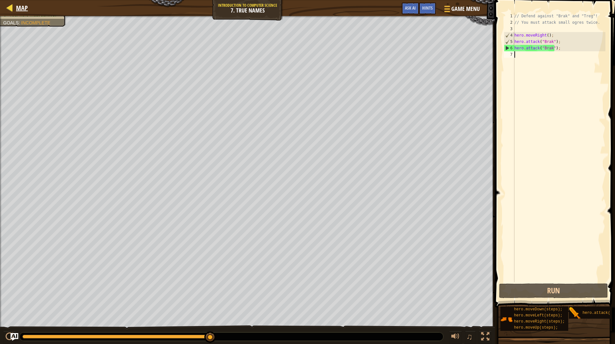
click at [13, 0] on div "Map" at bounding box center [20, 8] width 15 height 16
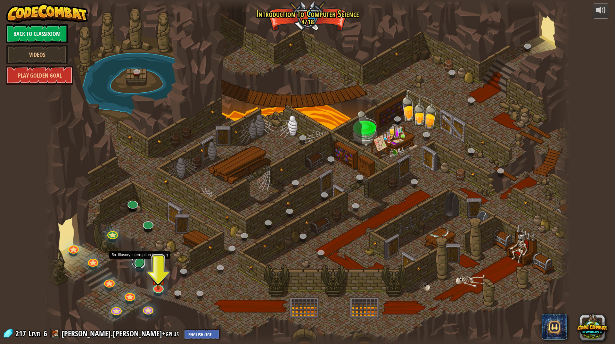
click at [138, 263] on link at bounding box center [138, 261] width 13 height 13
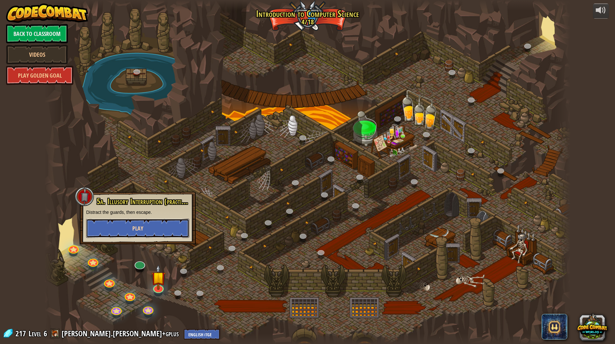
click at [149, 236] on button "Play" at bounding box center [137, 227] width 103 height 19
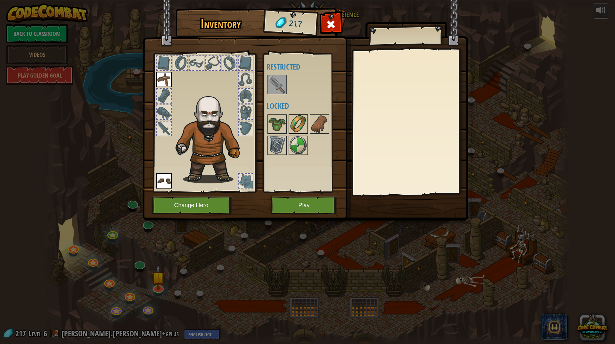
click at [292, 127] on img at bounding box center [298, 124] width 18 height 18
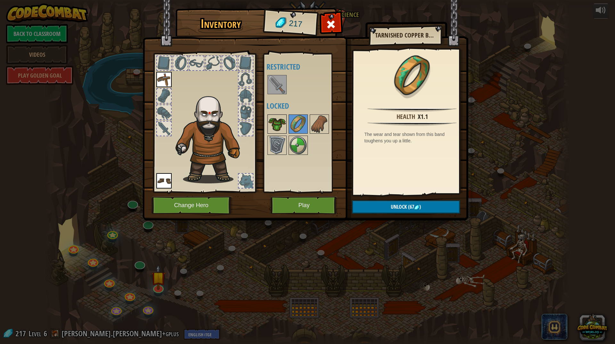
click at [275, 118] on img at bounding box center [277, 124] width 18 height 18
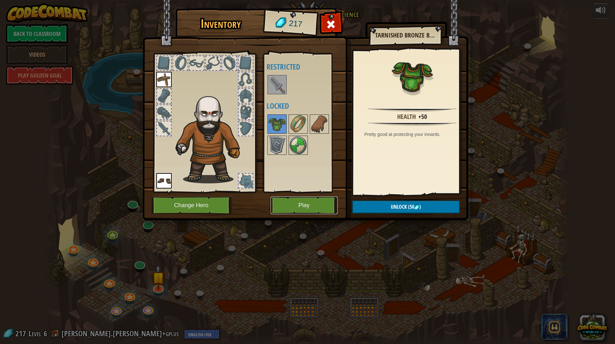
click at [310, 202] on button "Play" at bounding box center [304, 205] width 67 height 18
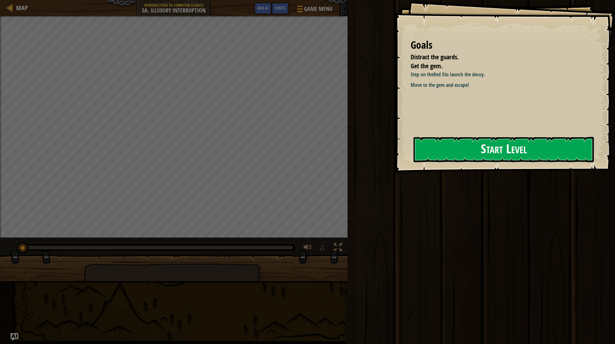
click at [536, 162] on div "Goals Distract the guards. Get the gem. Step on the Red X to launch the decoy. …" at bounding box center [505, 86] width 220 height 172
click at [532, 154] on button "Start Level" at bounding box center [504, 149] width 180 height 25
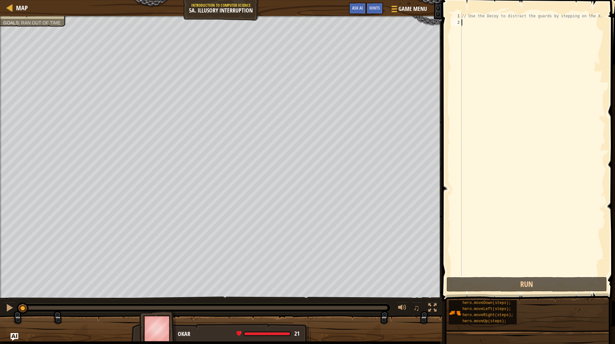
scroll to position [3, 0]
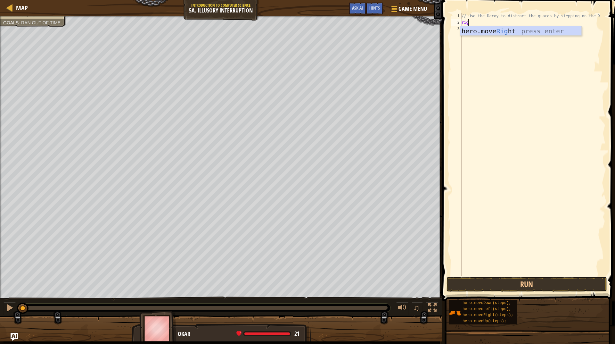
type textarea "right"
type textarea "down"
click at [519, 282] on button "Run" at bounding box center [527, 284] width 160 height 15
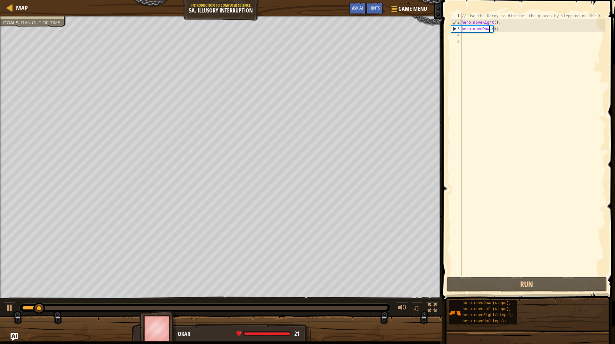
click at [489, 29] on div "// Use the Decoy to distract the guards by stepping on the X. hero . moveRight …" at bounding box center [532, 150] width 145 height 275
click at [490, 27] on div "// Use the Decoy to distract the guards by stepping on the X. hero . moveRight …" at bounding box center [532, 150] width 145 height 275
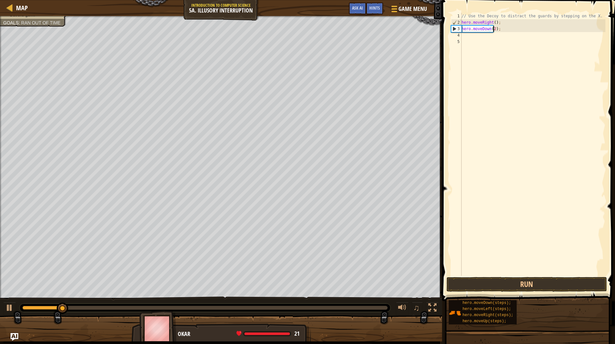
type textarea "hero.moveDown(2);"
drag, startPoint x: 571, startPoint y: 299, endPoint x: 574, endPoint y: 290, distance: 9.6
click at [574, 290] on button "Run" at bounding box center [527, 284] width 160 height 15
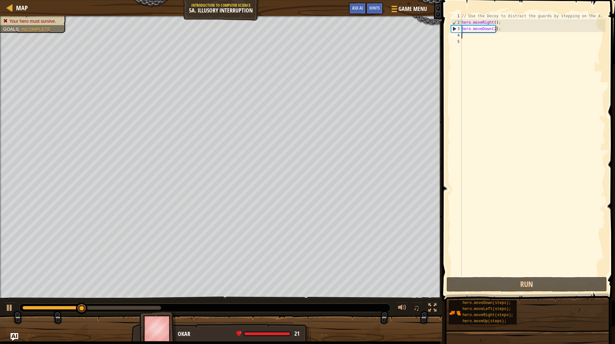
click at [467, 38] on div "// Use the Decoy to distract the guards by stepping on the X. hero . moveRight …" at bounding box center [532, 150] width 145 height 275
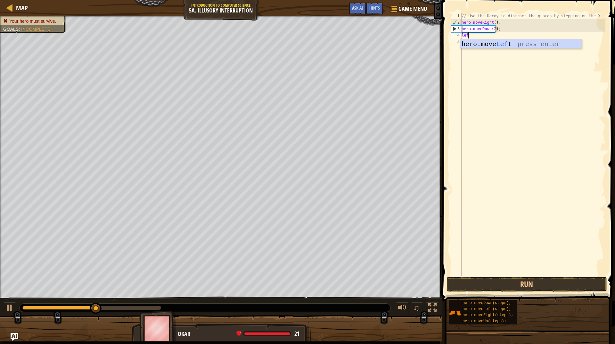
type textarea "left"
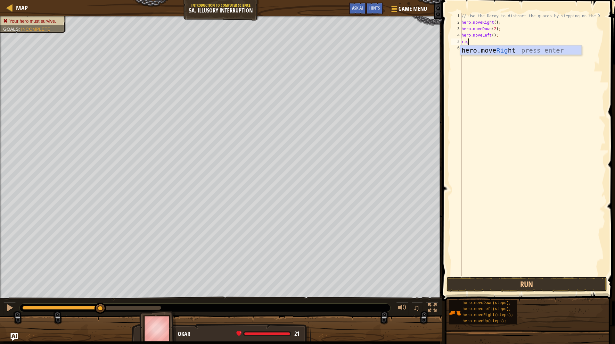
scroll to position [3, 0]
type textarea "right"
click at [568, 283] on button "Run" at bounding box center [527, 284] width 160 height 15
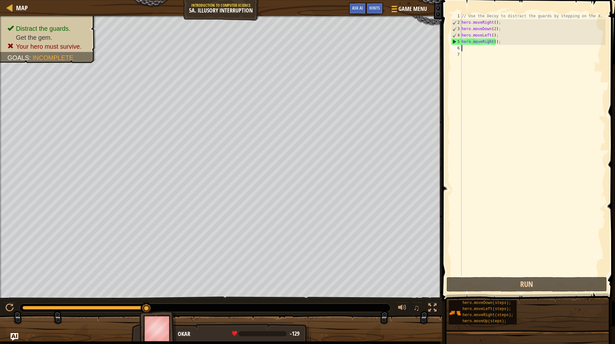
click at [492, 39] on div "// Use the Decoy to distract the guards by stepping on the X. hero . moveRight …" at bounding box center [532, 150] width 145 height 275
type textarea "right"
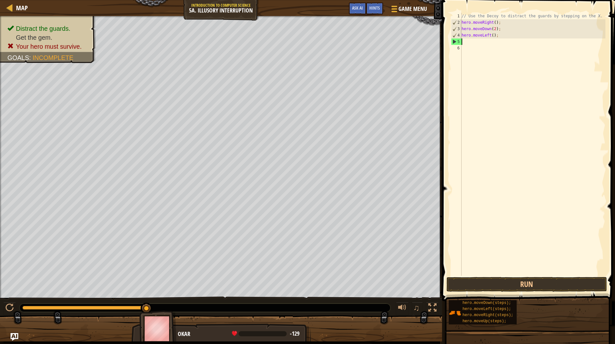
type textarea "left"
type textarea "hero.moveDown(2);"
click at [471, 38] on div "// Use the Decoy to distract the guards by stepping on the X. hero . moveRight …" at bounding box center [532, 150] width 145 height 275
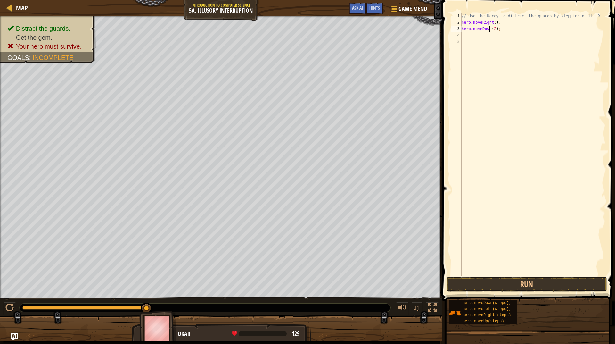
click at [489, 30] on div "// Use the Decoy to distract the guards by stepping on the X. hero . moveRight …" at bounding box center [532, 150] width 145 height 275
click at [489, 29] on div "// Use the Decoy to distract the guards by stepping on the X. hero . moveRight …" at bounding box center [532, 150] width 145 height 275
click at [489, 30] on div "// Use the Decoy to distract the guards by stepping on the X. hero . moveRight …" at bounding box center [532, 150] width 145 height 275
type textarea "hero.moveDown(2);"
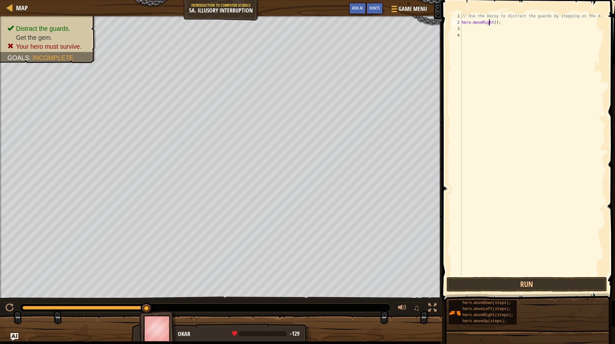
click at [489, 25] on div "// Use the Decoy to distract the guards by stepping on the X. hero . moveRight …" at bounding box center [532, 150] width 145 height 275
click at [492, 22] on div "// Use the Decoy to distract the guards by stepping on the X. hero . moveRight …" at bounding box center [532, 150] width 145 height 275
type textarea "hero.moveRight(3);"
click at [525, 289] on button "Run" at bounding box center [527, 284] width 160 height 15
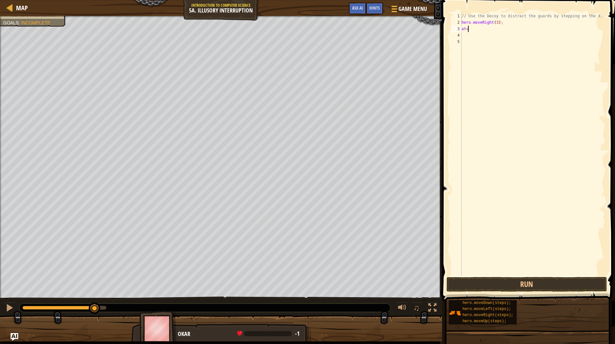
type textarea "a"
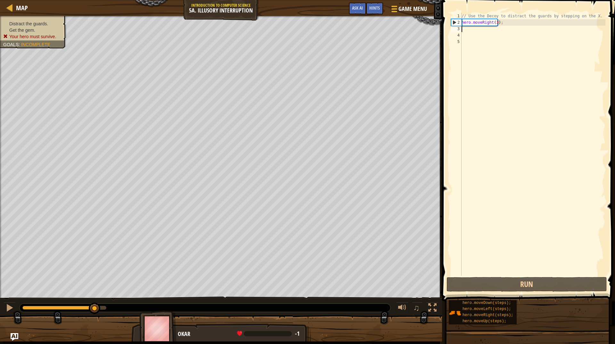
click at [48, 23] on div "Distract the guards. Get the gem. Your hero must survive. Goals : Incomplete" at bounding box center [33, 30] width 60 height 19
click at [498, 23] on div "// Use the Decoy to distract the guards by stepping on the X. hero . moveRight …" at bounding box center [532, 150] width 145 height 275
type textarea "hero.moveRight(3);"
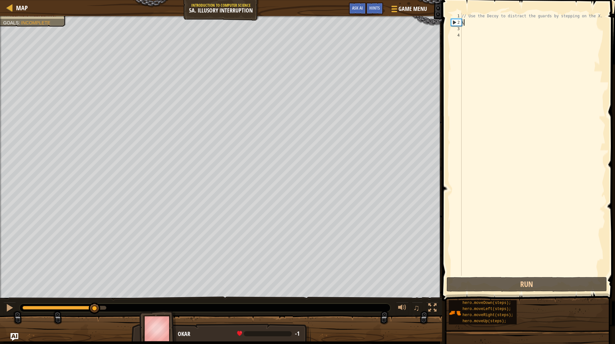
type textarea "\"
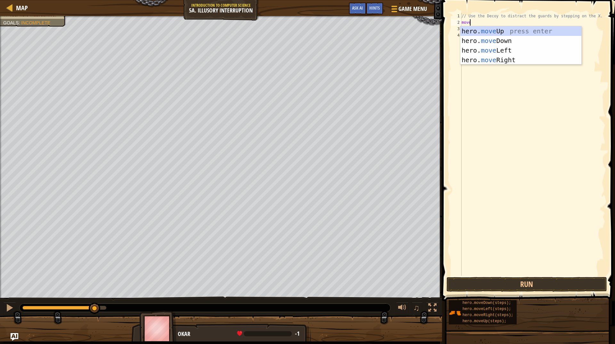
type textarea "movei"
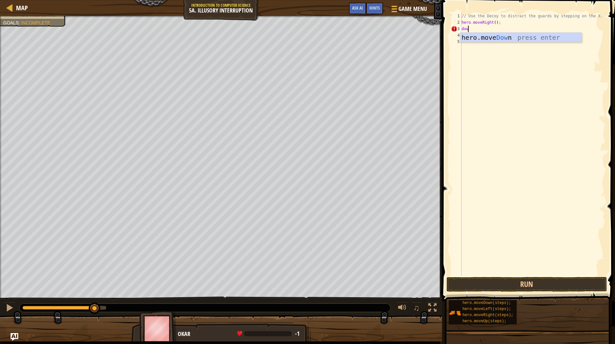
type textarea "down"
type textarea "right"
click at [492, 36] on div "// Use the Decoy to distract the guards by stepping on the X. hero . moveRight …" at bounding box center [532, 150] width 145 height 275
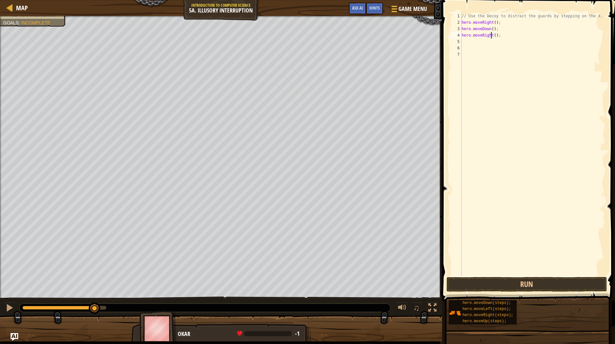
click at [493, 36] on div "// Use the Decoy to distract the guards by stepping on the X. hero . moveRight …" at bounding box center [532, 150] width 145 height 275
type textarea "hero.moveRight(2);"
drag, startPoint x: 503, startPoint y: 273, endPoint x: 507, endPoint y: 279, distance: 7.5
click at [506, 279] on div "1 2 3 4 5 6 7 8 // Use the Decoy to distract the guards by stepping on the X. h…" at bounding box center [527, 163] width 175 height 320
click at [507, 280] on button "Run" at bounding box center [527, 284] width 160 height 15
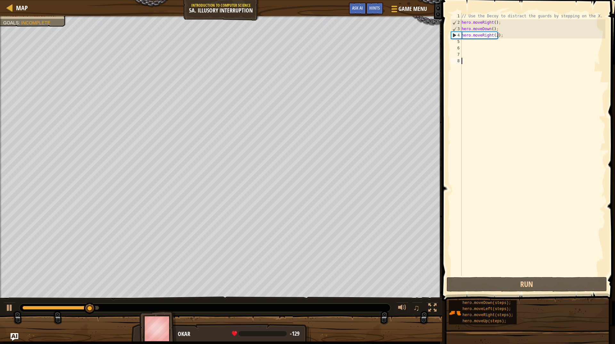
click at [495, 37] on div "// Use the Decoy to distract the guards by stepping on the X. hero . moveRight …" at bounding box center [532, 150] width 145 height 275
type textarea "hero.moveRight();"
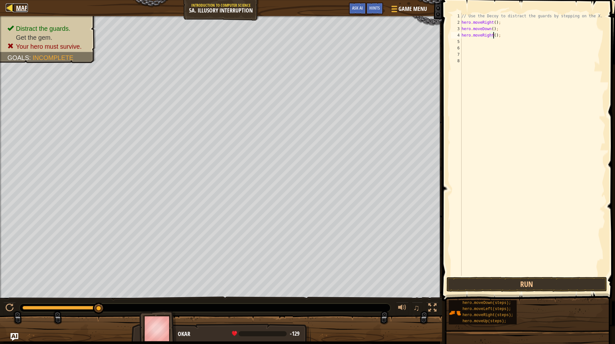
click at [18, 6] on span "Map" at bounding box center [22, 8] width 12 height 9
